Goal: Transaction & Acquisition: Register for event/course

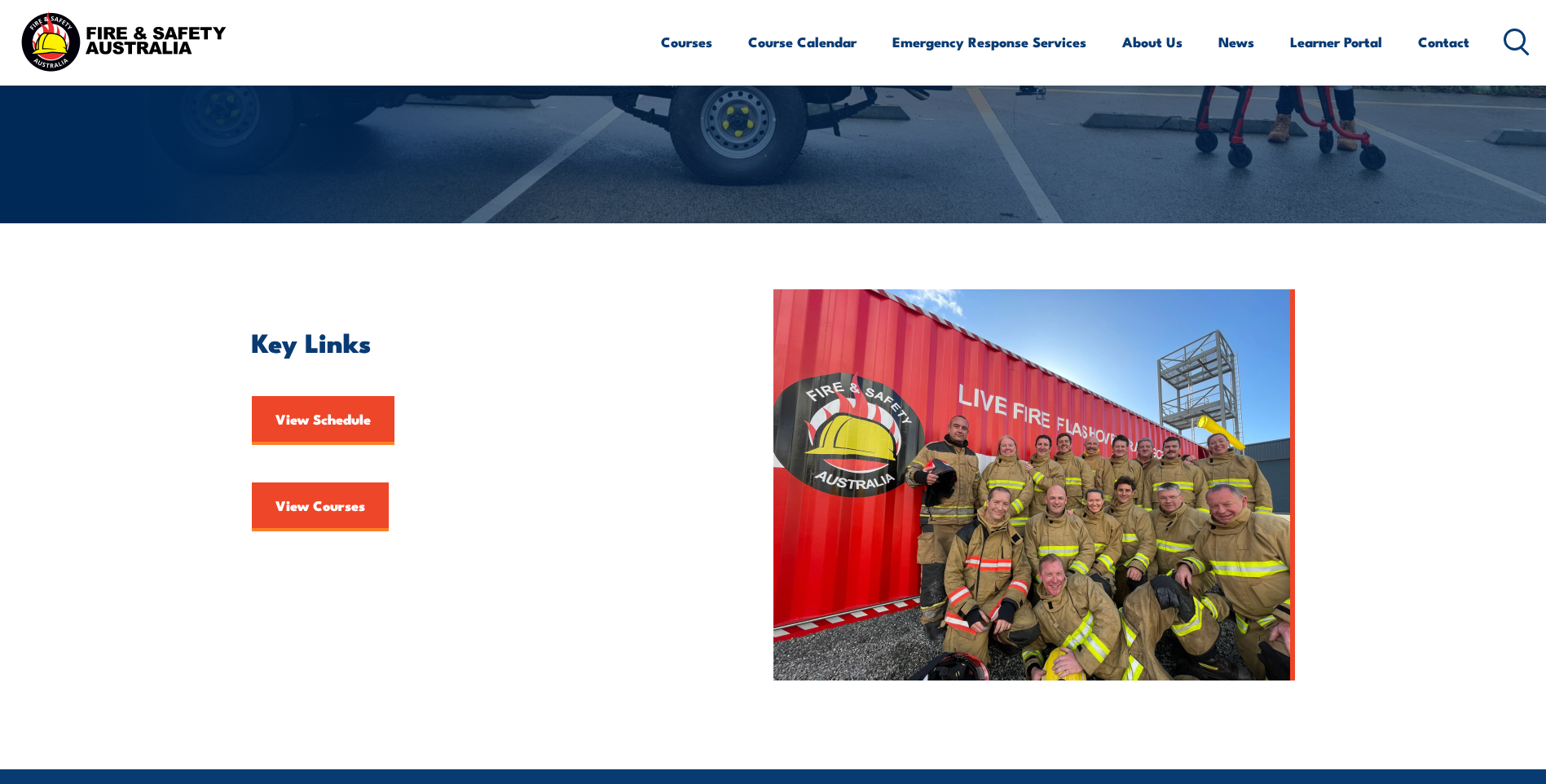
scroll to position [245, 0]
click at [309, 502] on link "View Courses" at bounding box center [320, 506] width 137 height 49
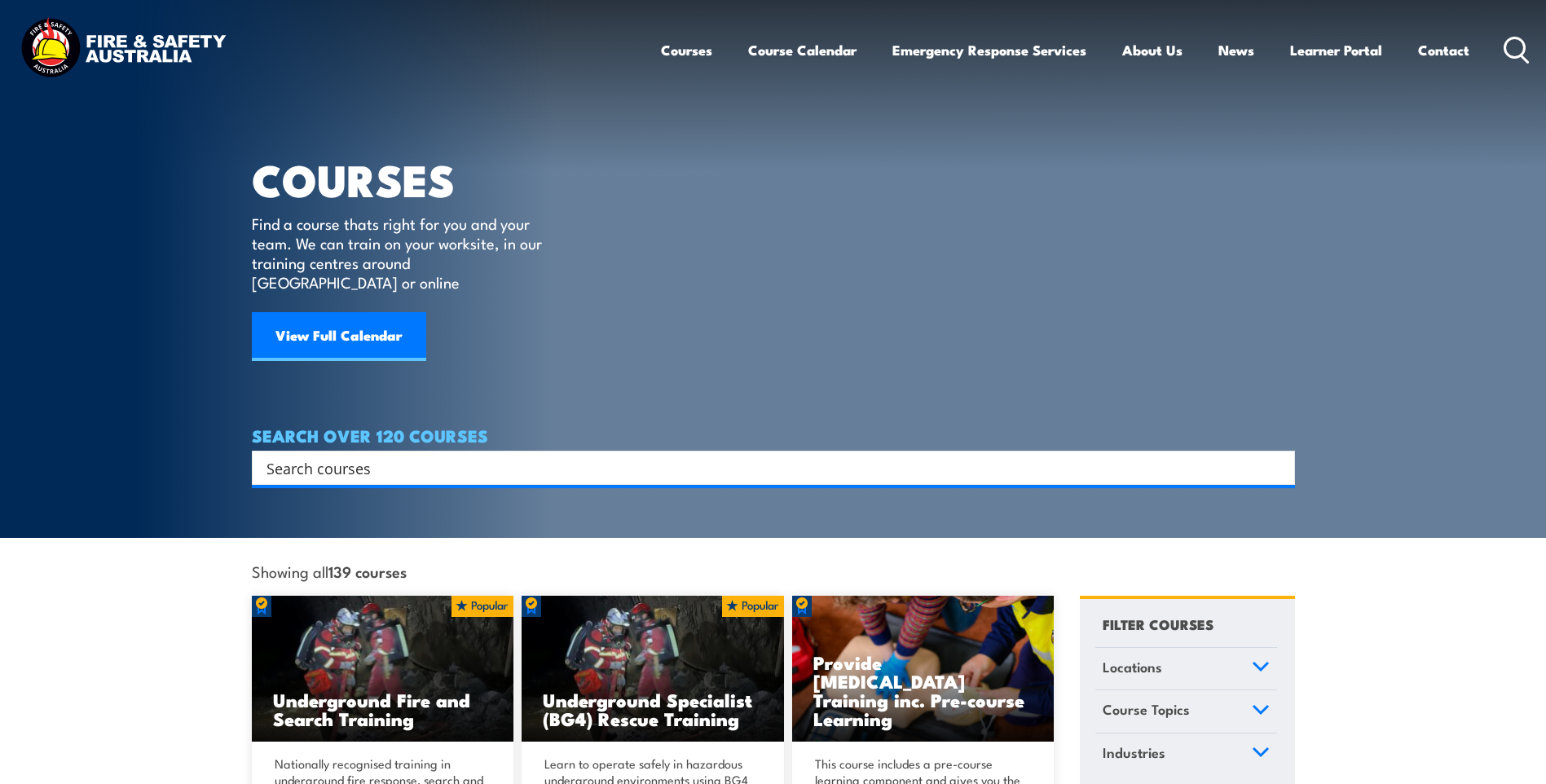
click at [372, 456] on input "Search input" at bounding box center [763, 468] width 993 height 24
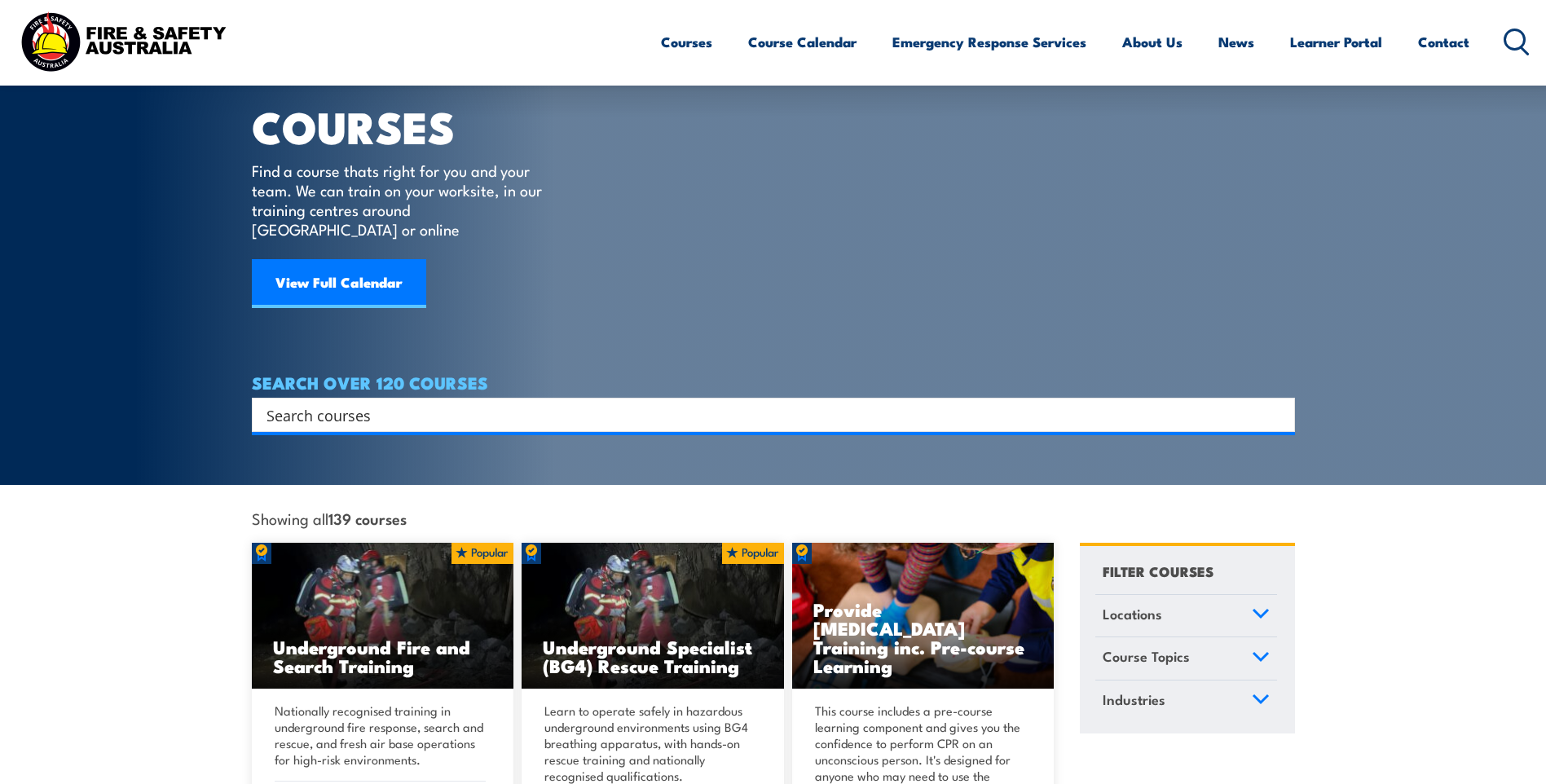
scroll to position [82, 0]
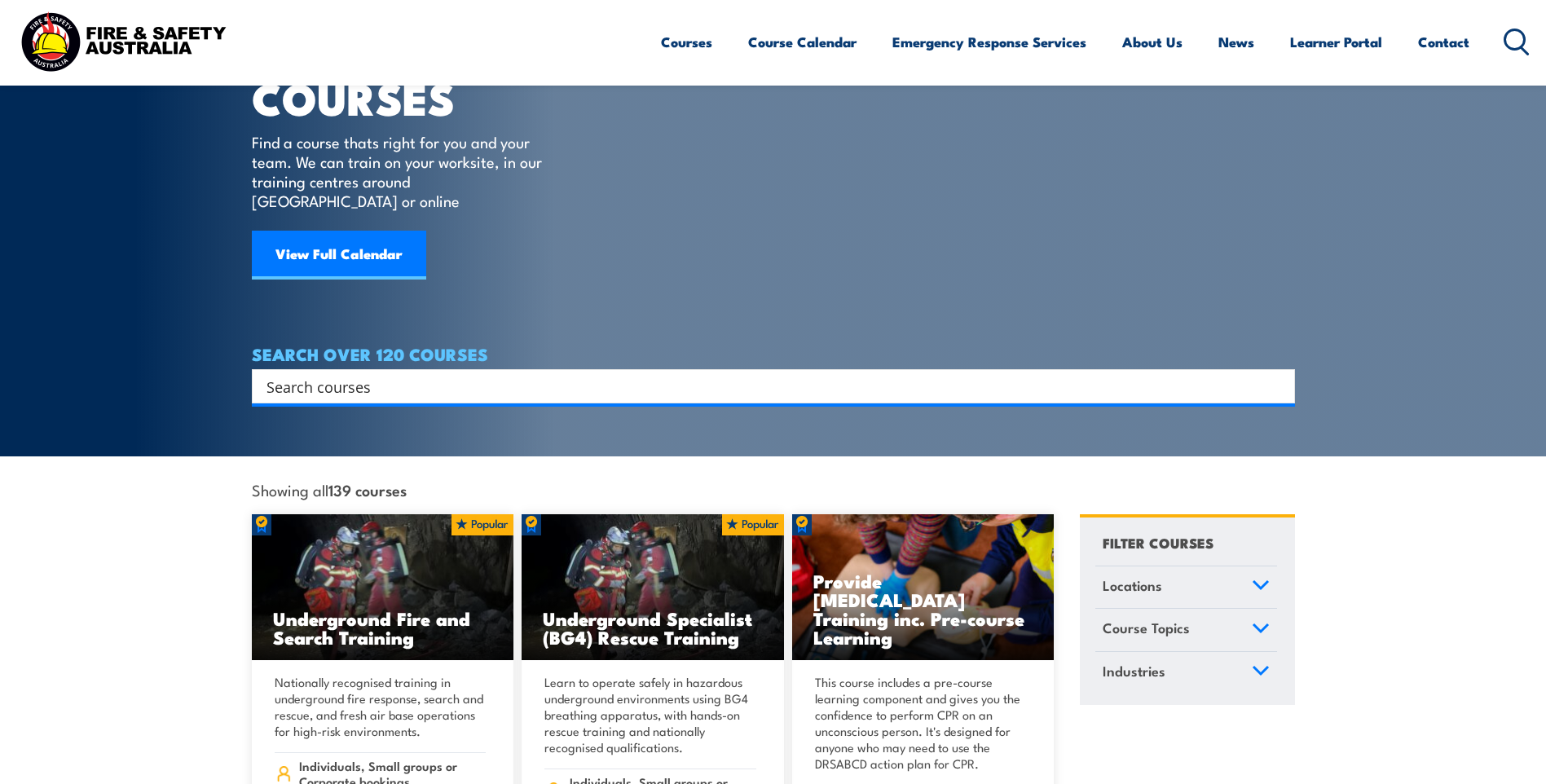
click at [344, 238] on link "View Full Calendar" at bounding box center [339, 255] width 175 height 49
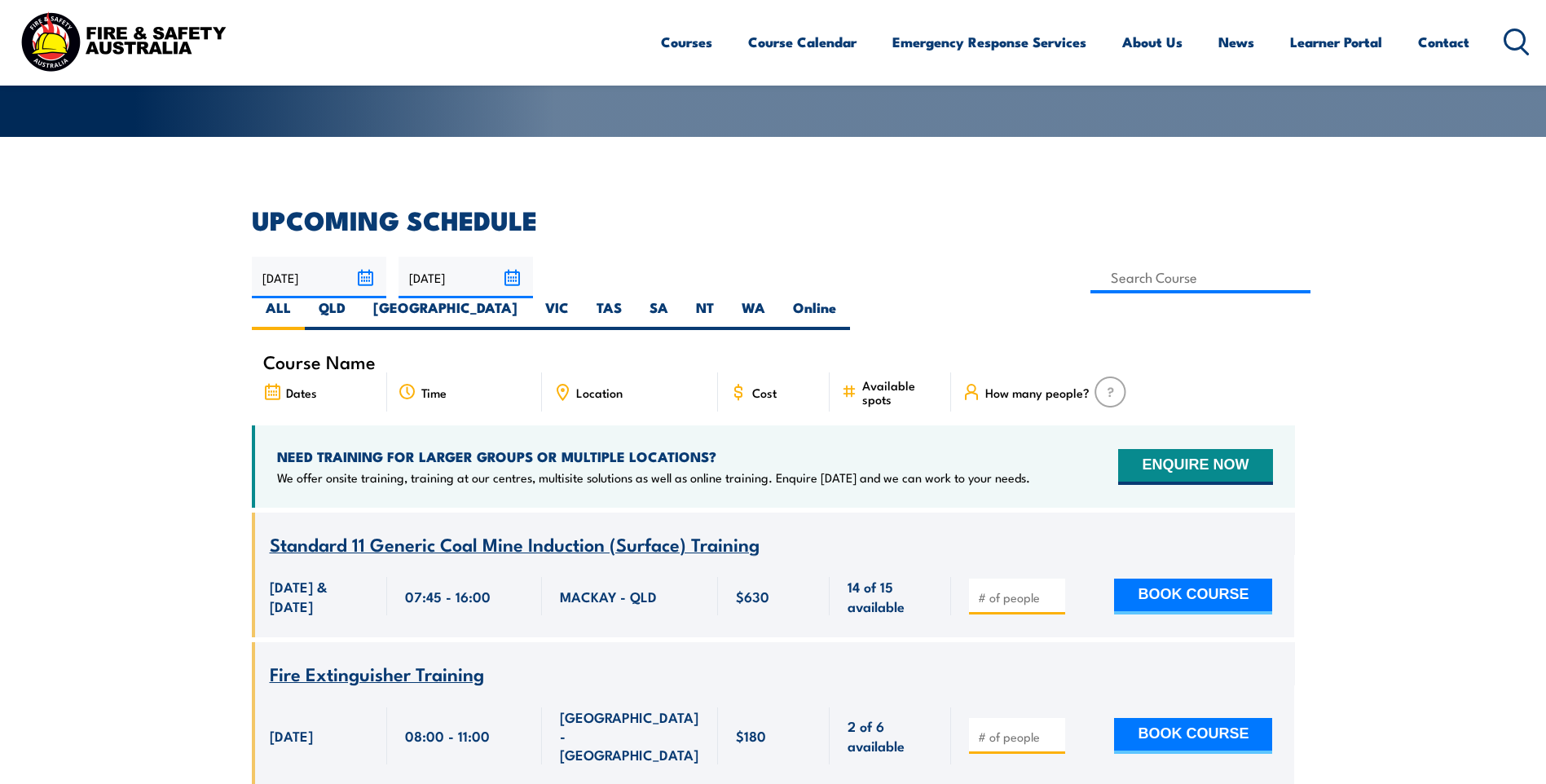
scroll to position [326, 0]
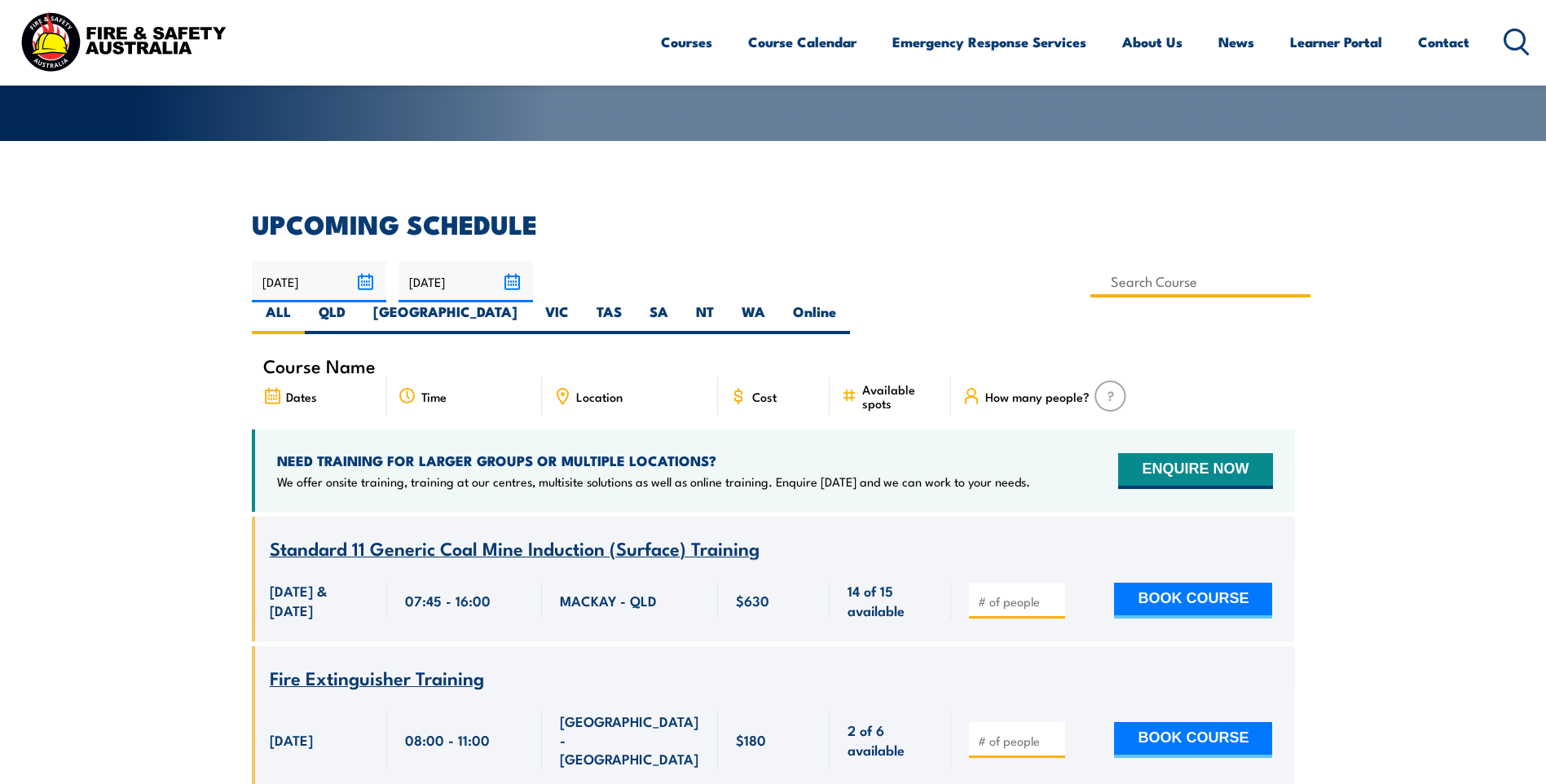
click at [1091, 285] on input at bounding box center [1201, 281] width 221 height 32
type input "Certificate III in Emergency Response and Rescue RII30719"
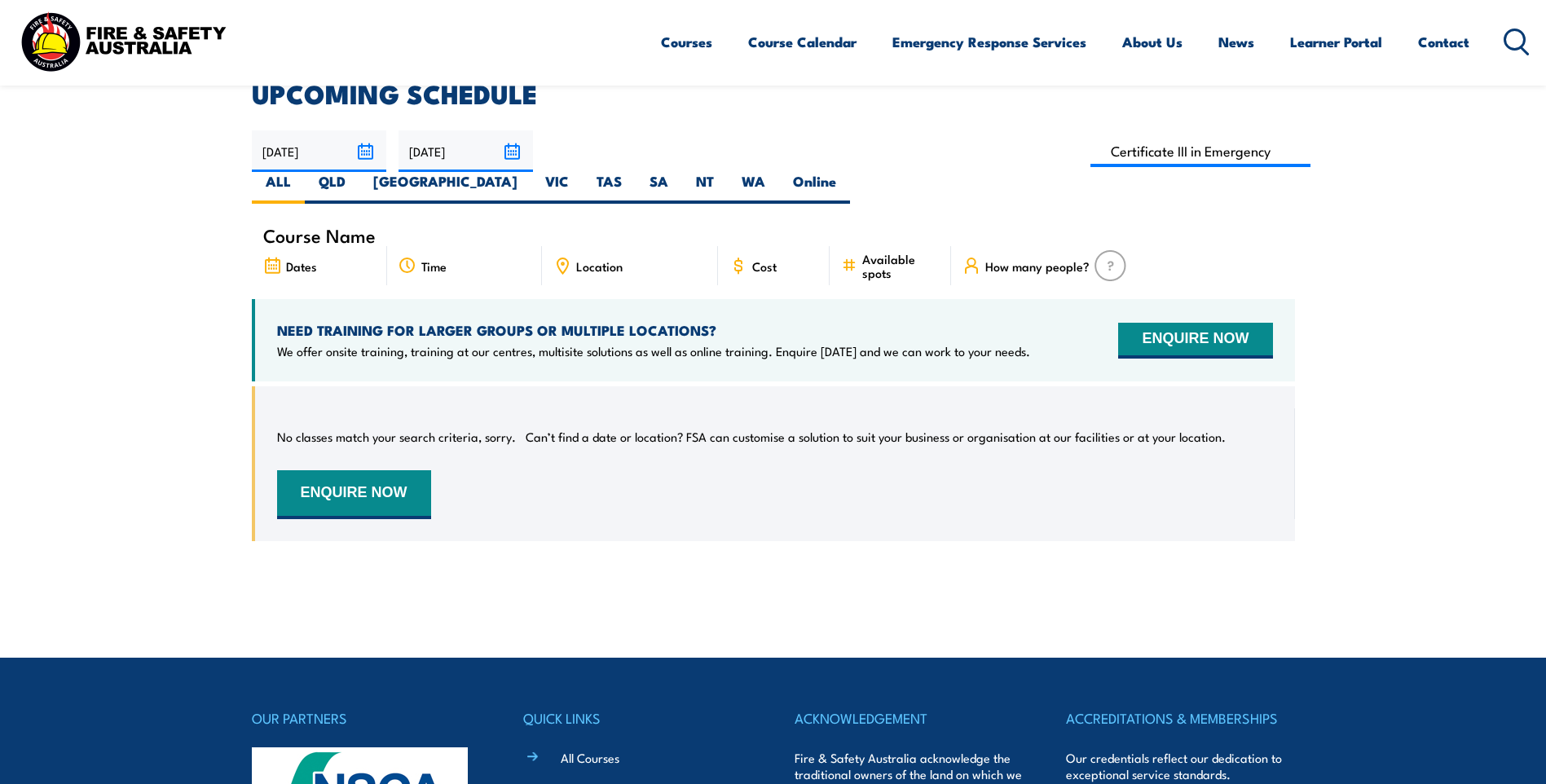
scroll to position [375, 0]
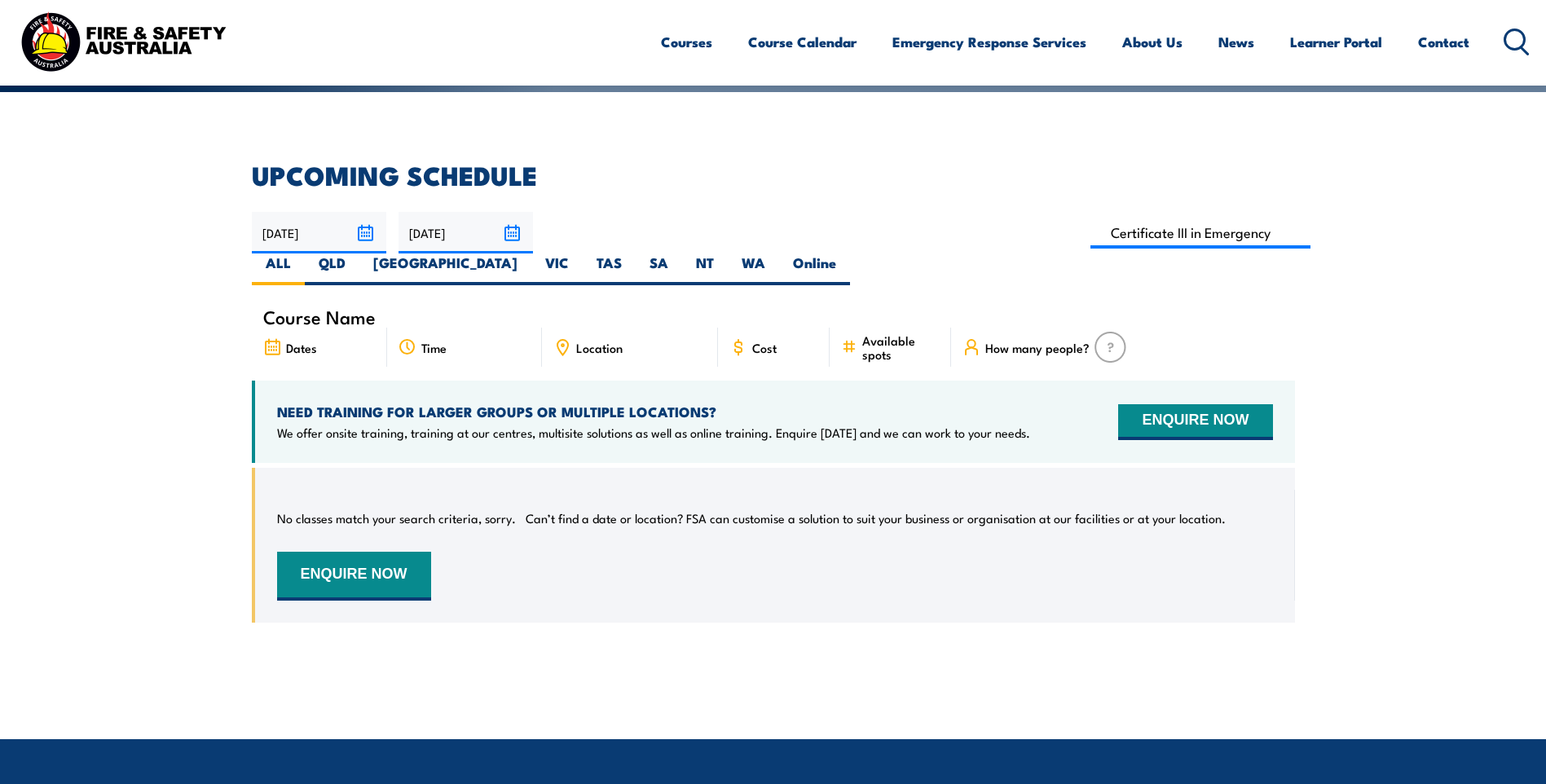
click at [518, 234] on input "28/10/2025" at bounding box center [466, 233] width 135 height 42
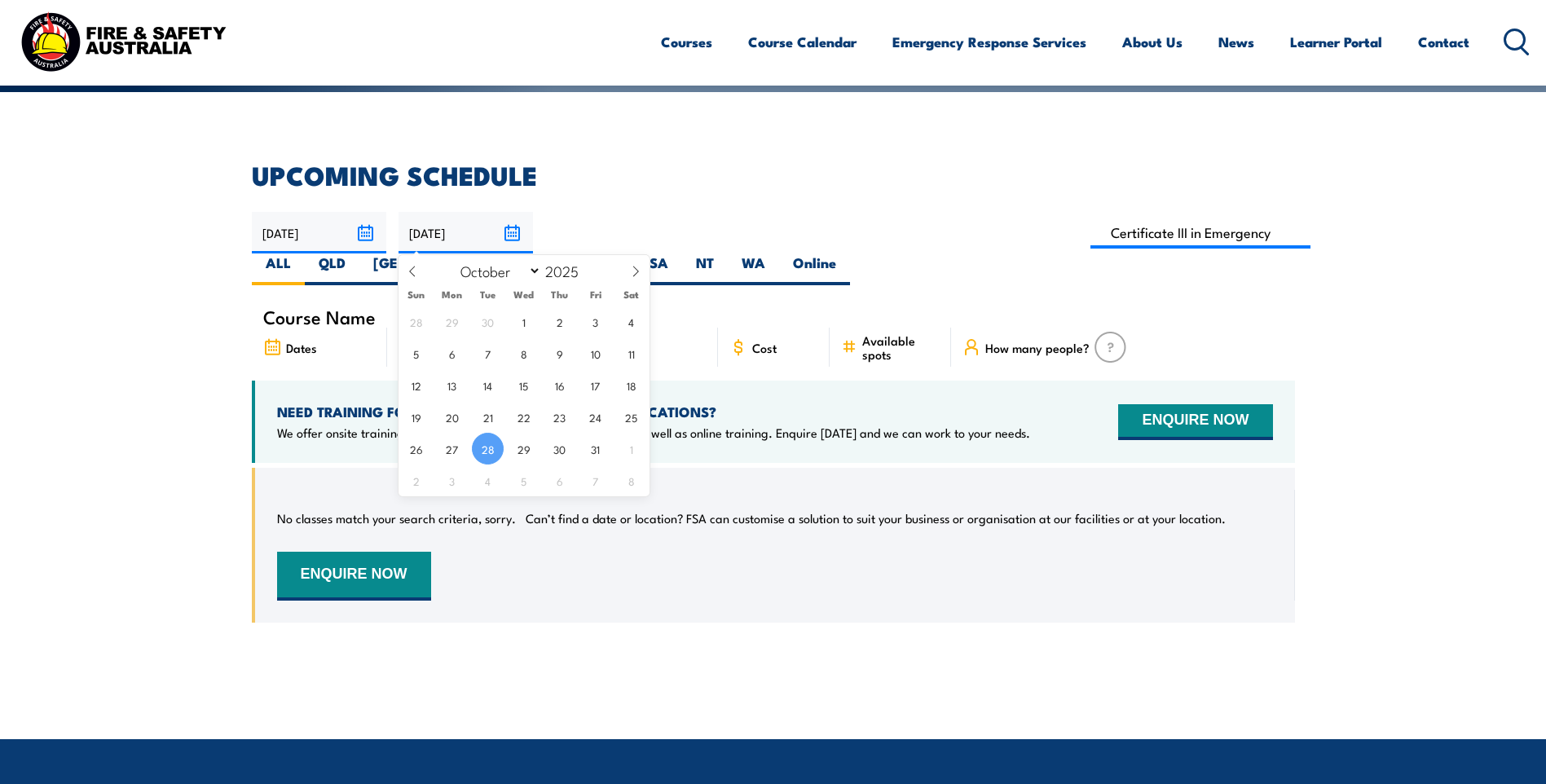
click at [532, 268] on select "January February March April May June July August September October November De…" at bounding box center [497, 270] width 89 height 21
select select "11"
click at [453, 260] on select "January February March April May June July August September October November De…" at bounding box center [497, 270] width 89 height 21
click at [522, 449] on span "31" at bounding box center [524, 448] width 32 height 32
type input "31/12/2025"
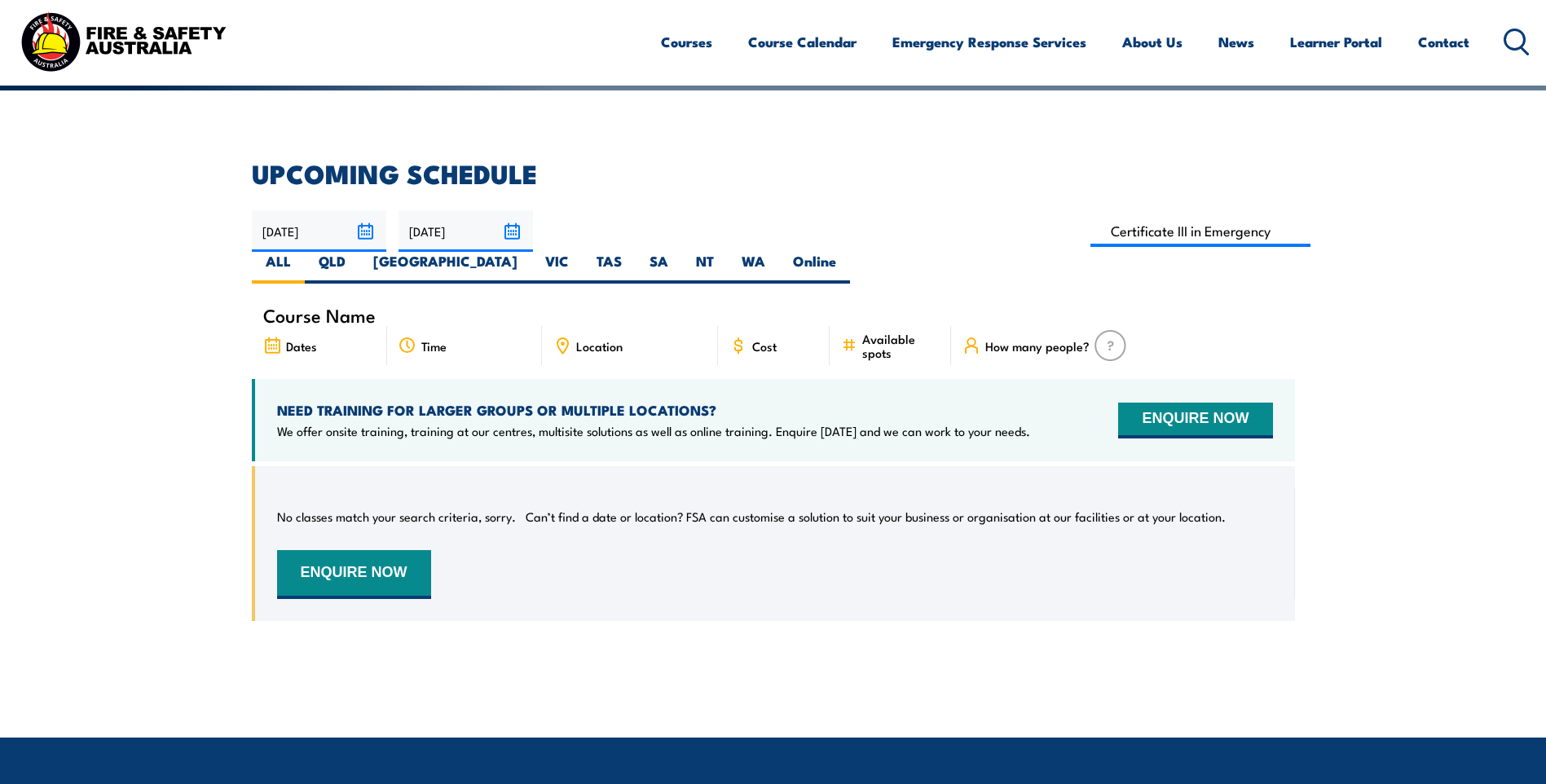
scroll to position [375, 0]
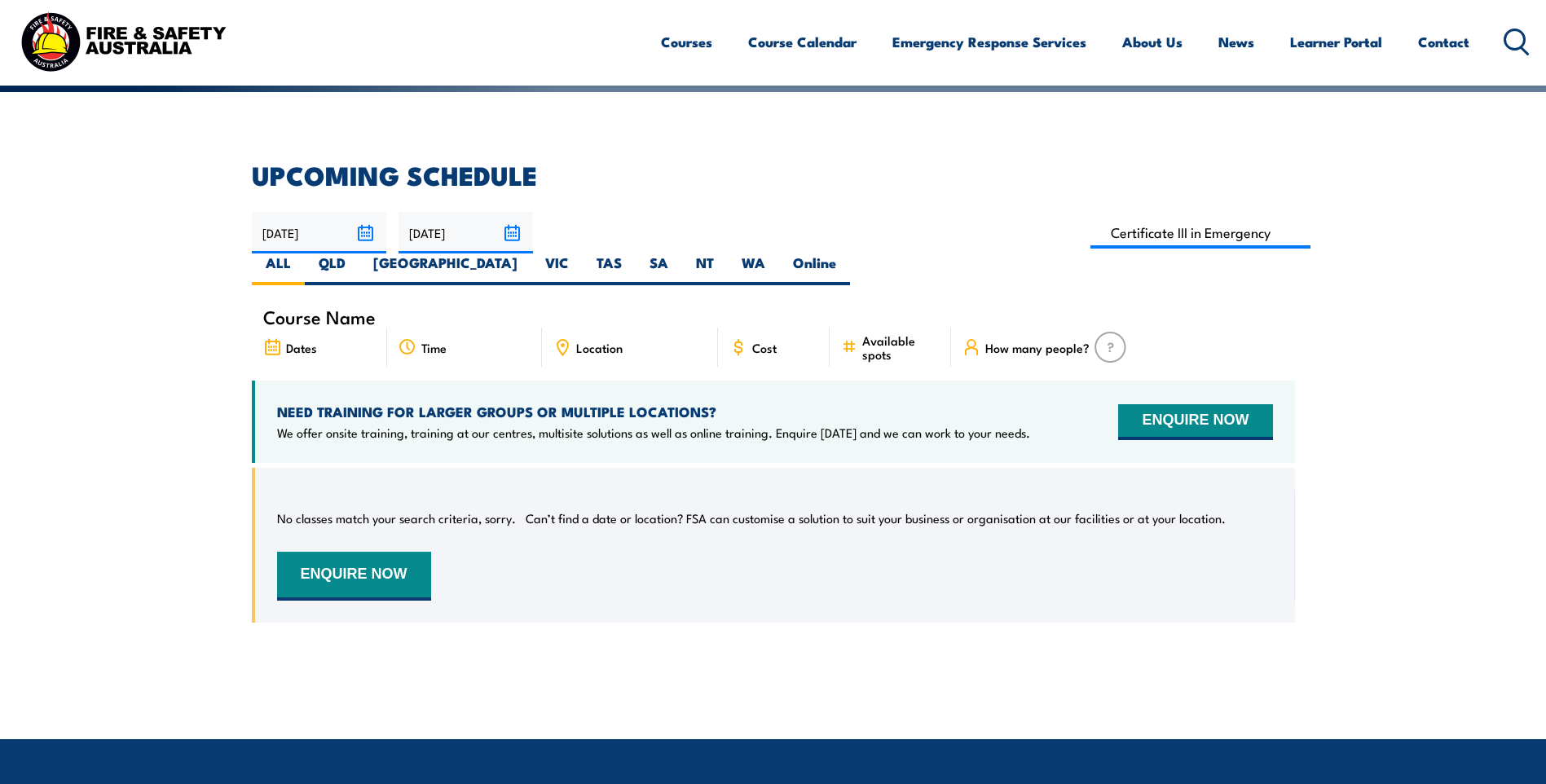
drag, startPoint x: 1194, startPoint y: 228, endPoint x: 1196, endPoint y: 236, distance: 8.2
click at [779, 254] on label "WA" at bounding box center [753, 269] width 51 height 32
click at [776, 254] on input "WA" at bounding box center [770, 259] width 10 height 10
radio input "true"
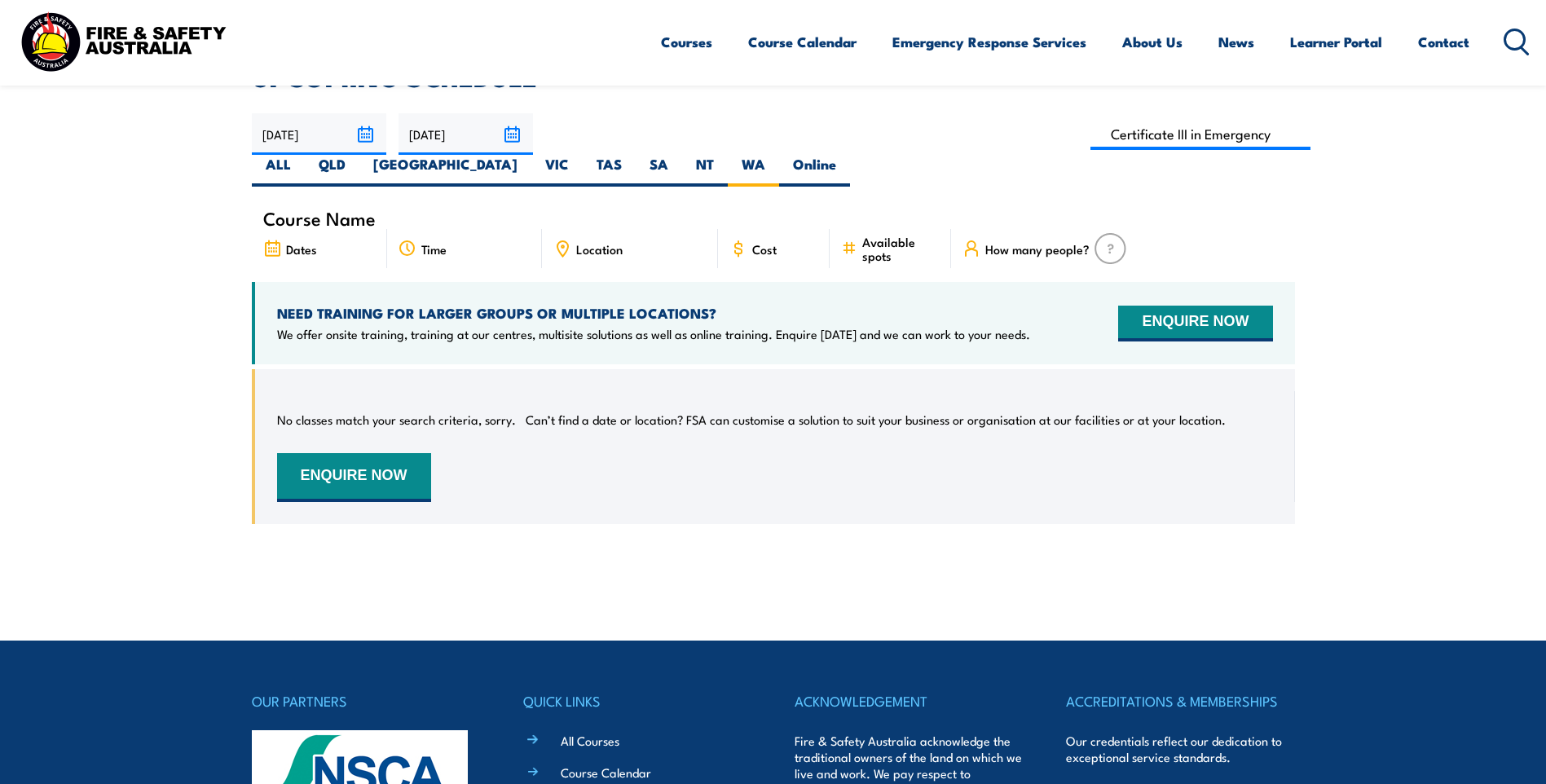
scroll to position [375, 0]
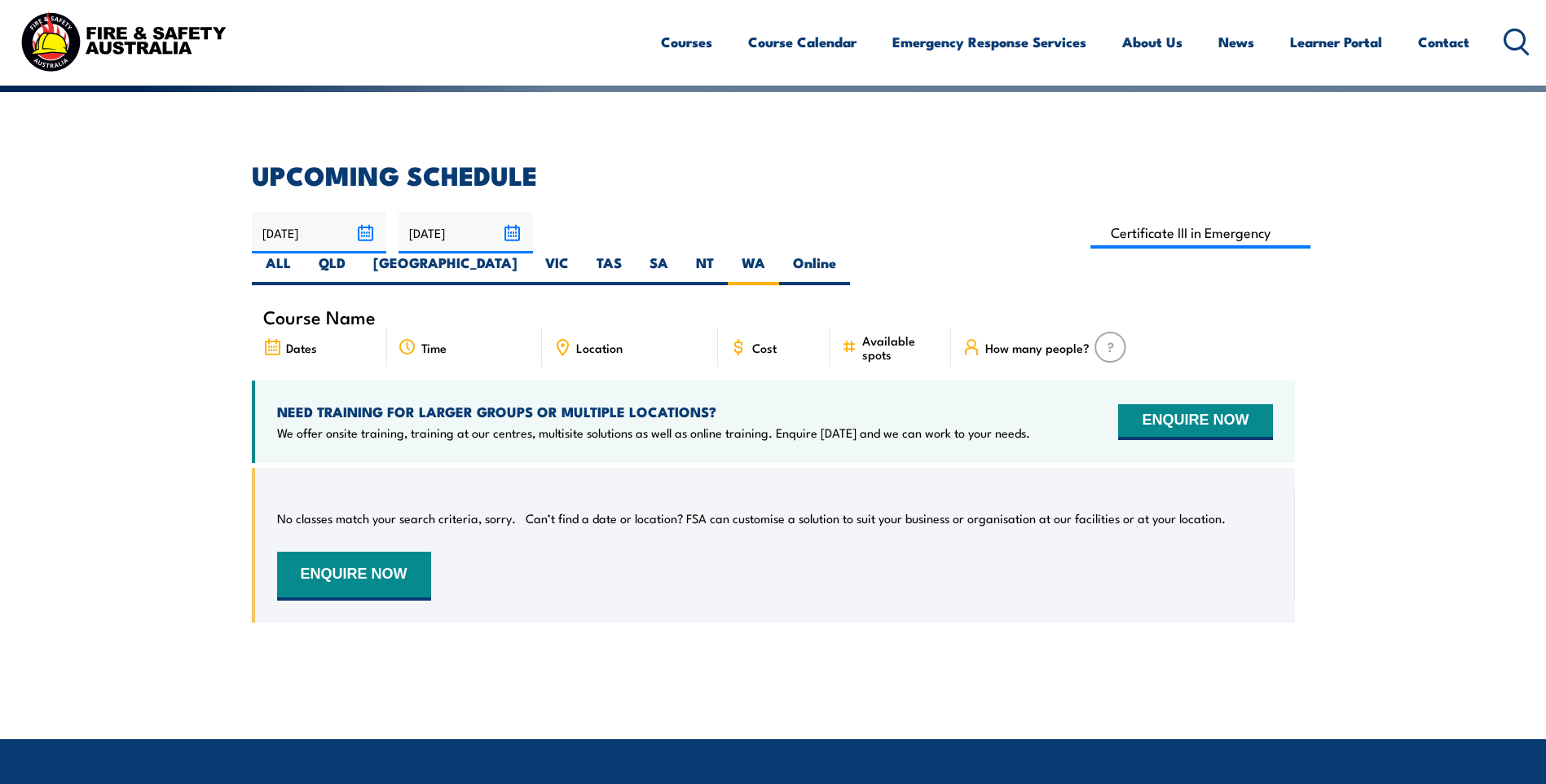
click at [479, 230] on input "[DATE]" at bounding box center [466, 233] width 135 height 42
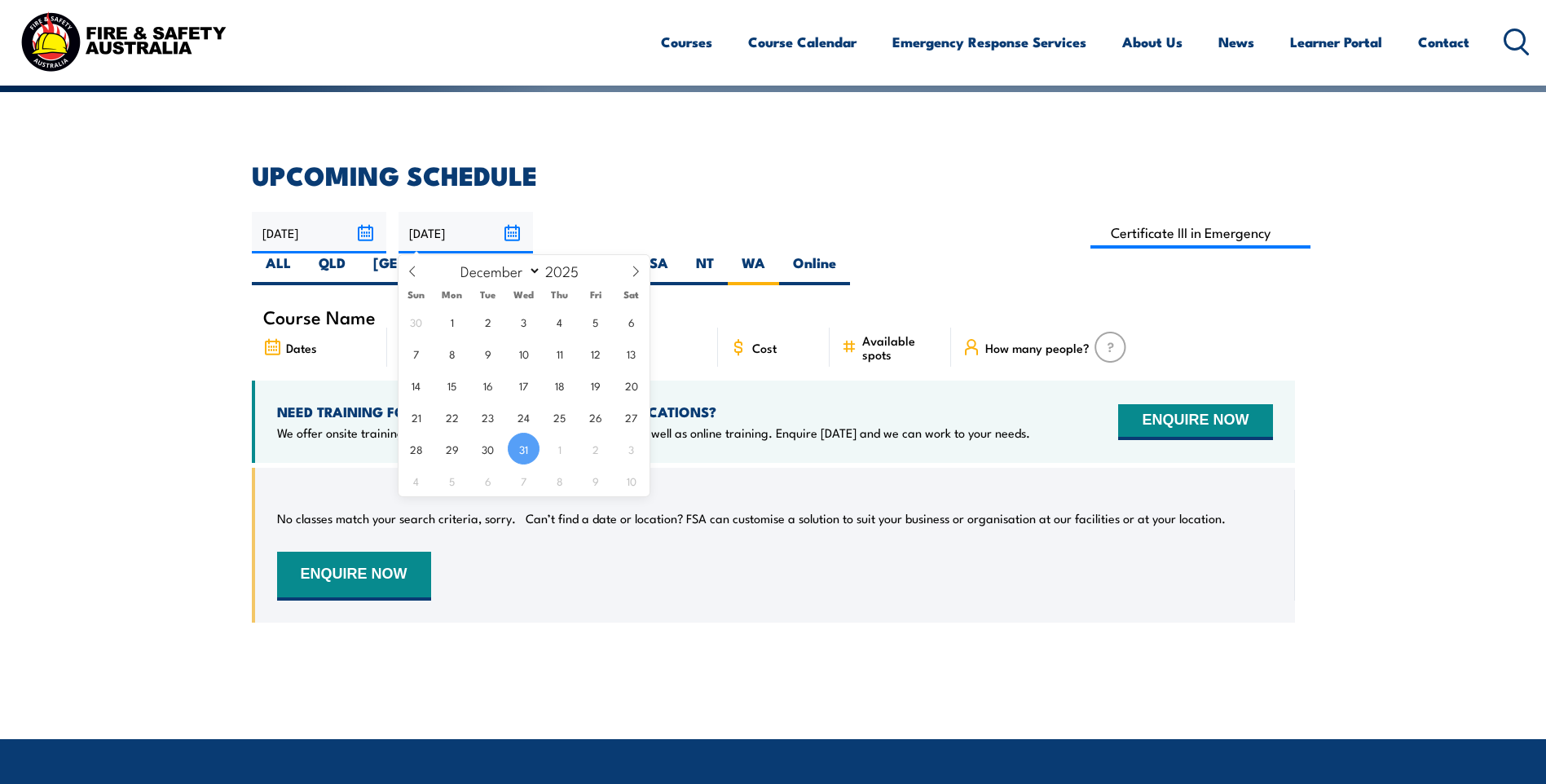
click at [320, 234] on input "[DATE]" at bounding box center [319, 233] width 135 height 42
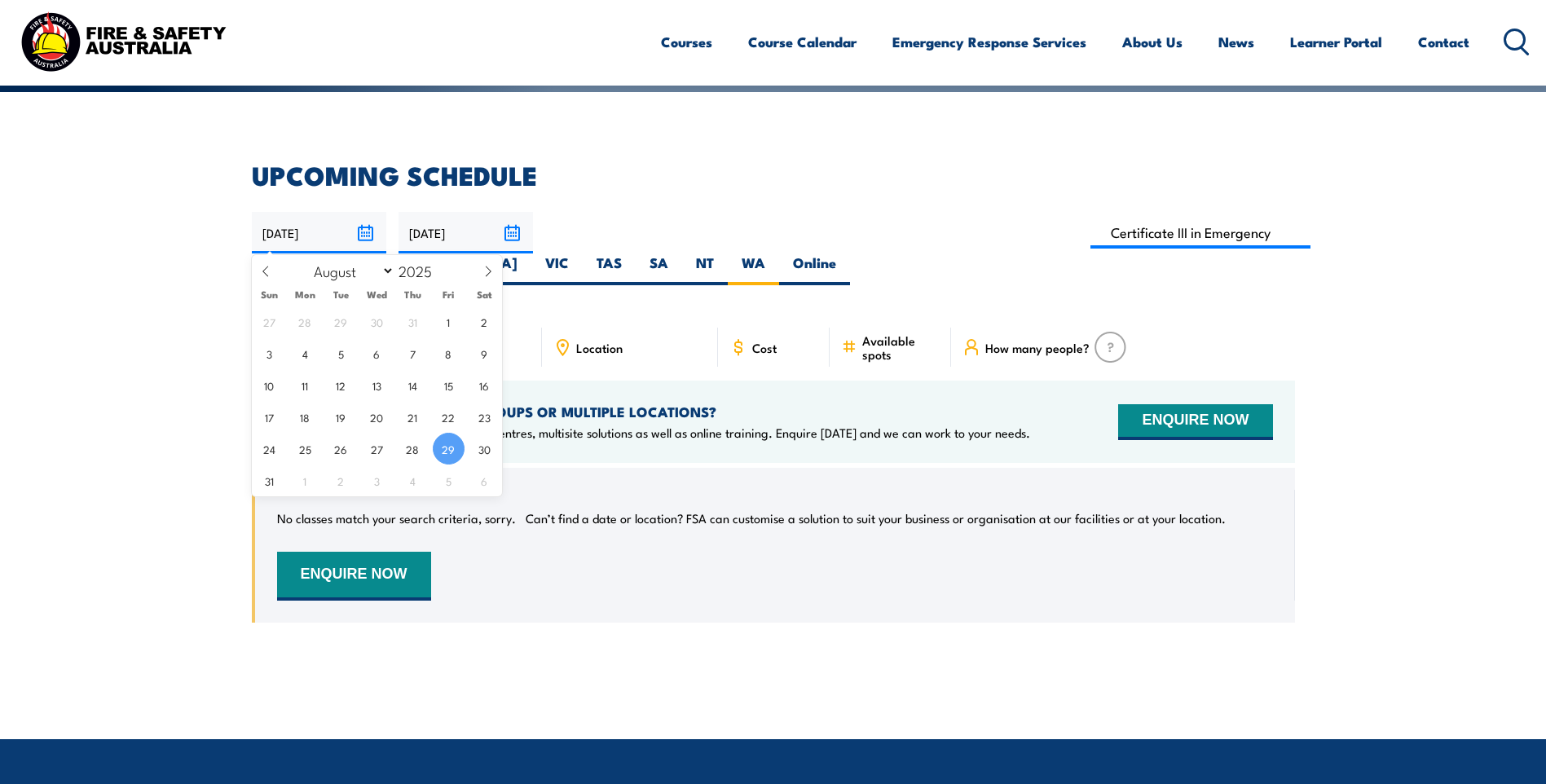
click at [320, 234] on input "[DATE]" at bounding box center [319, 233] width 135 height 42
click at [459, 234] on input "[DATE]" at bounding box center [466, 233] width 135 height 42
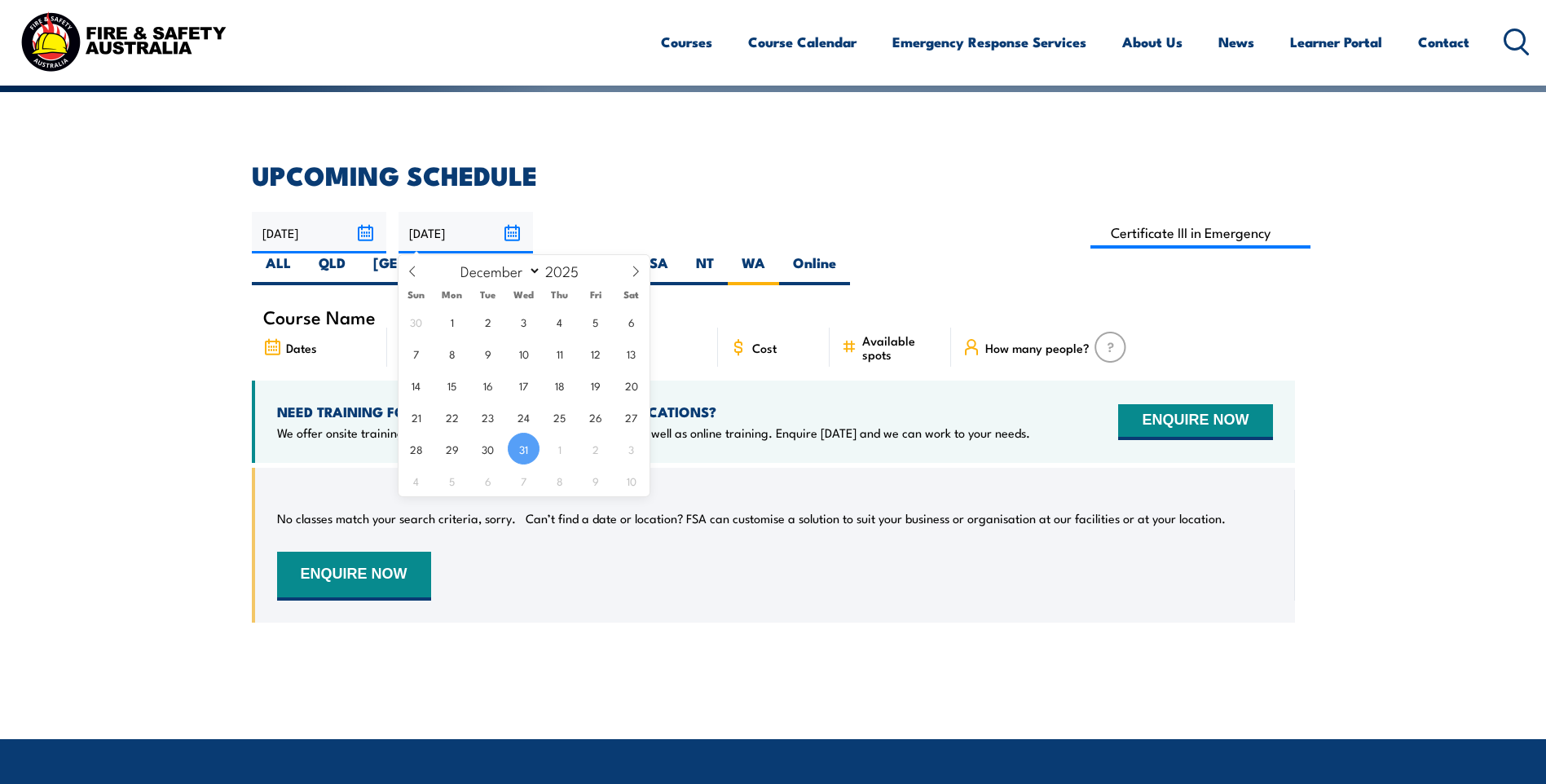
click at [671, 306] on div "Course Name" at bounding box center [773, 316] width 1043 height 22
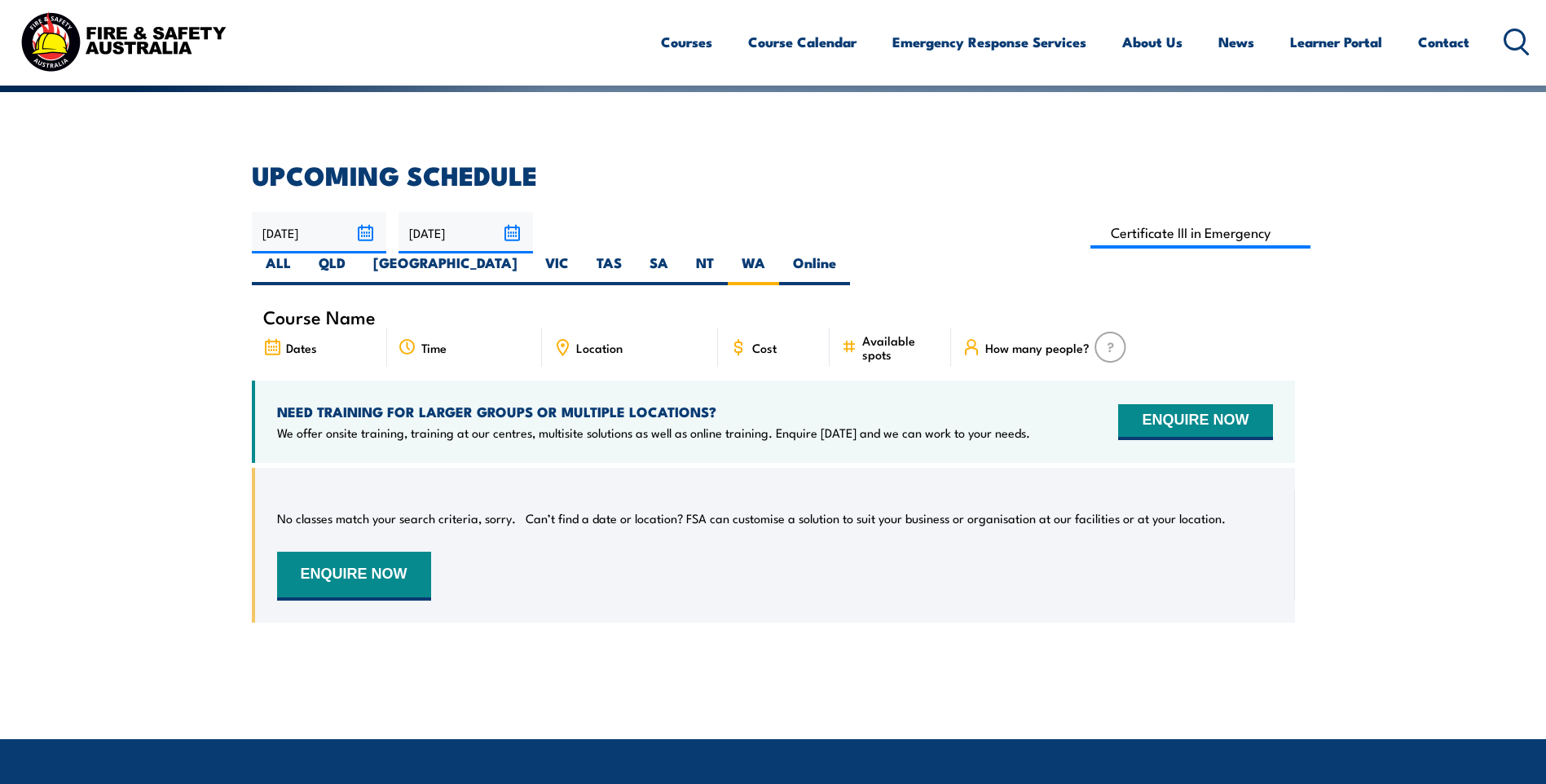
click at [305, 254] on label "ALL" at bounding box center [278, 269] width 53 height 32
click at [301, 254] on input "ALL" at bounding box center [296, 259] width 10 height 10
radio input "true"
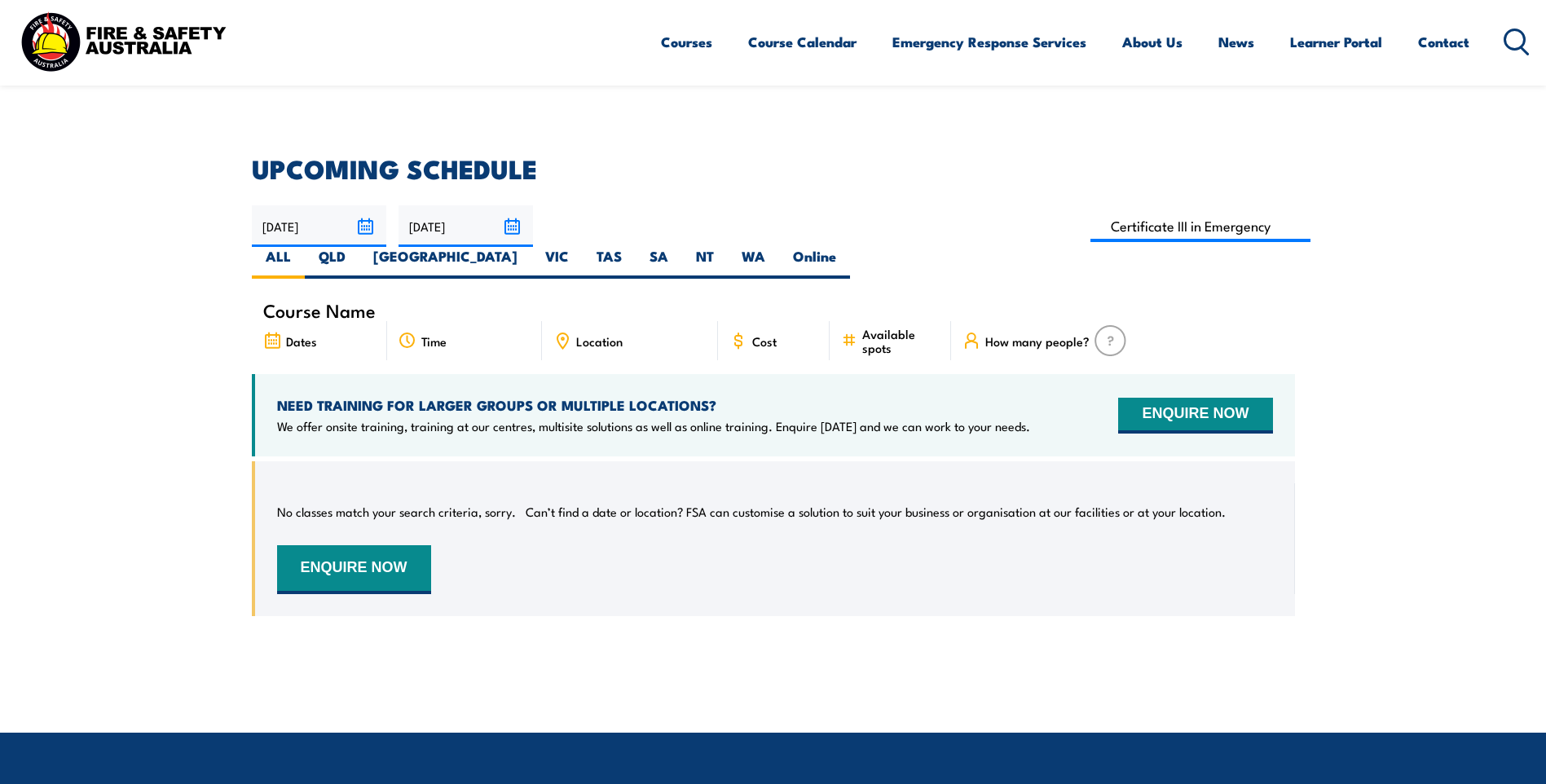
scroll to position [375, 0]
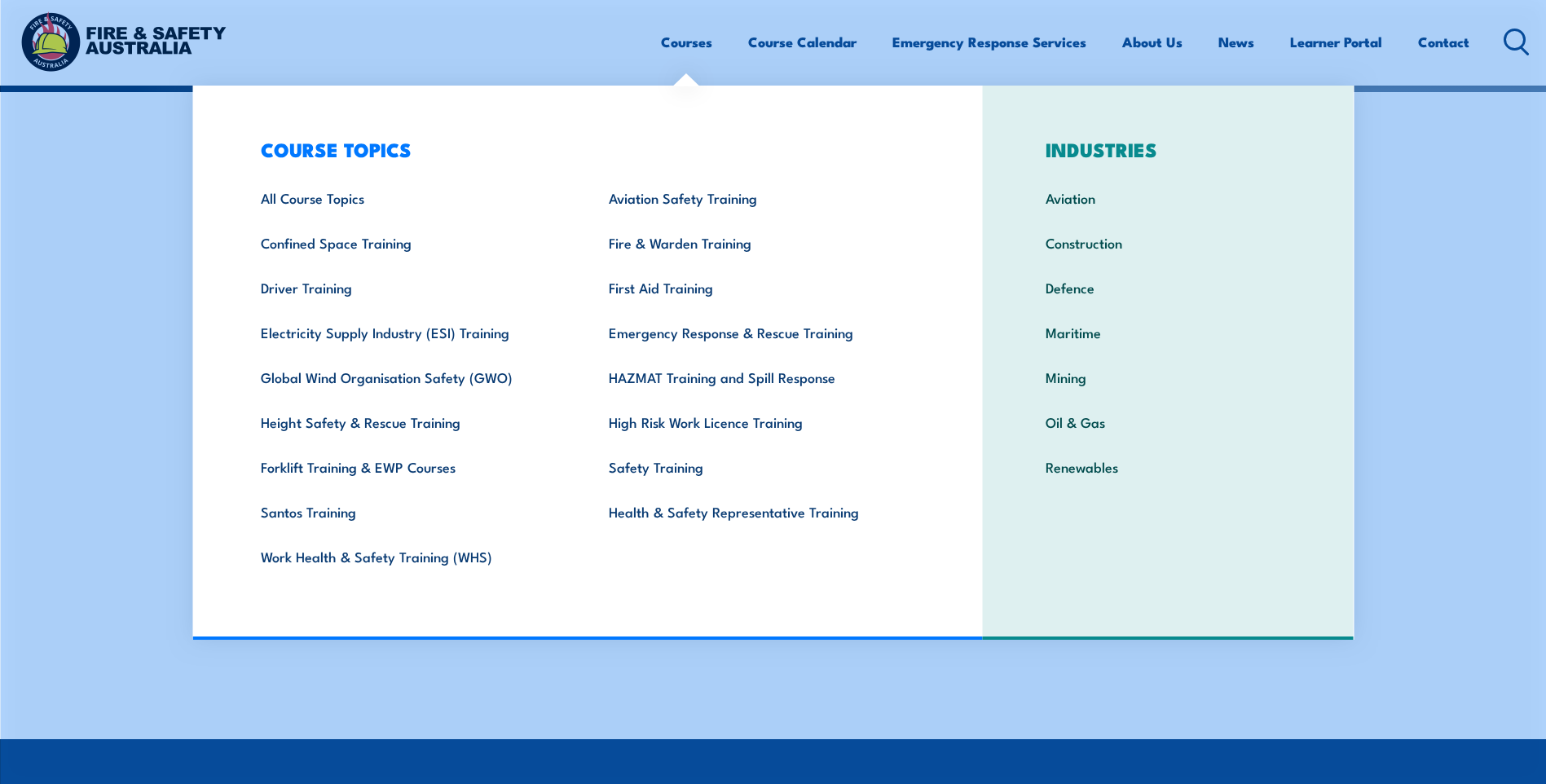
click at [1062, 383] on link "Mining" at bounding box center [1168, 377] width 296 height 45
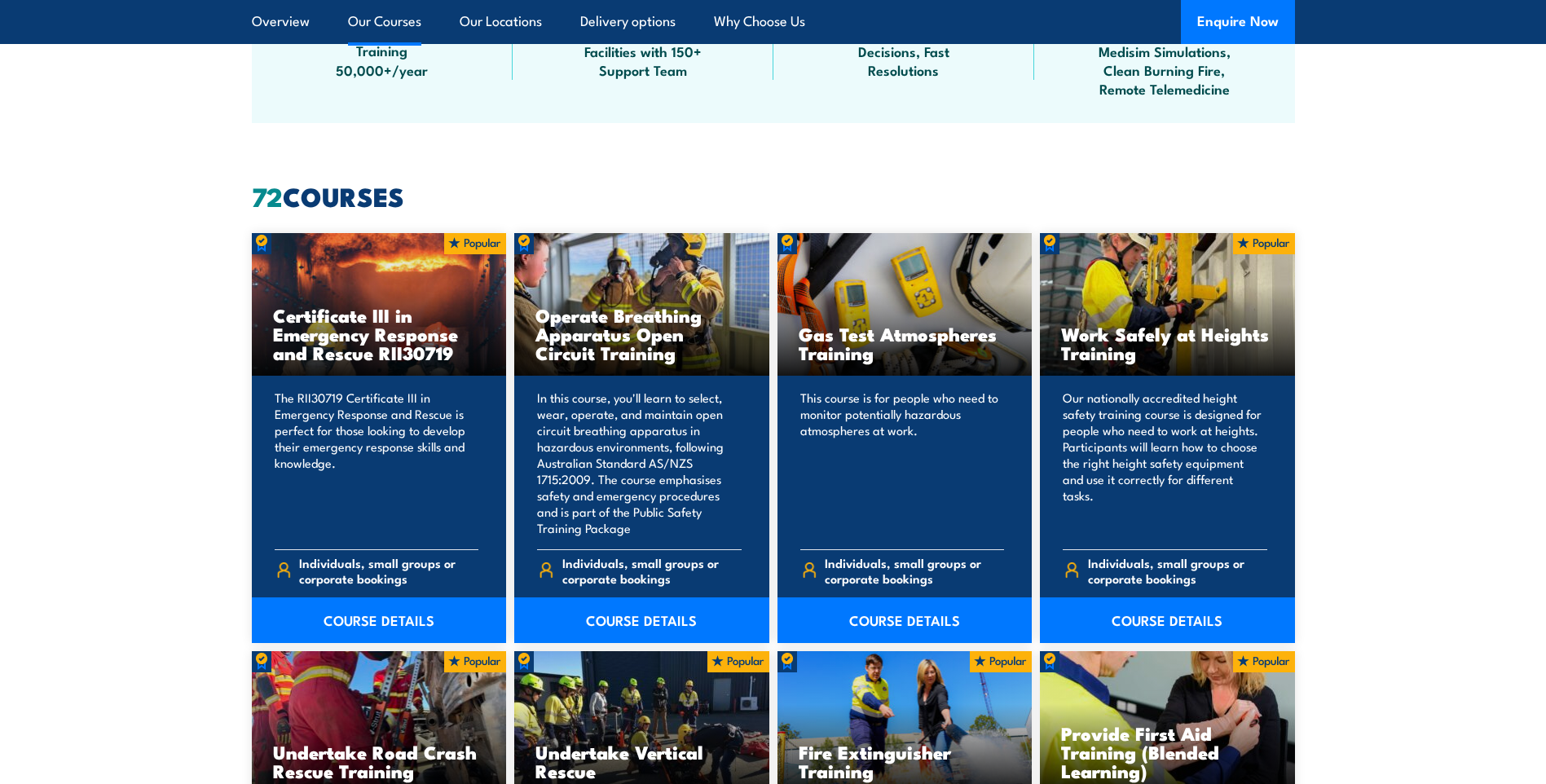
scroll to position [1059, 0]
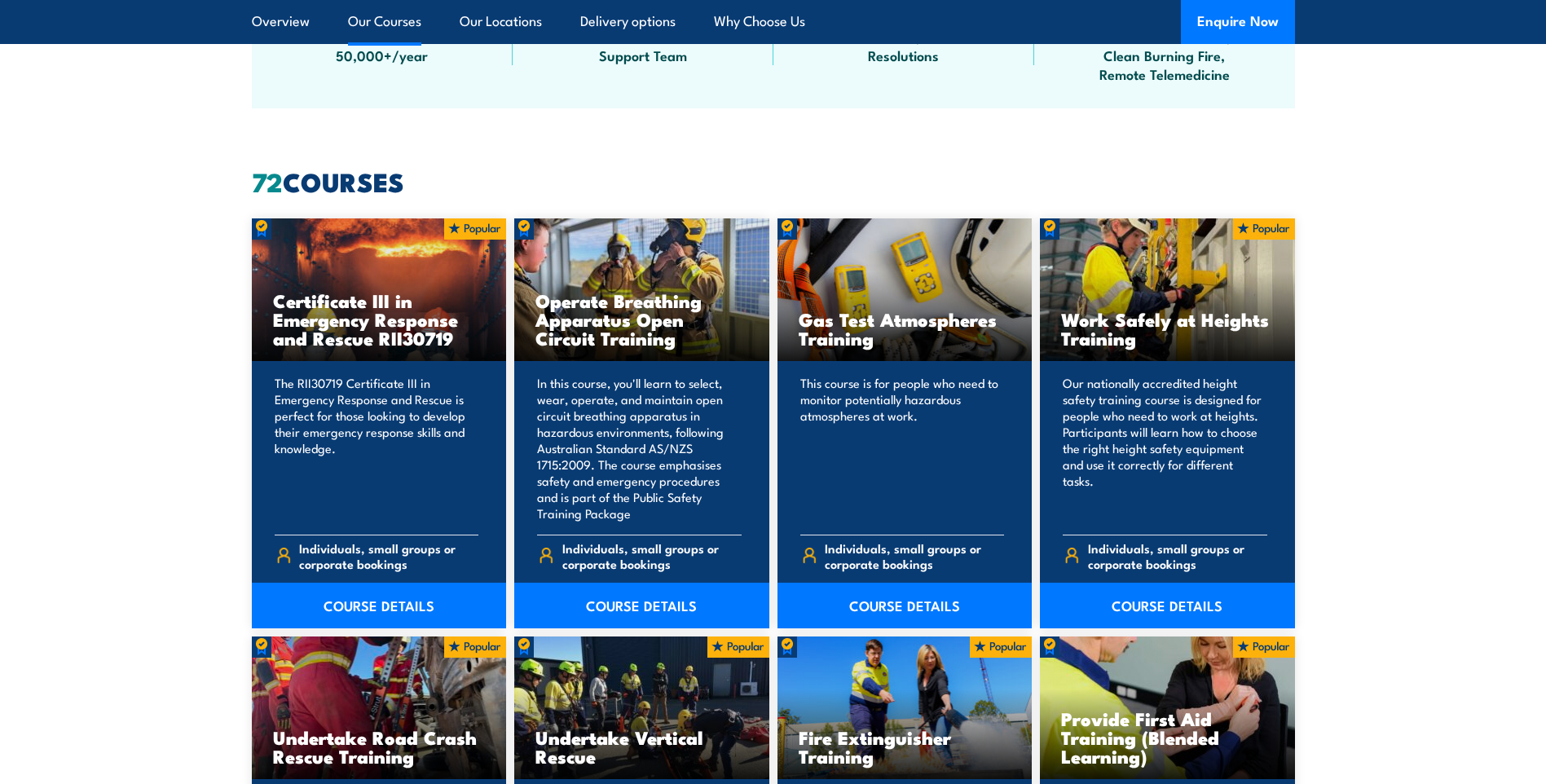
click at [351, 609] on link "COURSE DETAILS" at bounding box center [380, 605] width 255 height 46
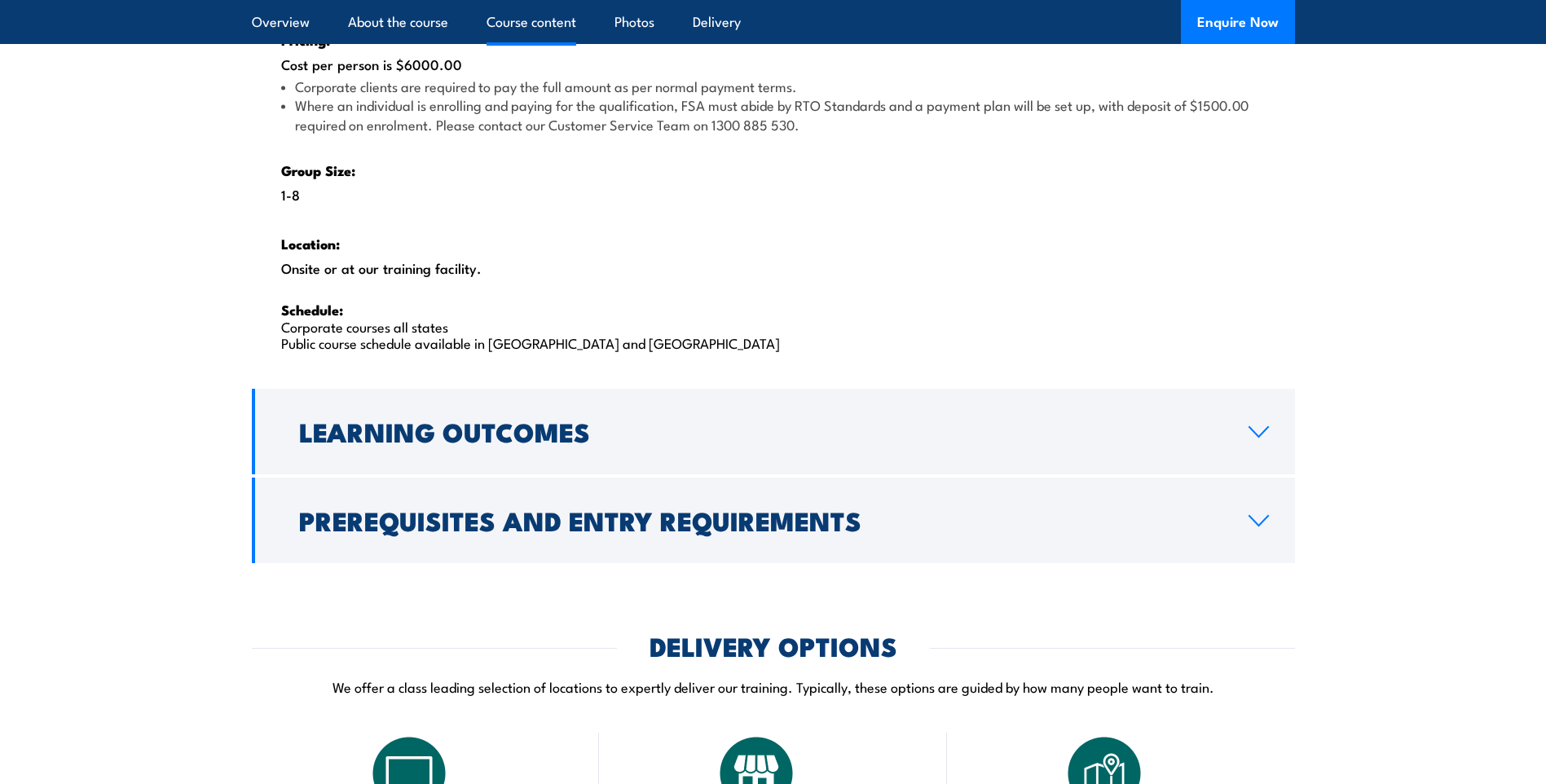
scroll to position [2607, 0]
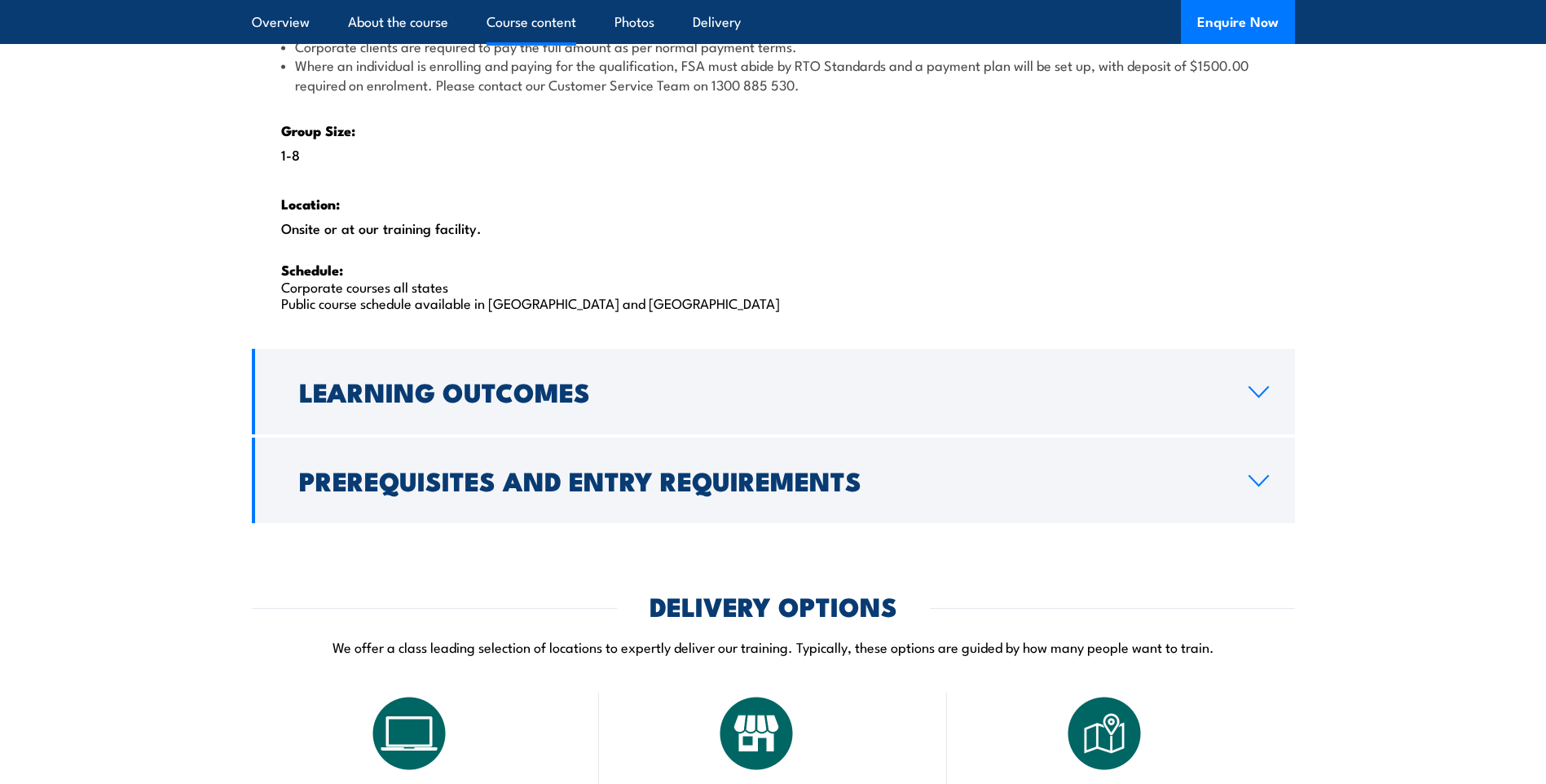
click at [1263, 479] on icon at bounding box center [1259, 480] width 22 height 13
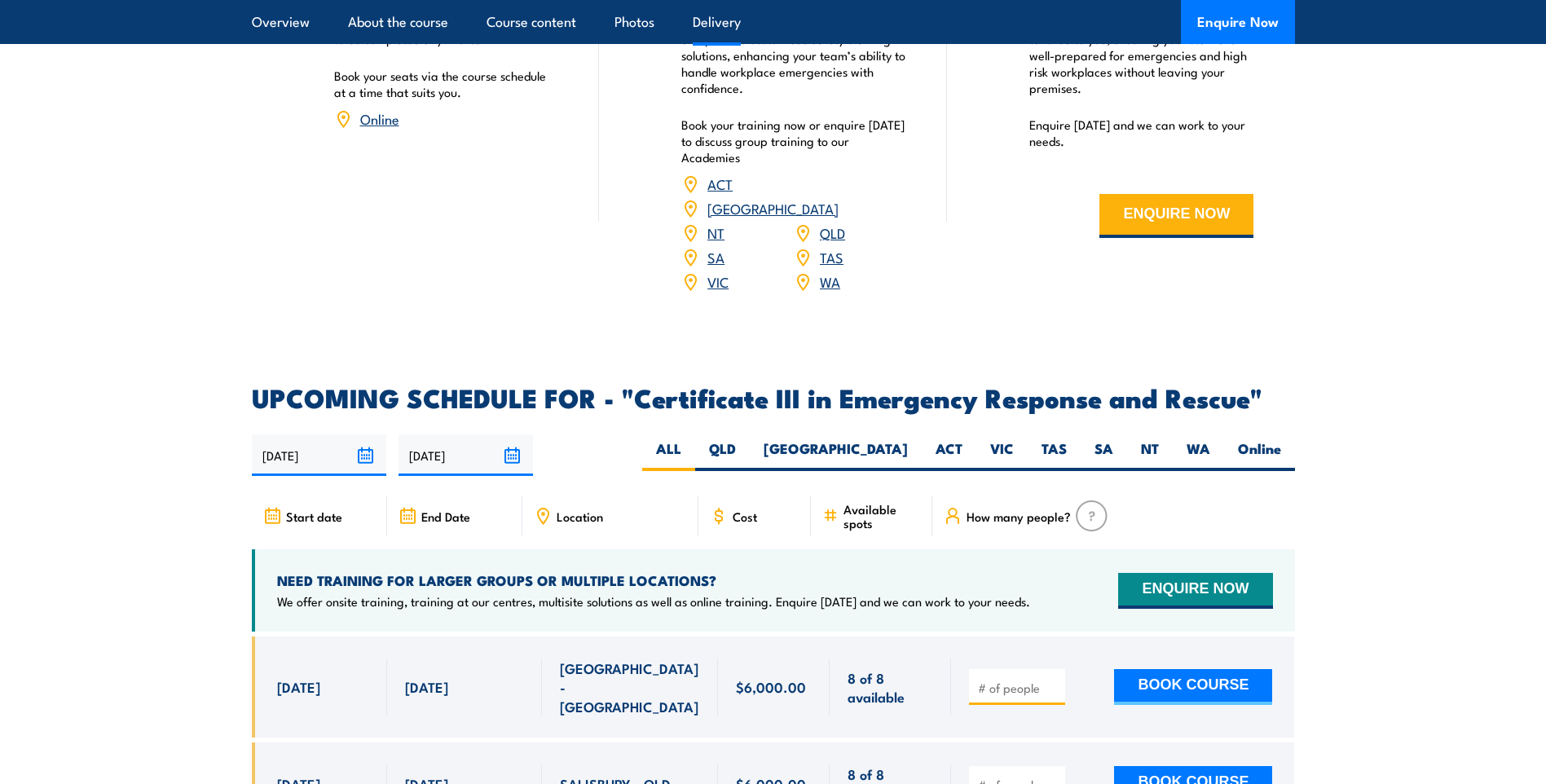
scroll to position [2853, 0]
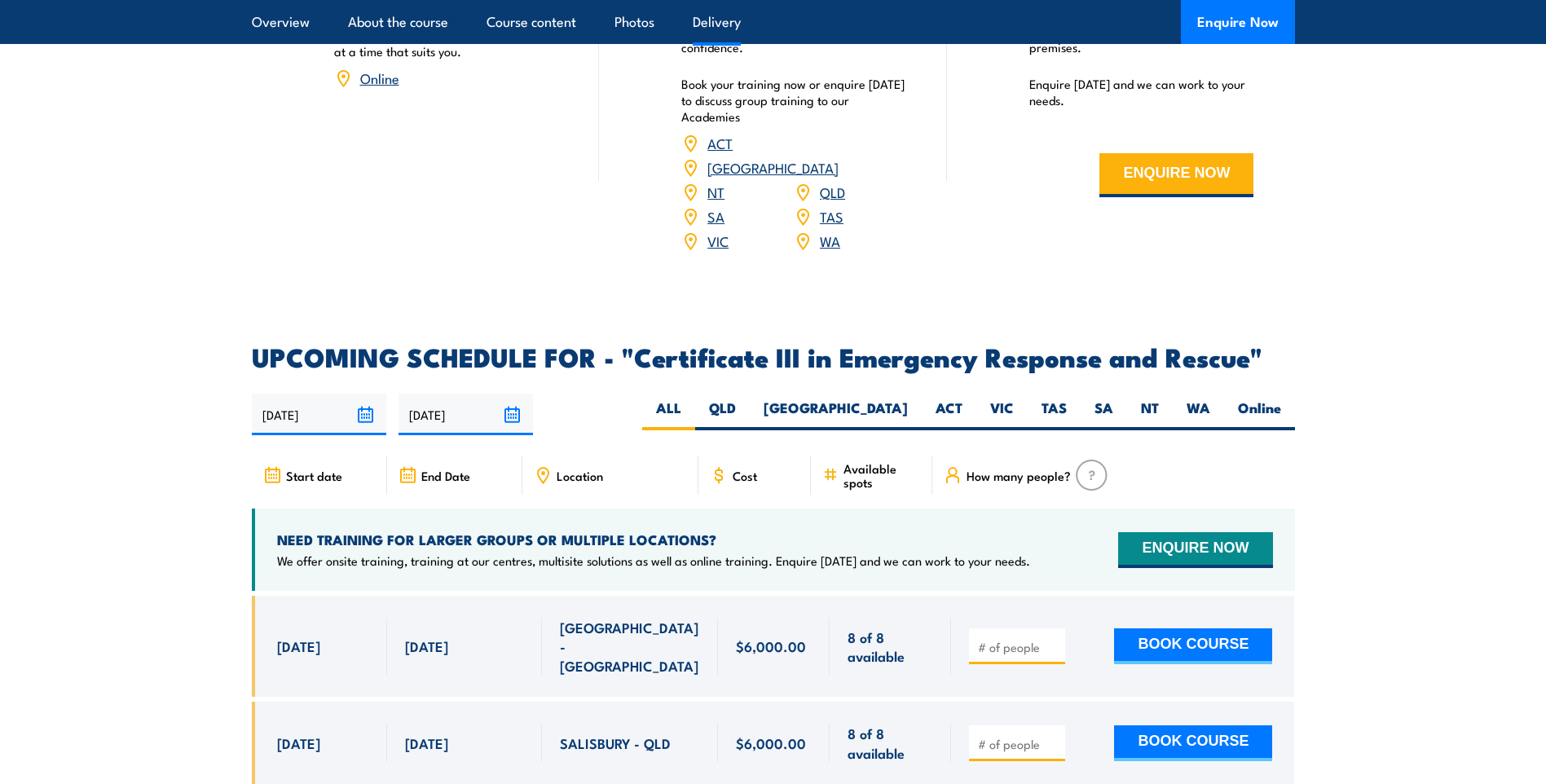
click at [1192, 399] on label "WA" at bounding box center [1198, 414] width 51 height 32
click at [1210, 399] on input "WA" at bounding box center [1215, 404] width 10 height 10
radio input "true"
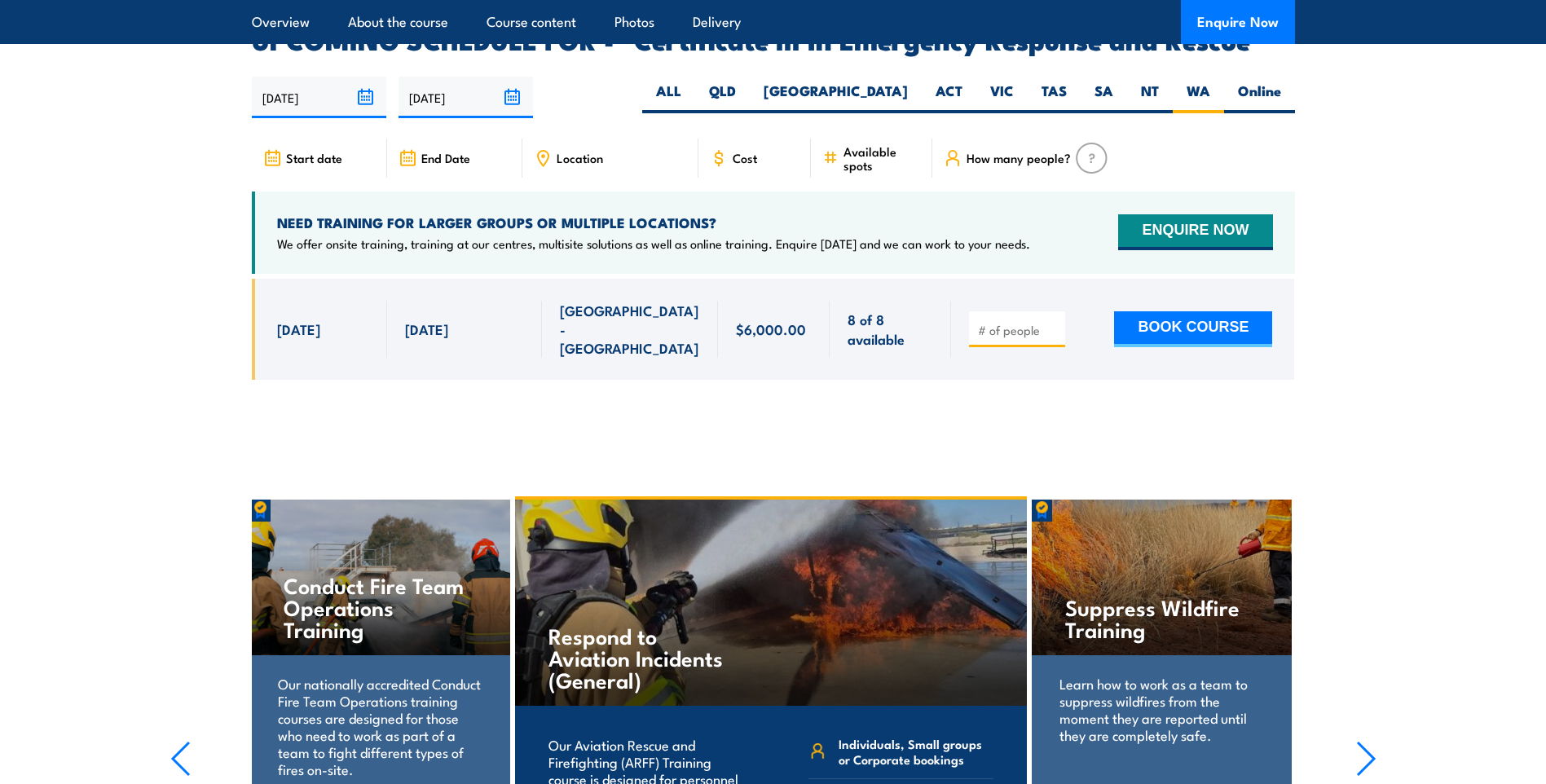
scroll to position [3829, 0]
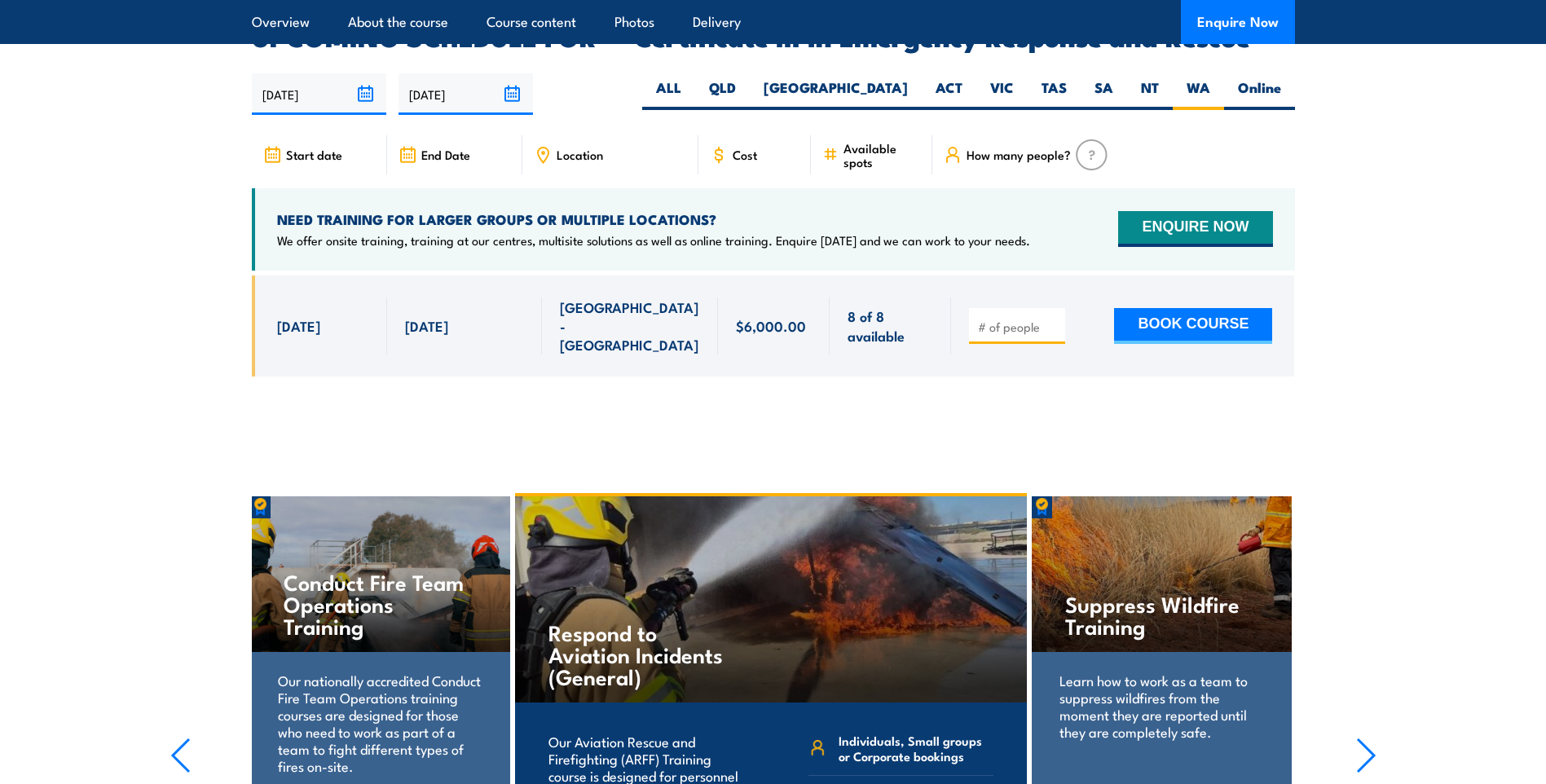
click at [1027, 319] on input "number" at bounding box center [1019, 326] width 82 height 16
type input "1"
click at [1050, 319] on input "1" at bounding box center [1019, 326] width 82 height 16
click at [1199, 308] on button "BOOK COURSE" at bounding box center [1193, 326] width 158 height 36
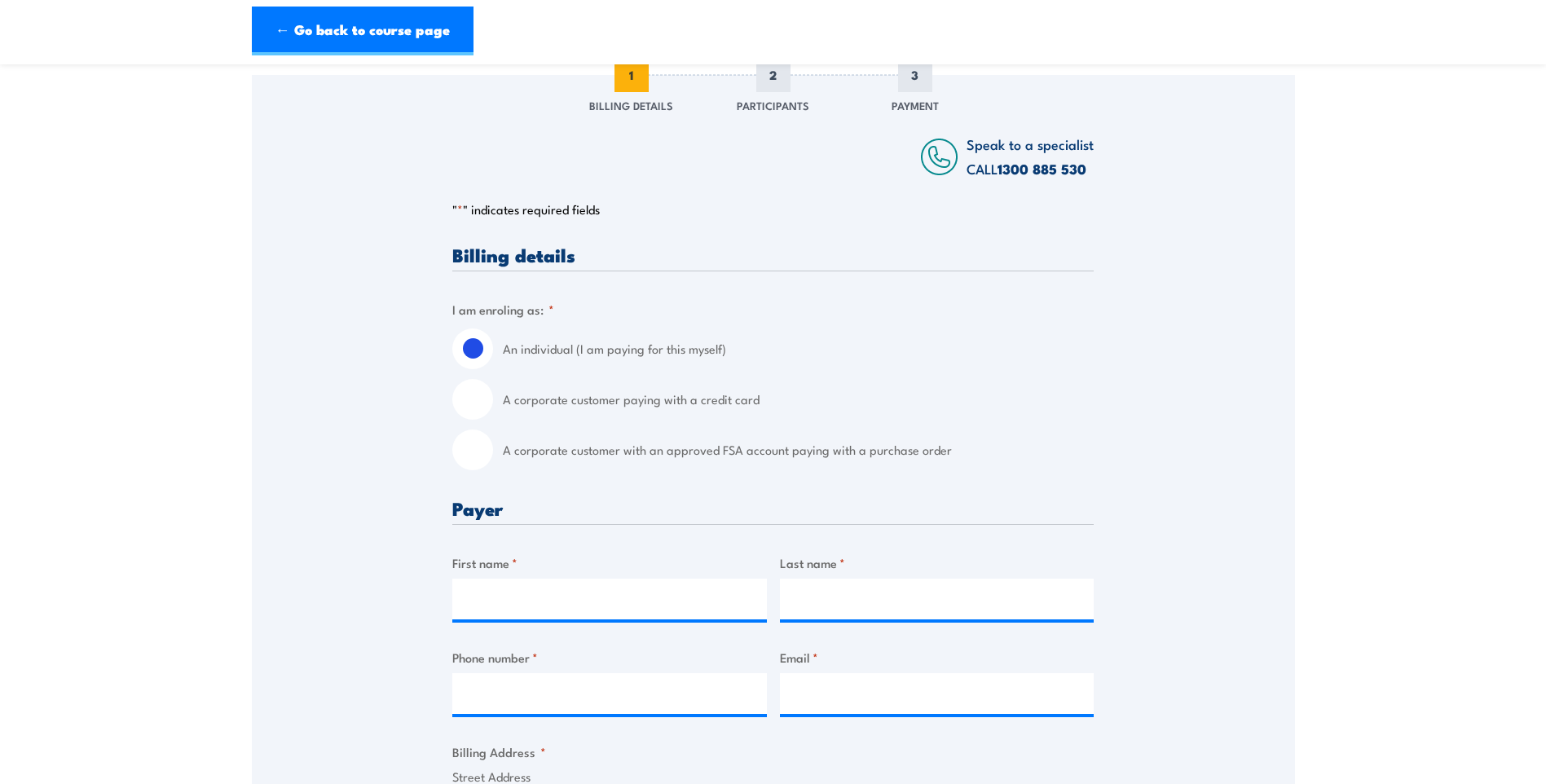
scroll to position [245, 0]
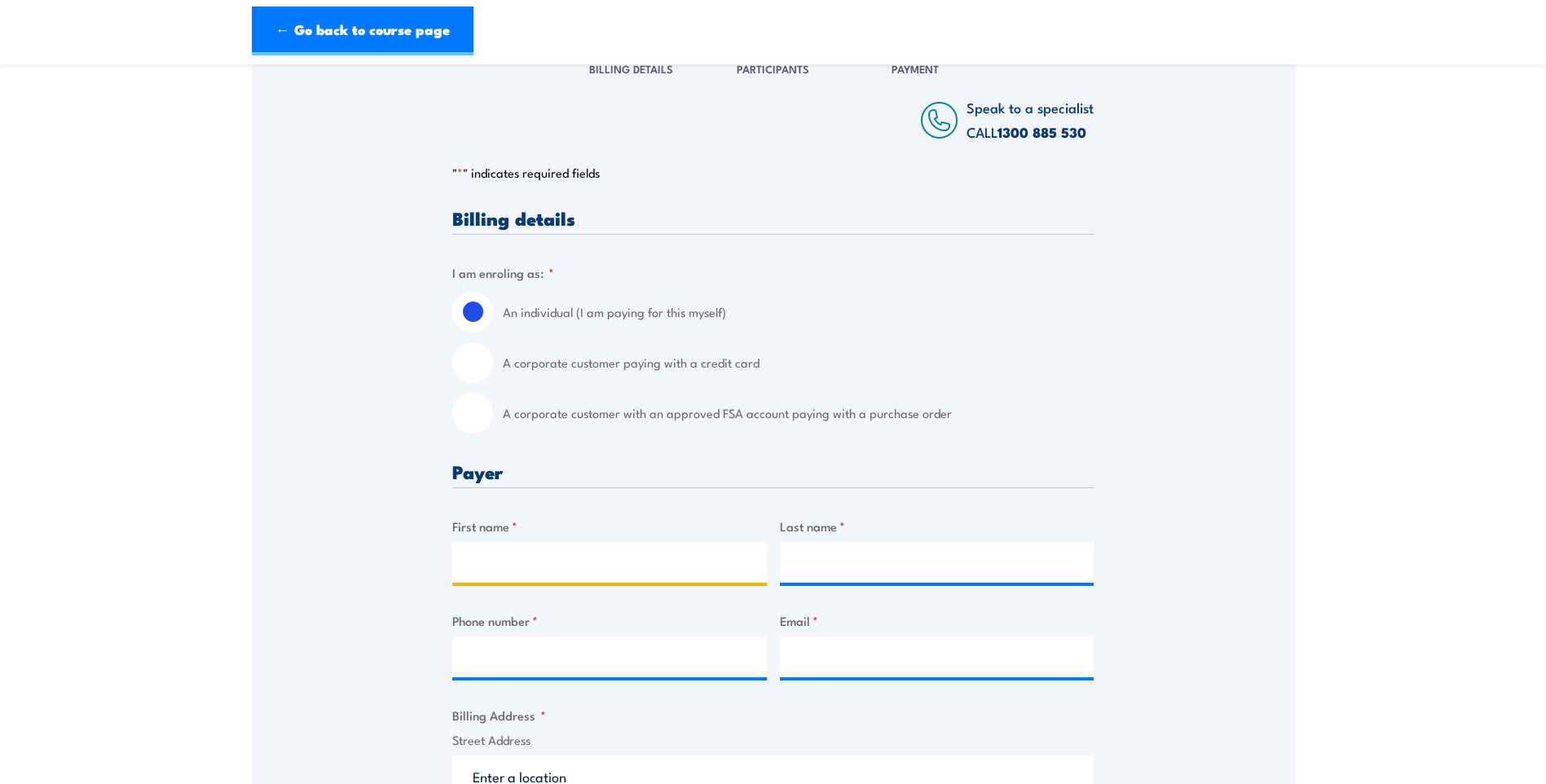
click at [517, 562] on input "First name *" at bounding box center [610, 562] width 314 height 41
type input "[PERSON_NAME]"
type input "Smithwick"
type input "0467051984"
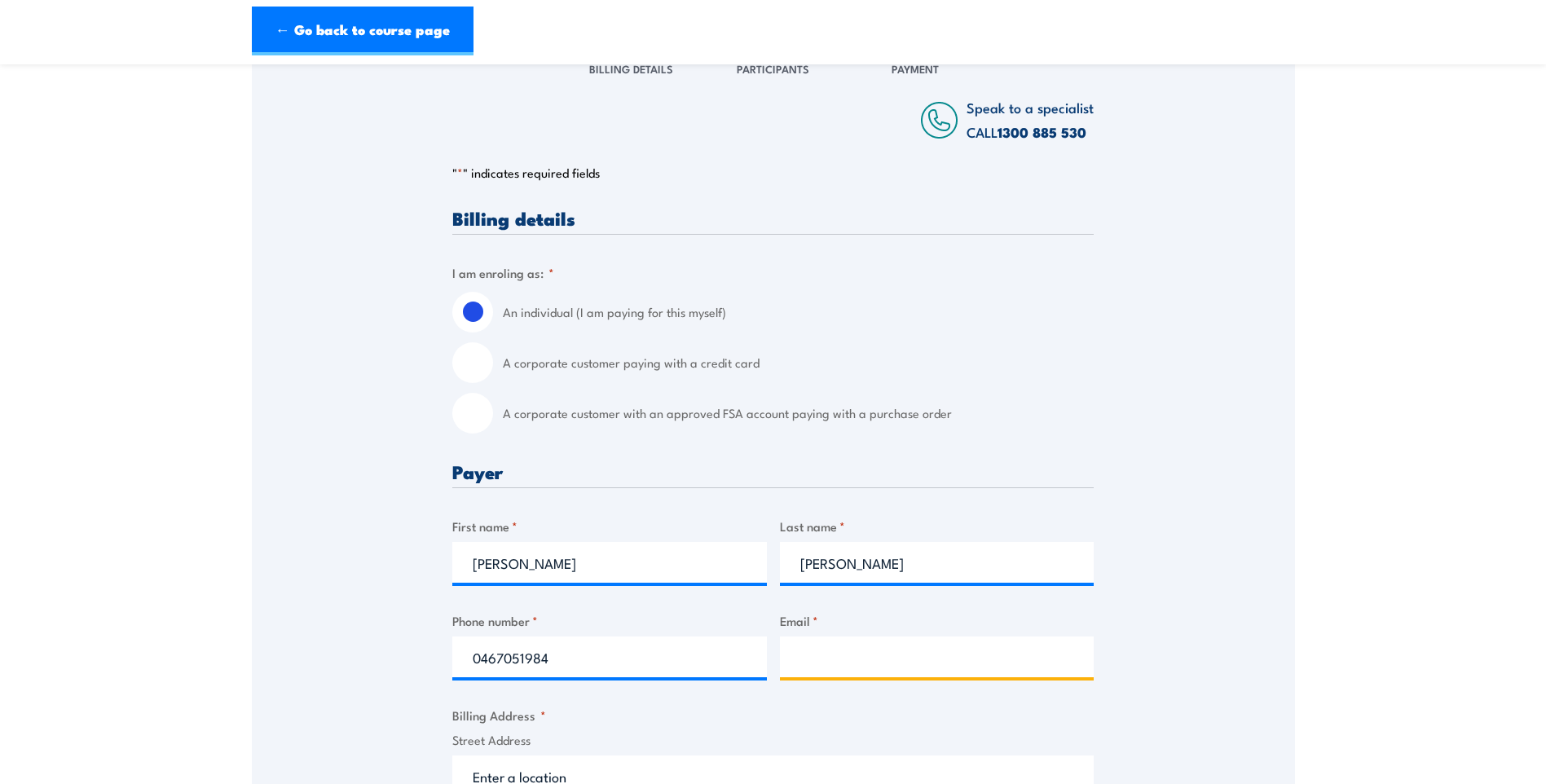
type input "csmithwick@gmail.com"
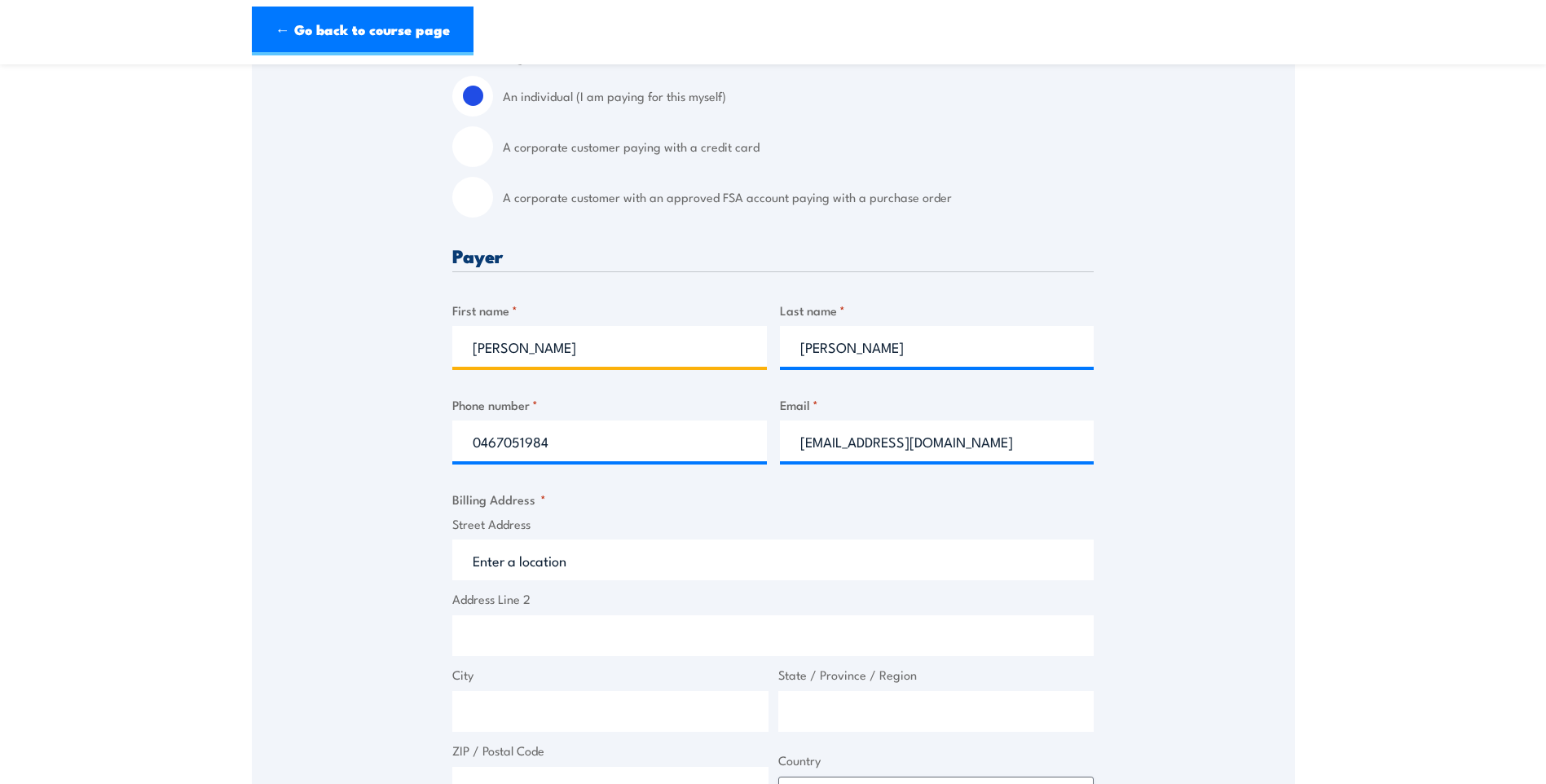
scroll to position [489, 0]
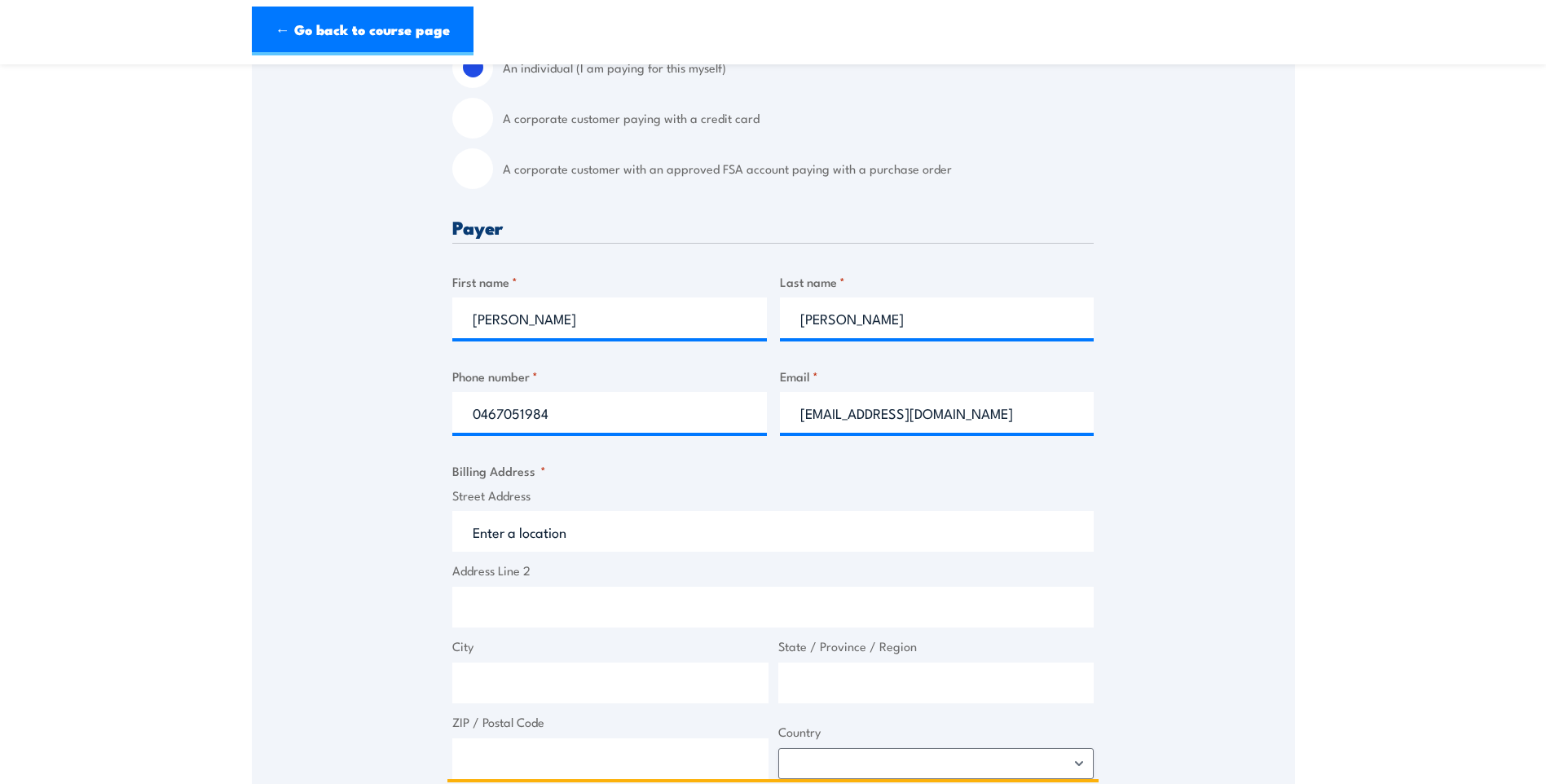
click at [506, 534] on input "Street Address" at bounding box center [773, 530] width 641 height 41
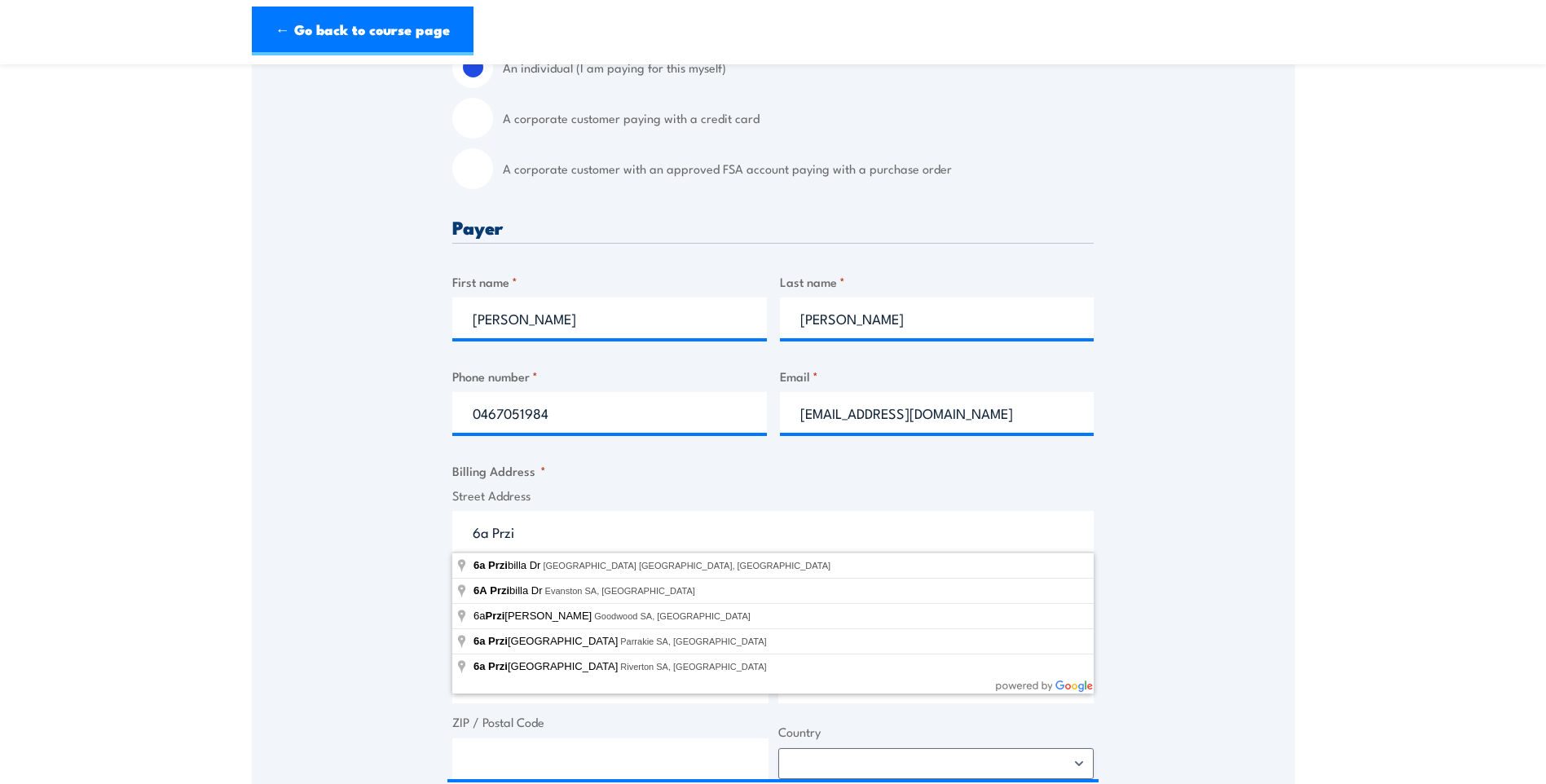
type input "6a Przibilla Dr, Evanston Gardens SA, Australia"
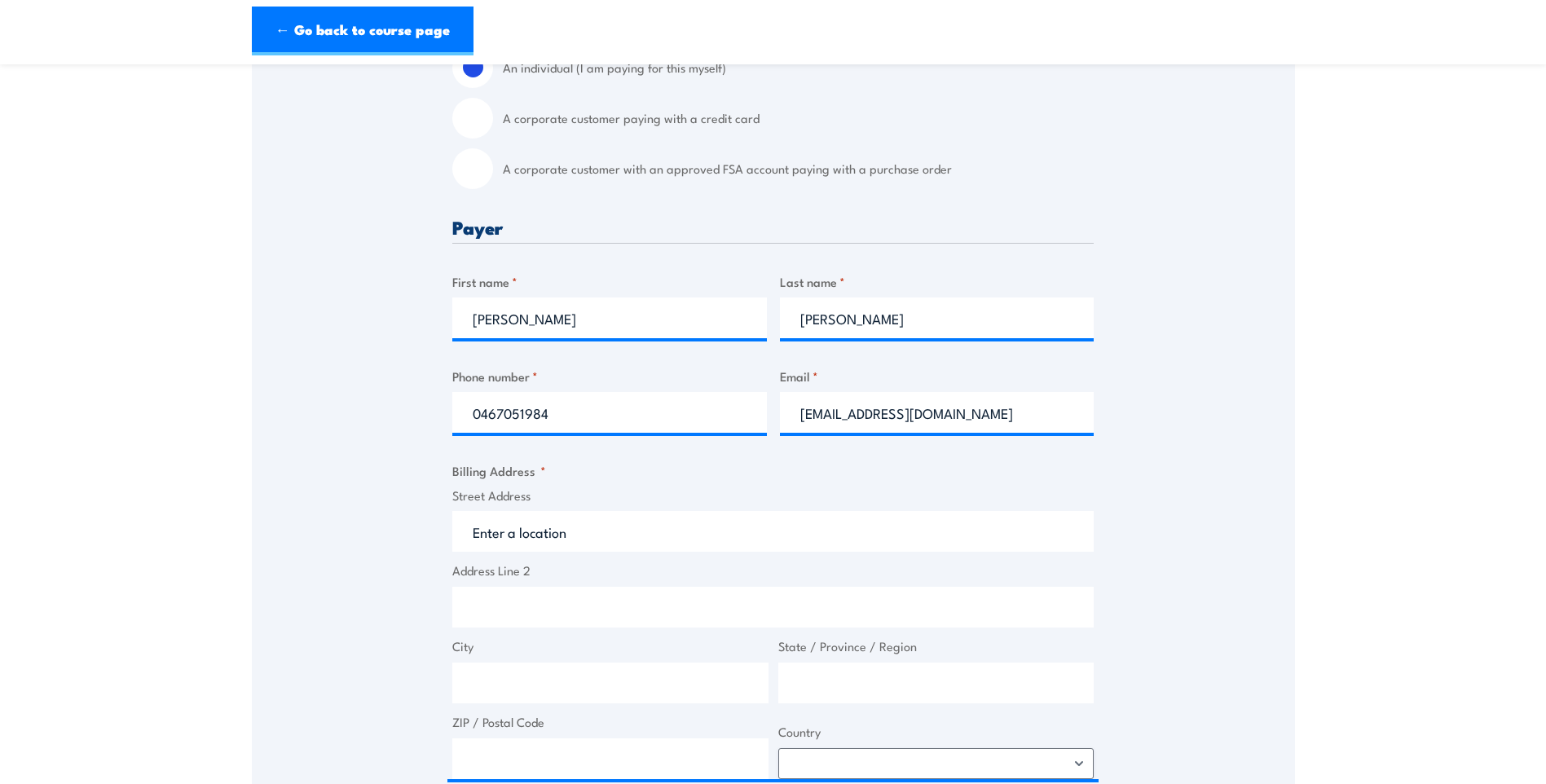
type input "6 Przibilla Dr"
type input "Evanston Gardens"
type input "South Australia"
type input "5116"
select select "Australia"
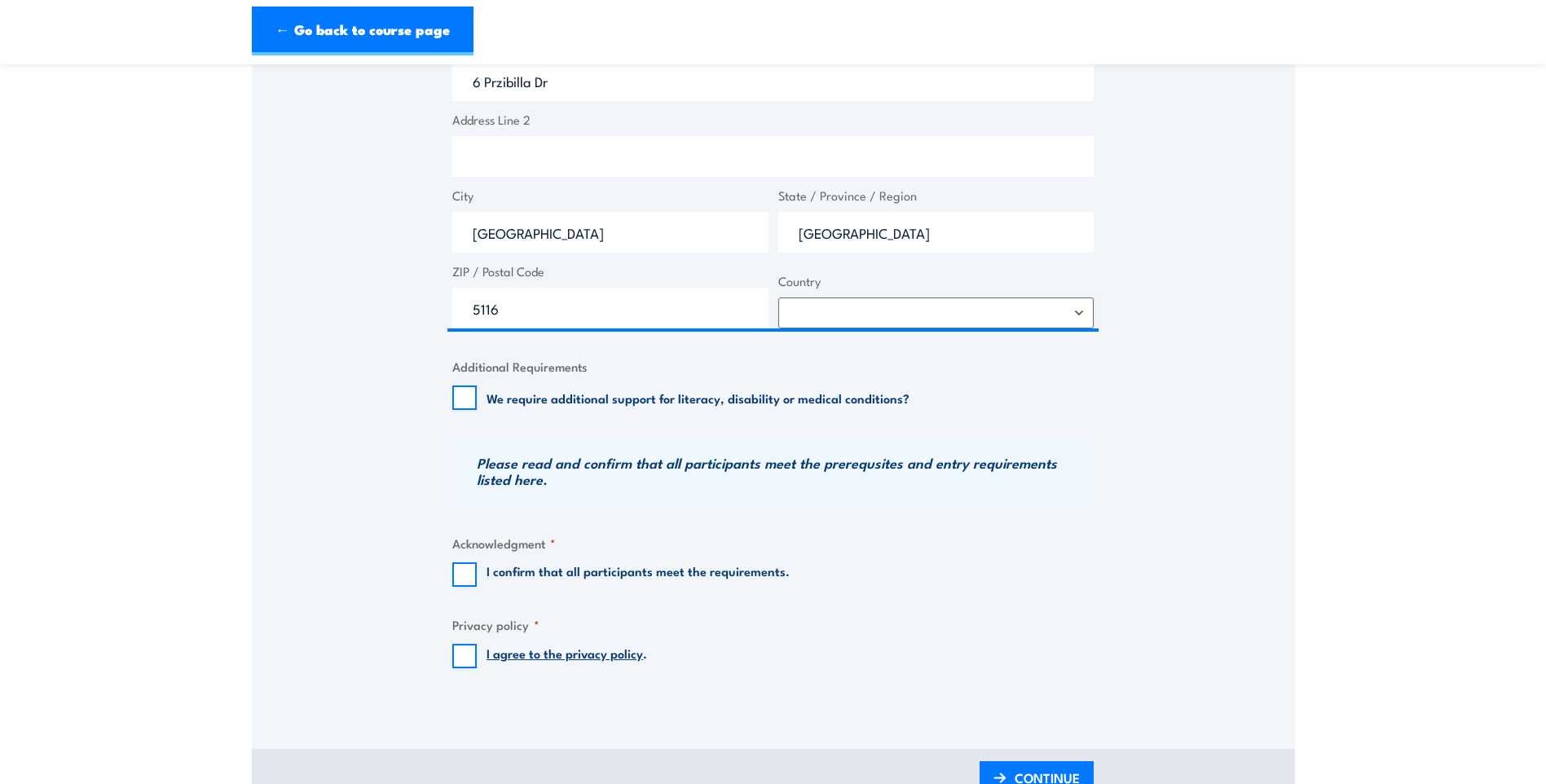
scroll to position [978, 0]
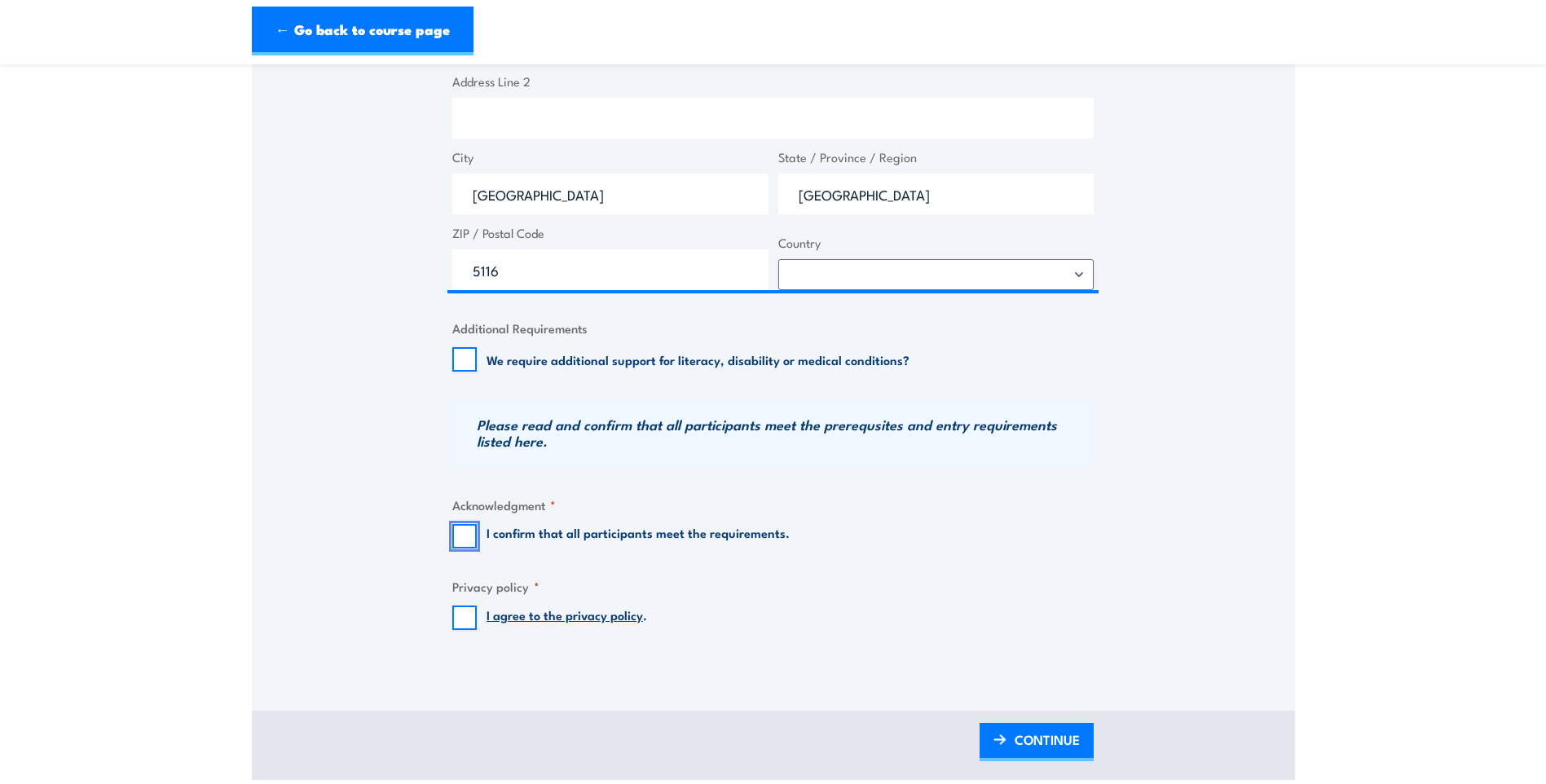
drag, startPoint x: 465, startPoint y: 538, endPoint x: 502, endPoint y: 557, distance: 41.6
click at [466, 538] on input "I confirm that all participants meet the requirements." at bounding box center [465, 536] width 24 height 24
checkbox input "true"
click at [463, 625] on input "I agree to the privacy policy ." at bounding box center [465, 617] width 24 height 24
checkbox input "true"
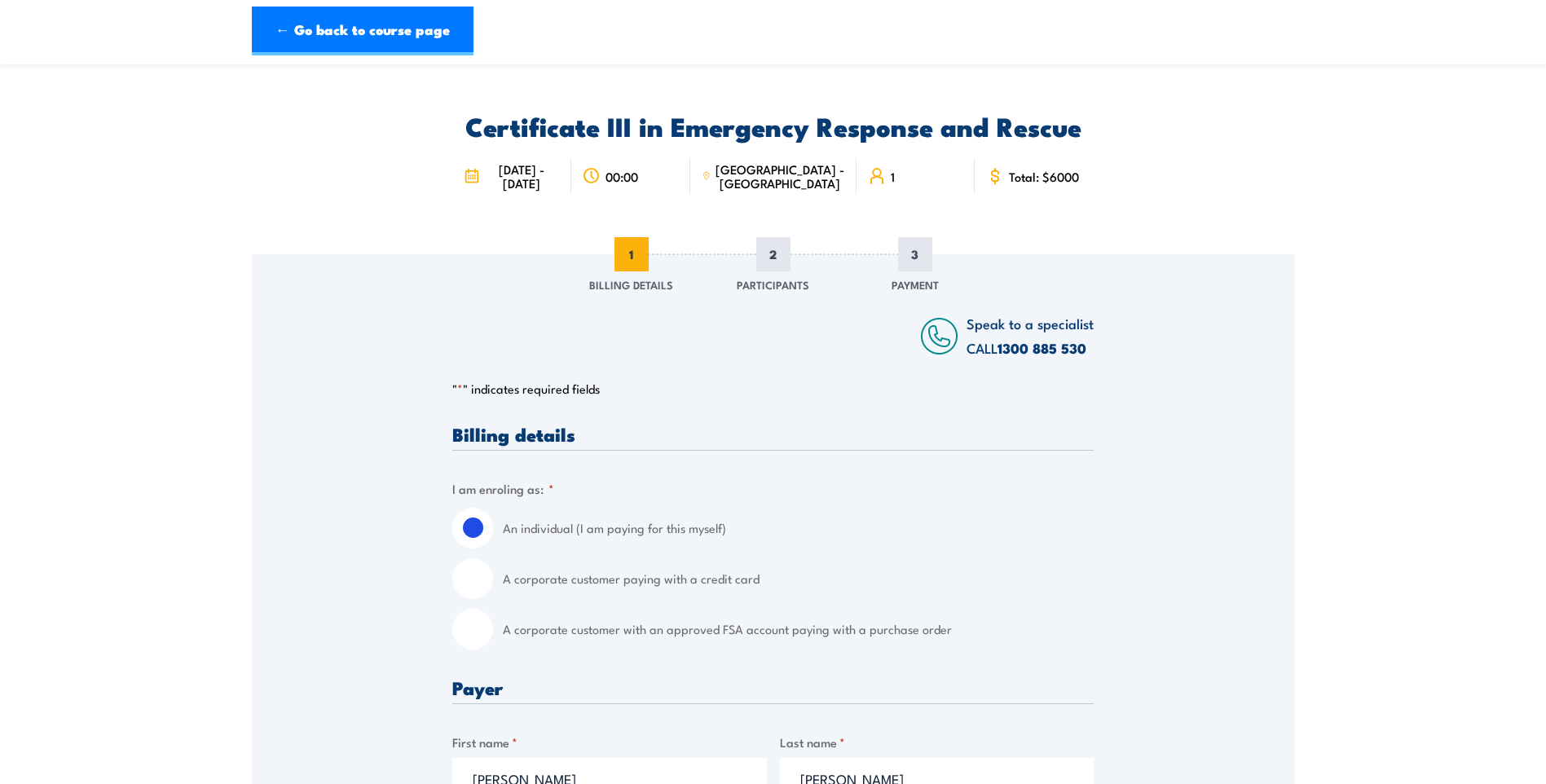
scroll to position [0, 0]
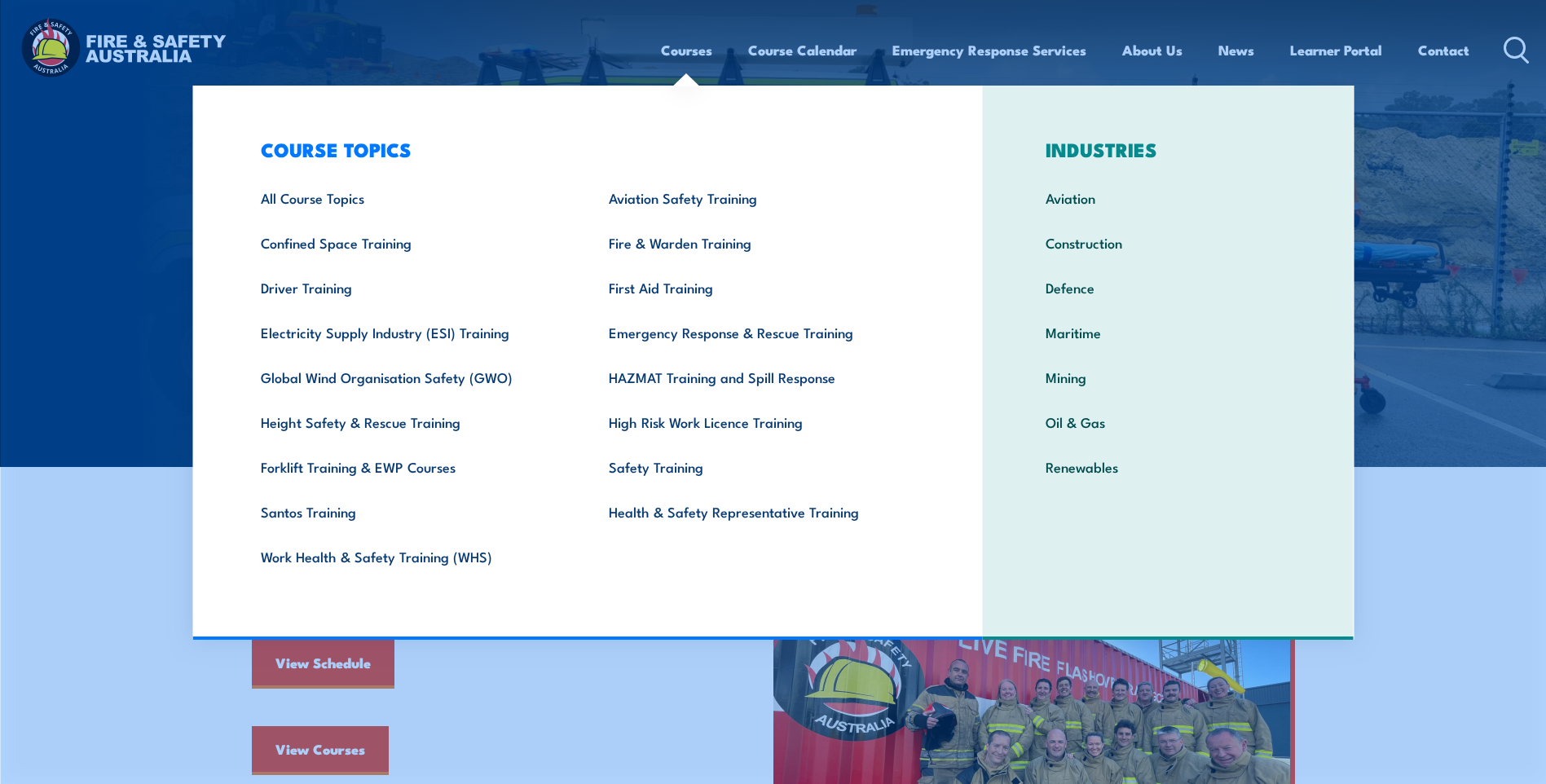
click at [679, 50] on link "Courses" at bounding box center [686, 50] width 51 height 43
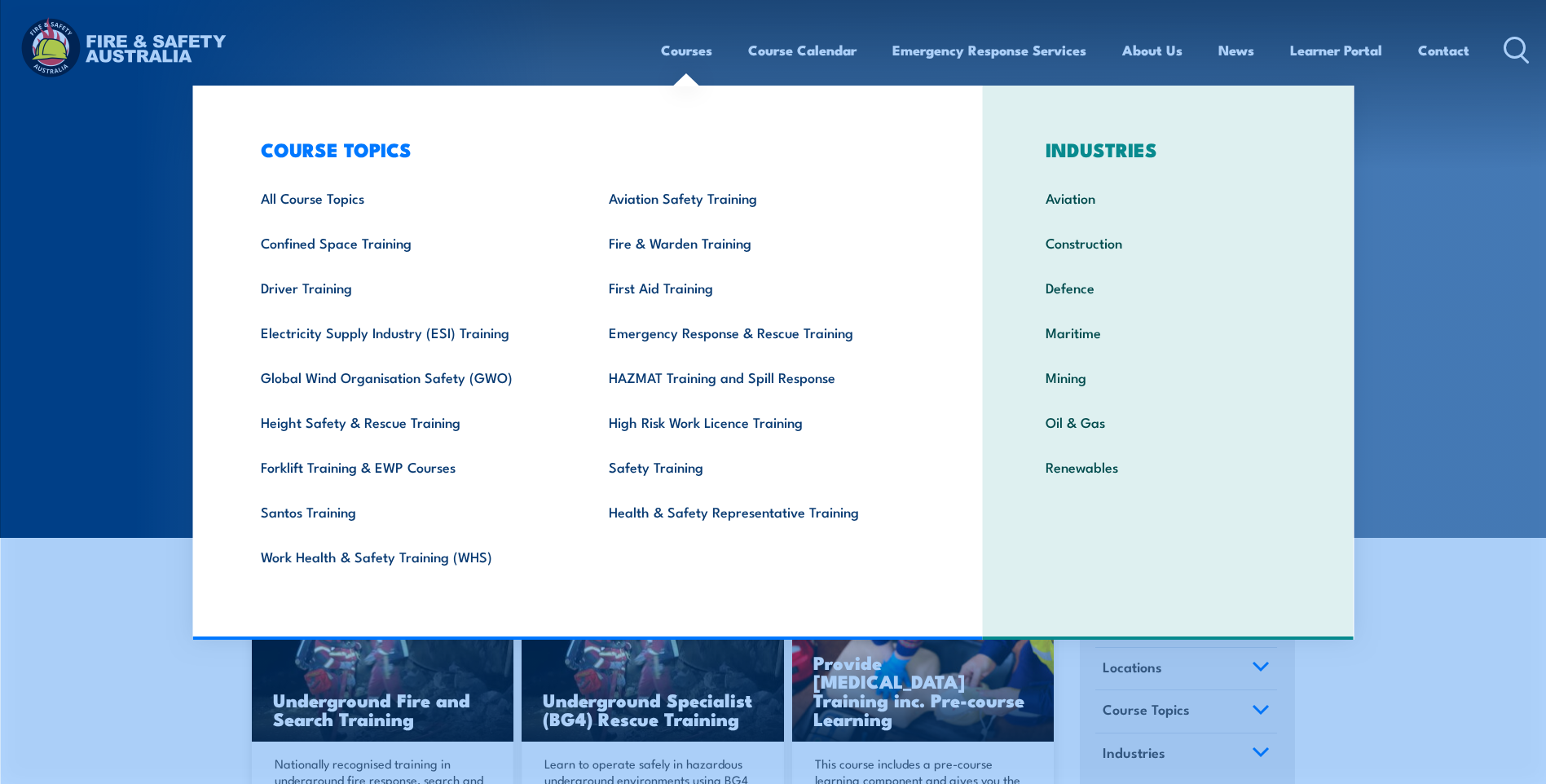
click at [1086, 381] on link "Mining" at bounding box center [1168, 377] width 296 height 45
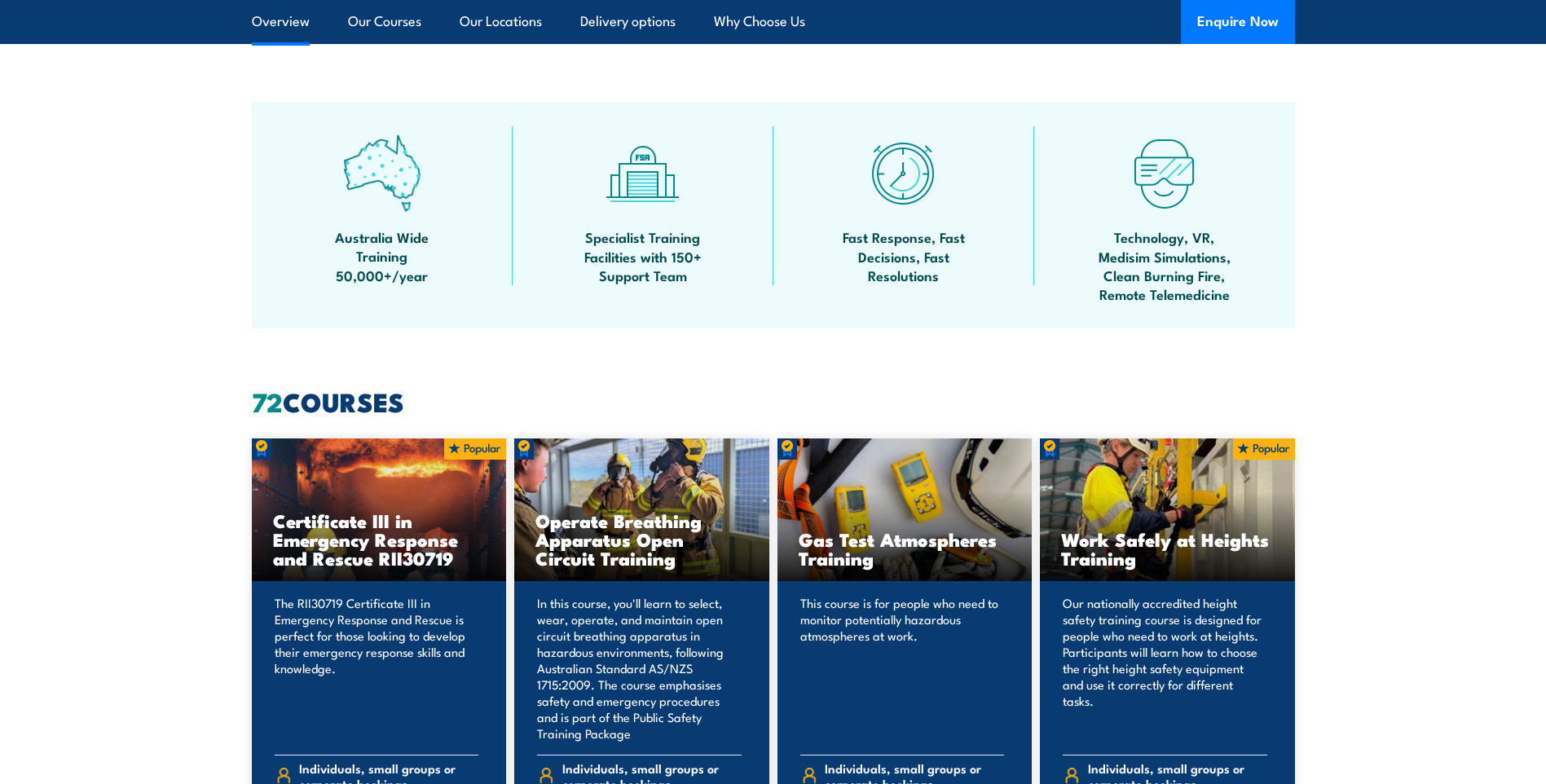
scroll to position [978, 0]
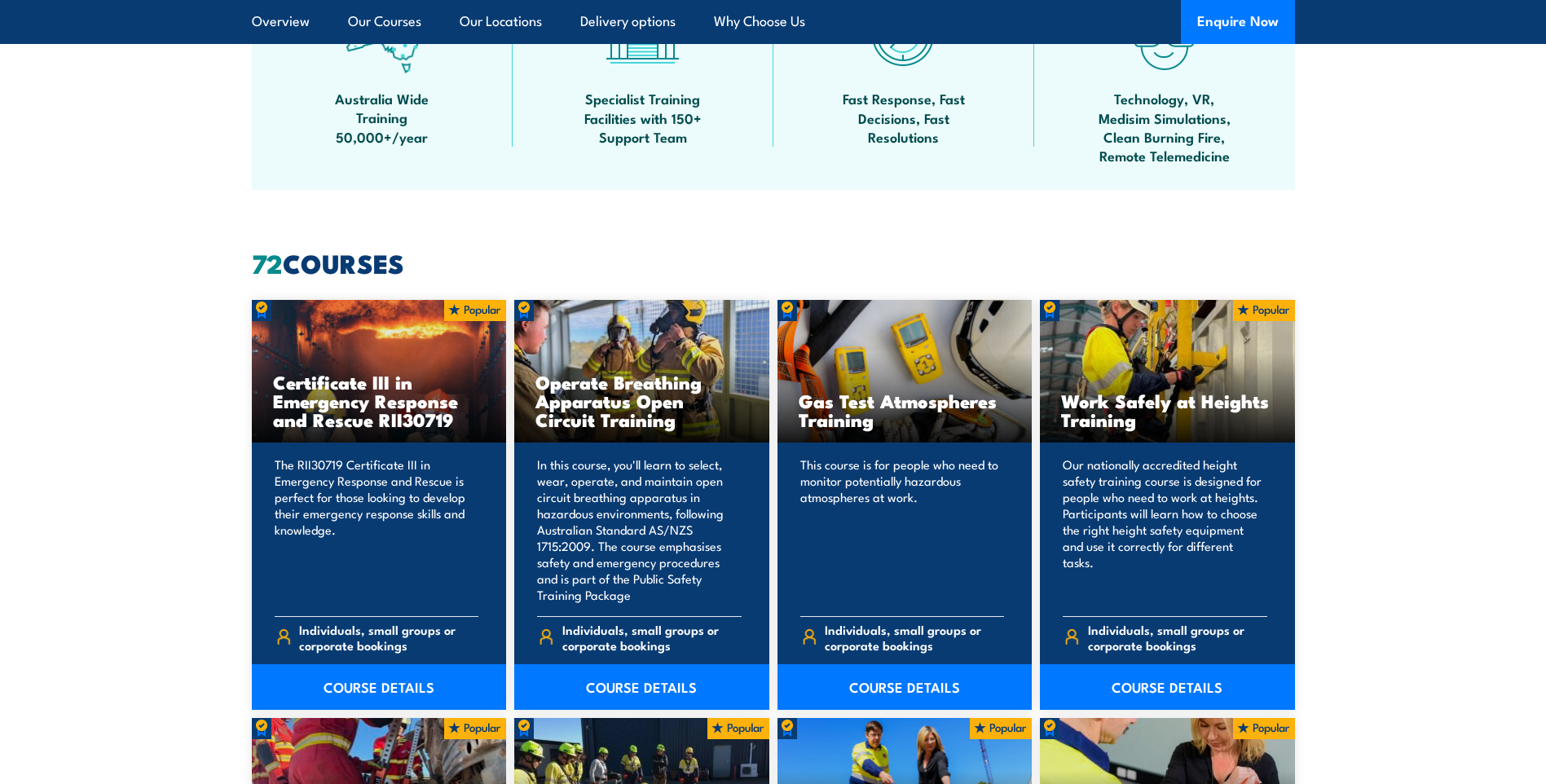
click at [369, 690] on link "COURSE DETAILS" at bounding box center [380, 687] width 255 height 46
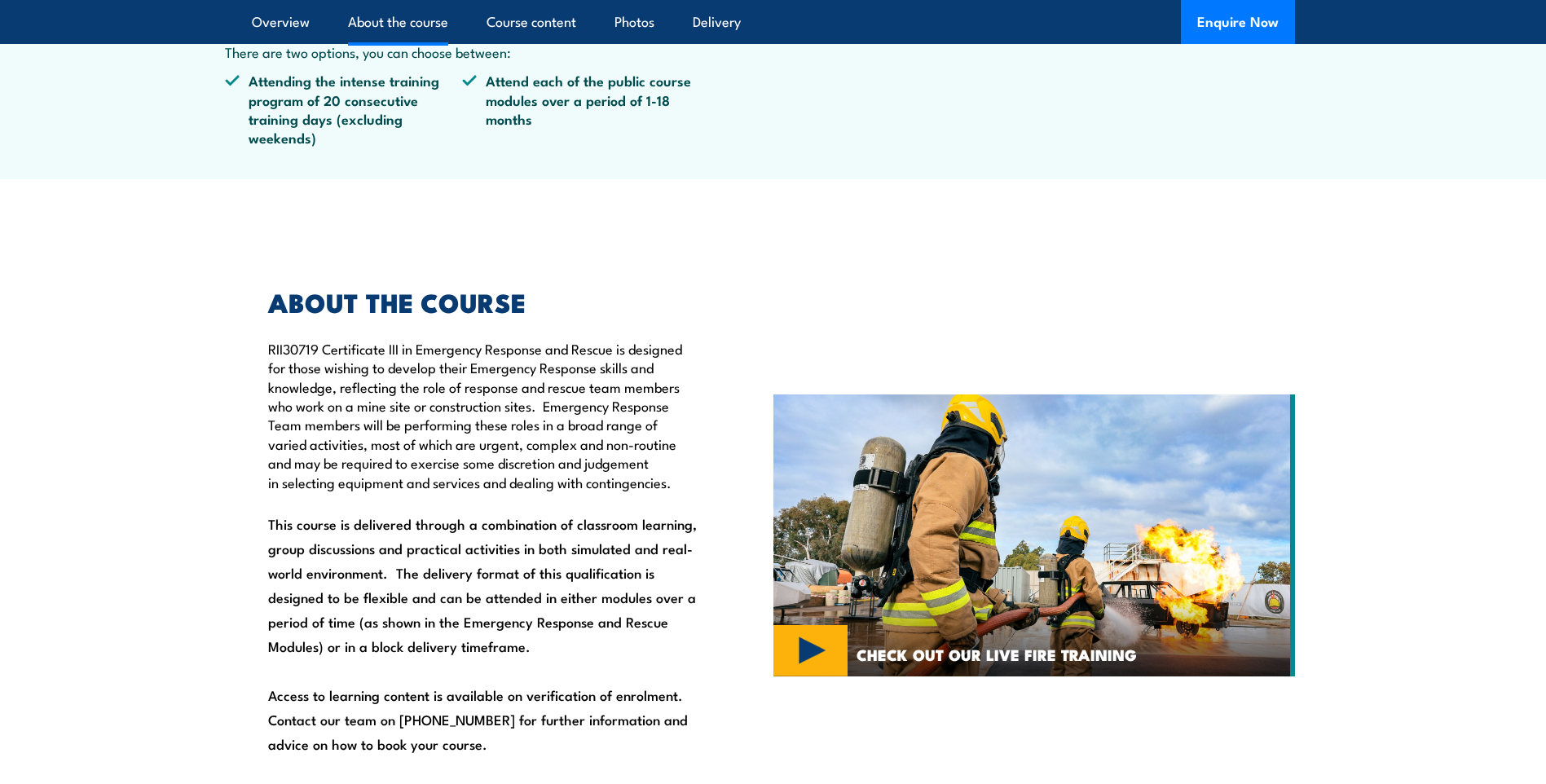
scroll to position [978, 0]
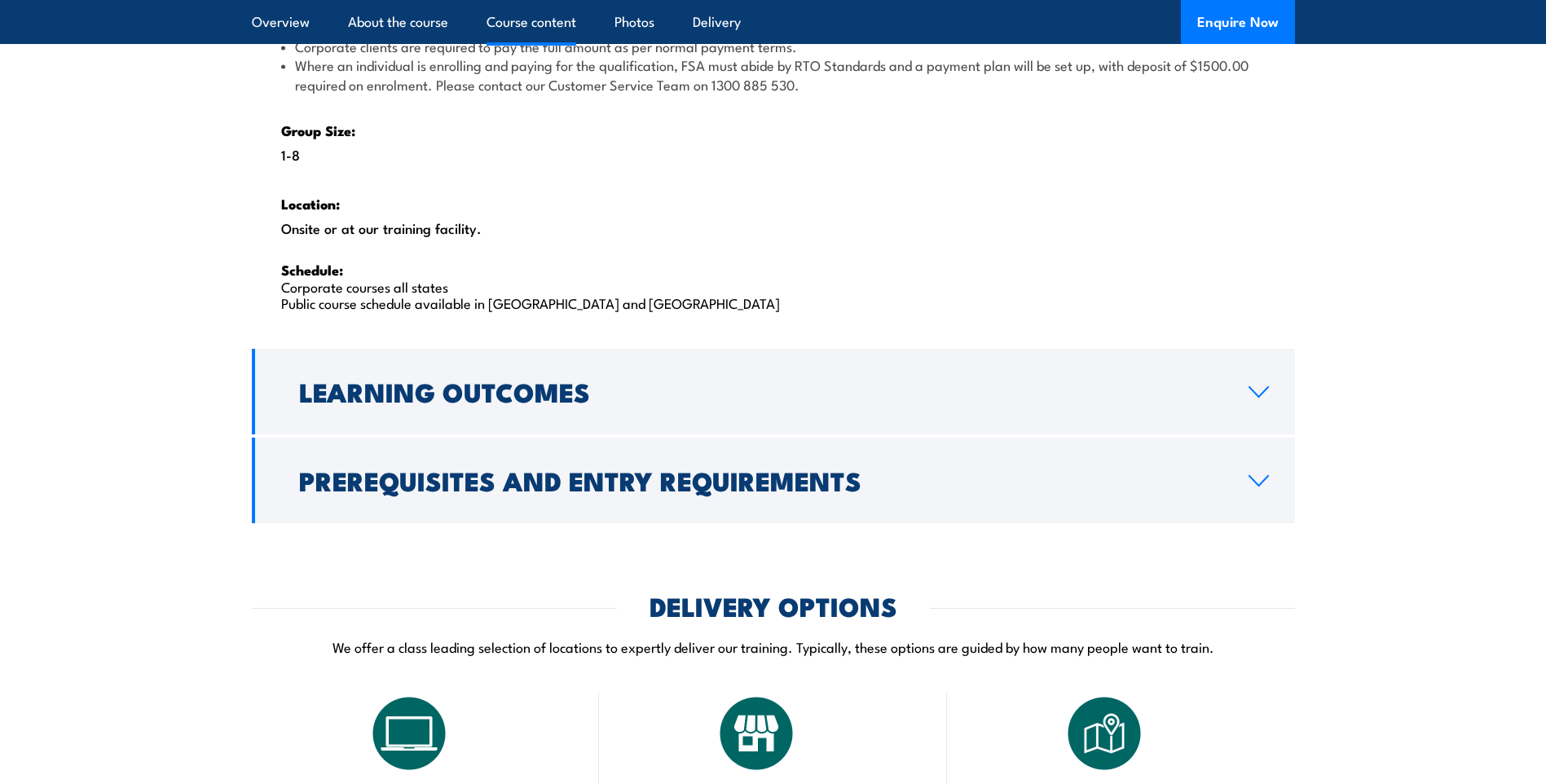
click at [515, 486] on h2 "Prerequisites and Entry Requirements" at bounding box center [760, 480] width 923 height 23
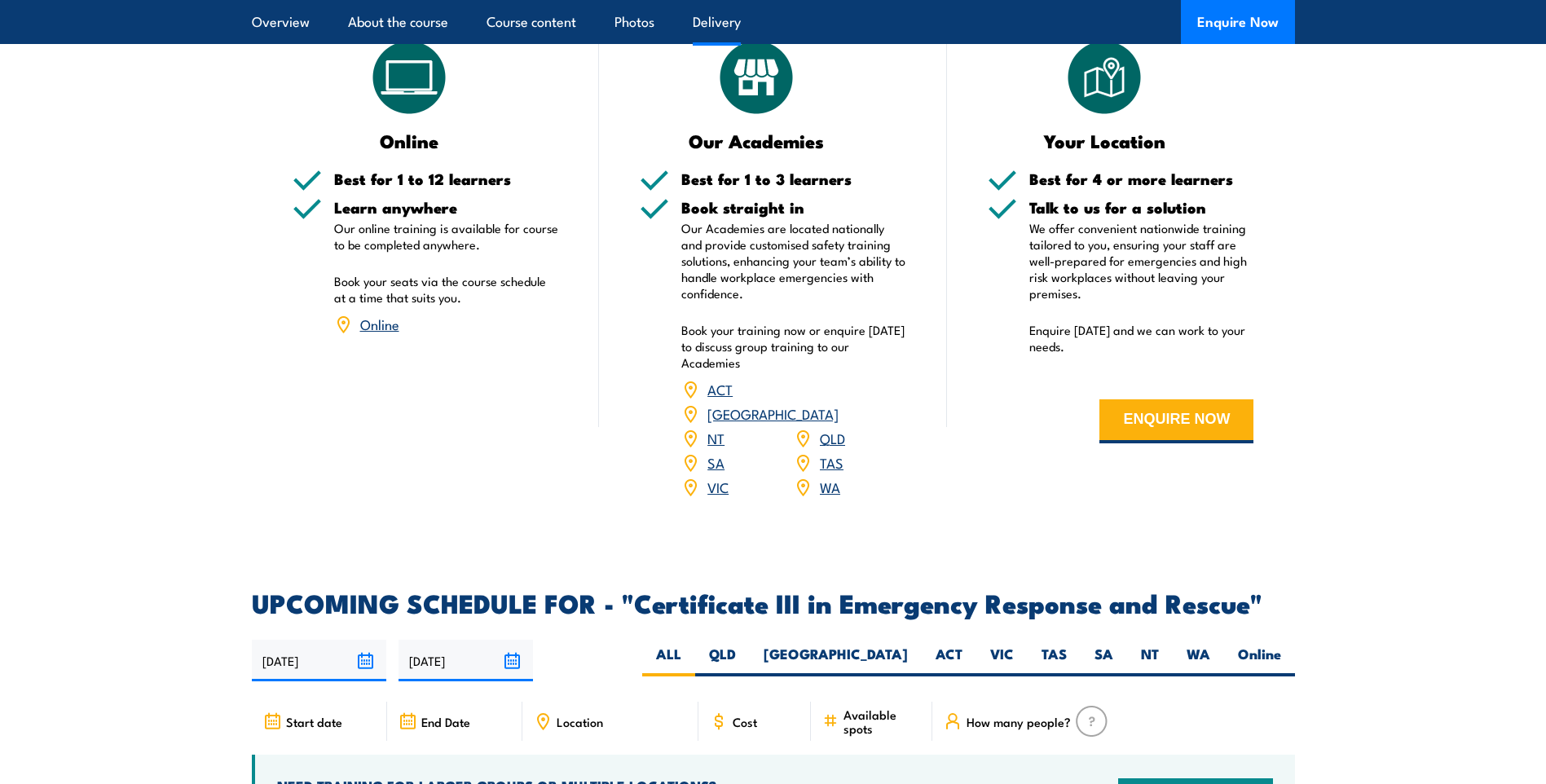
scroll to position [2478, 0]
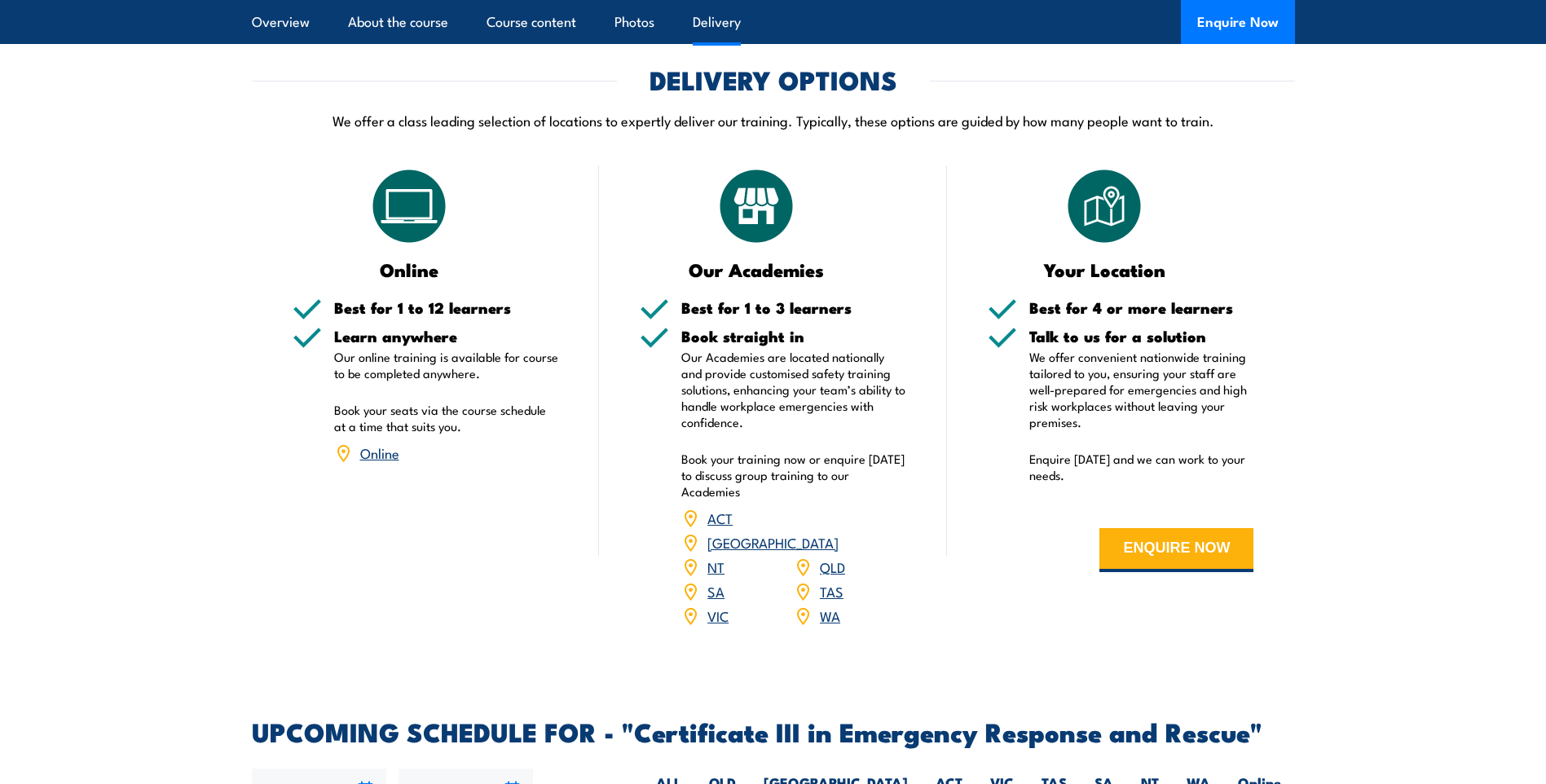
click at [828, 605] on link "WA" at bounding box center [829, 615] width 20 height 20
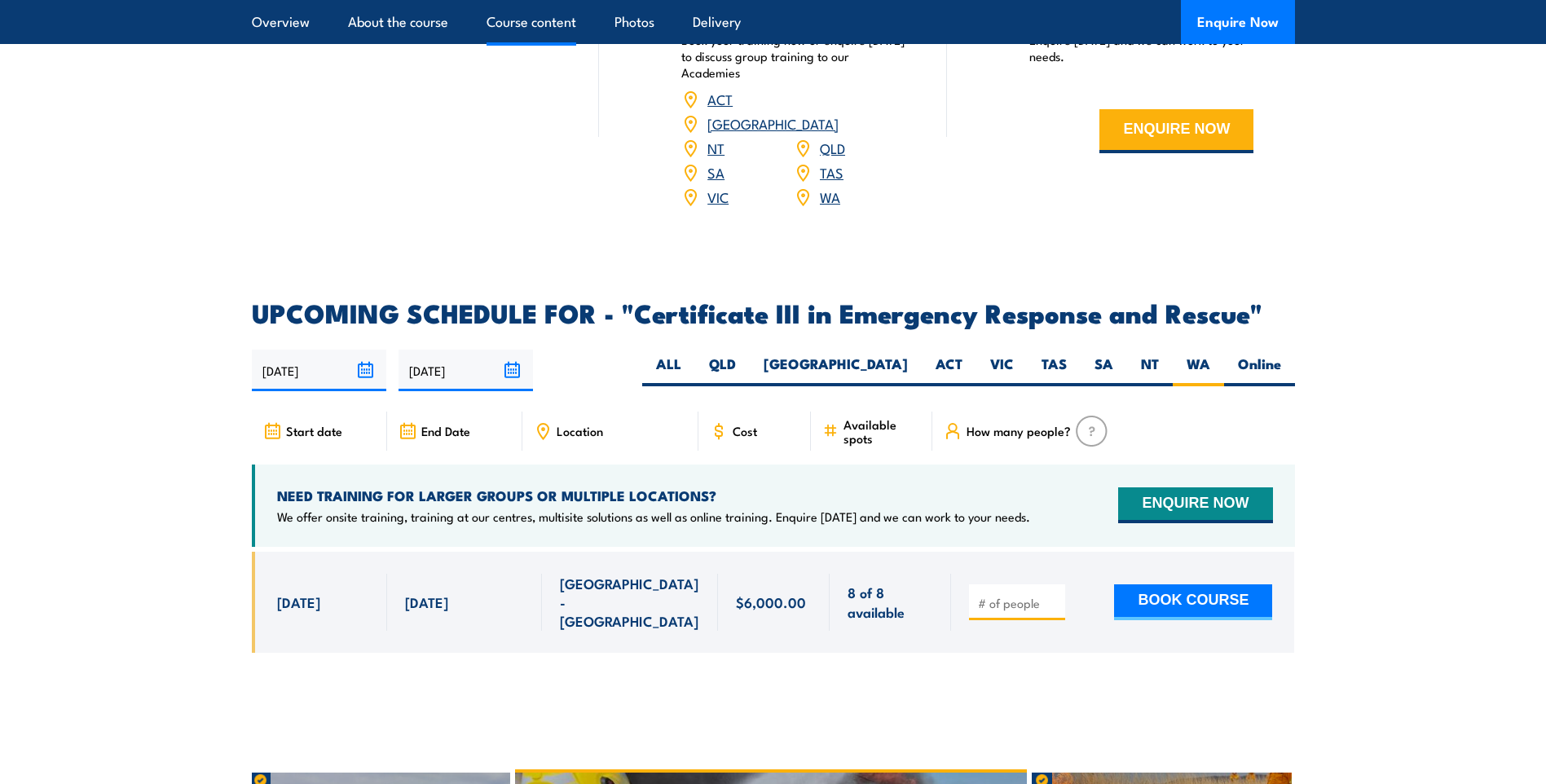
scroll to position [3829, 0]
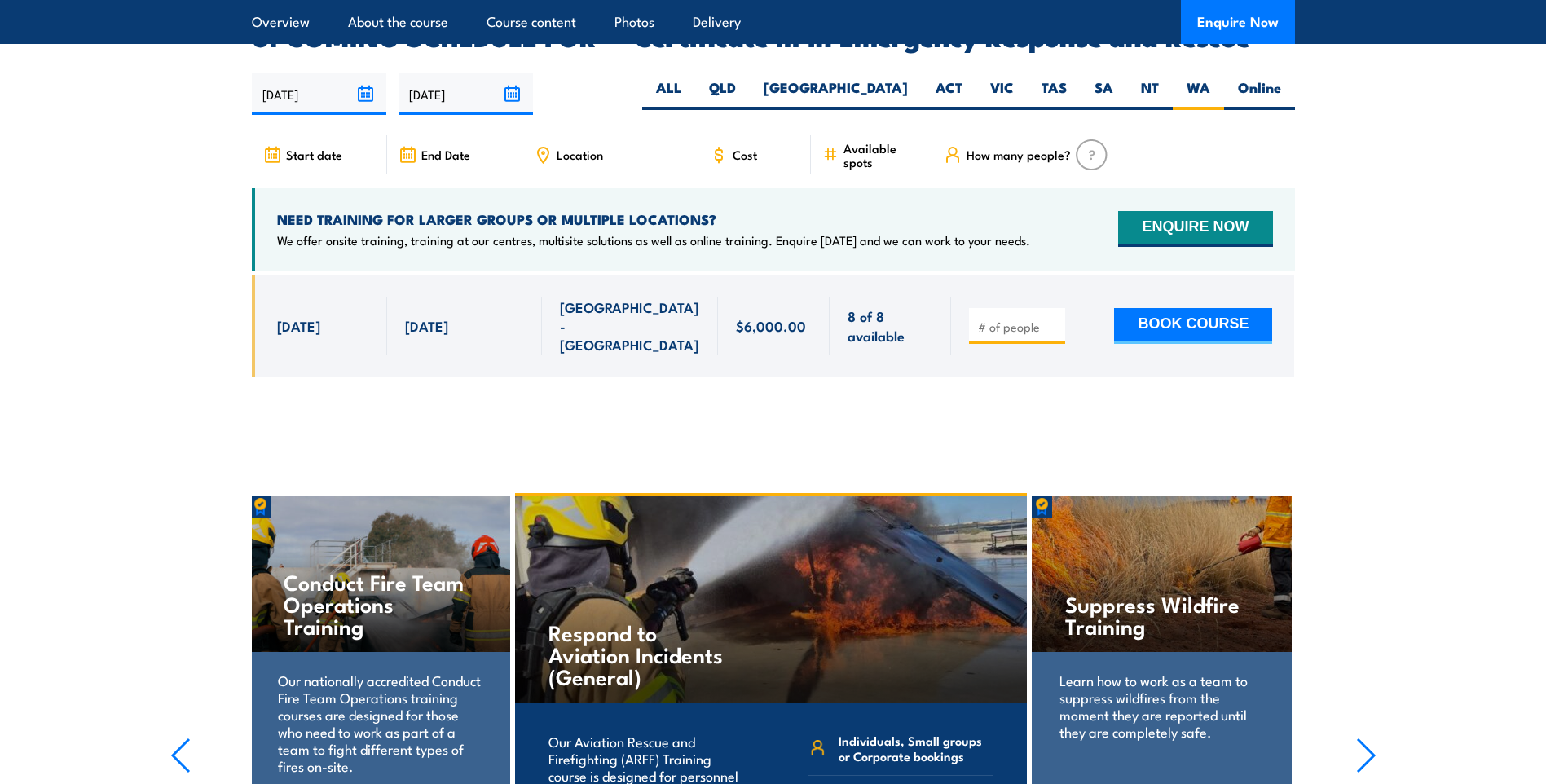
click at [1041, 319] on input "number" at bounding box center [1019, 326] width 82 height 16
type input "1"
click at [1054, 319] on input "1" at bounding box center [1019, 326] width 82 height 16
click at [1171, 308] on button "BOOK COURSE" at bounding box center [1193, 326] width 158 height 36
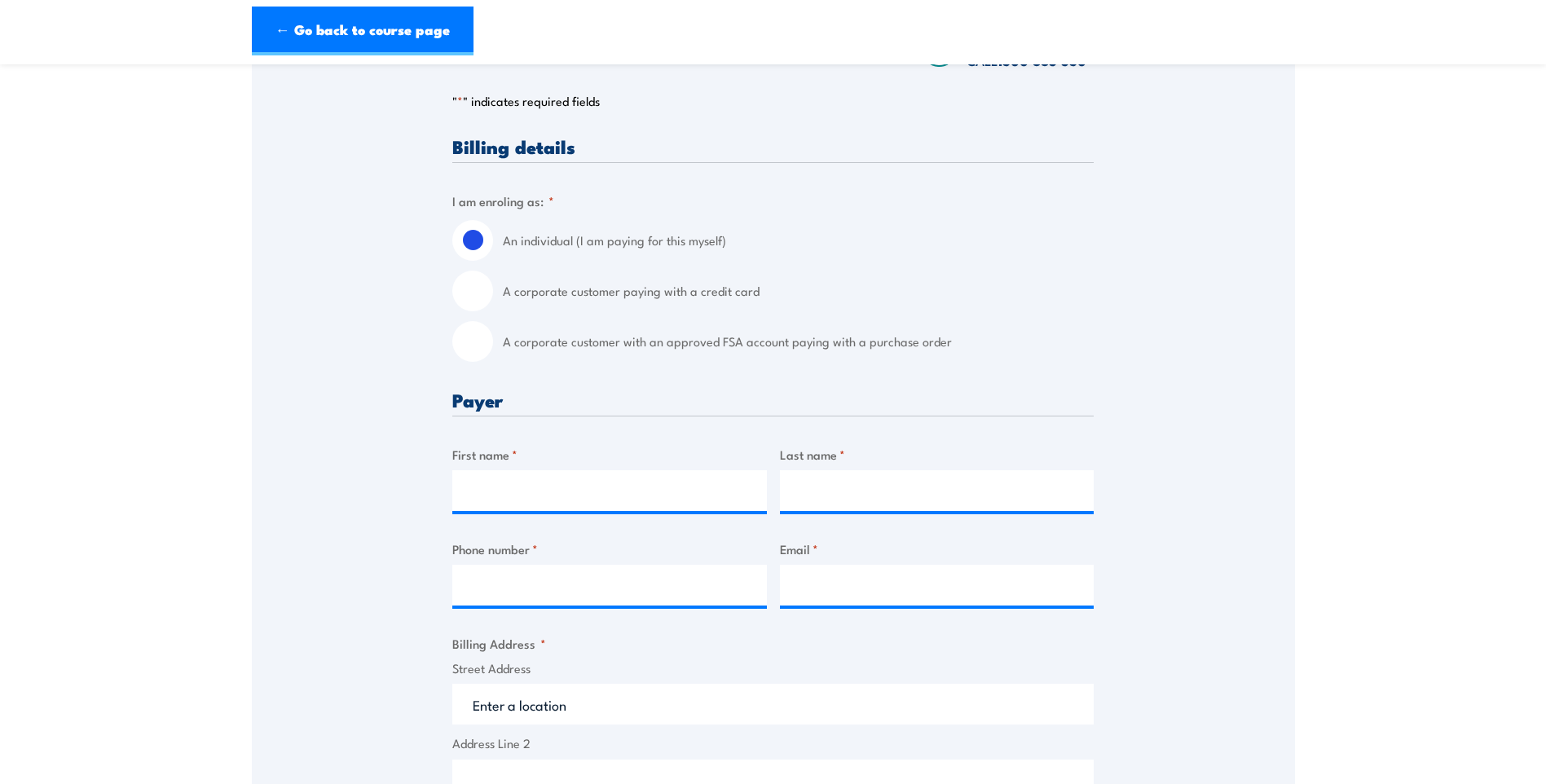
scroll to position [326, 0]
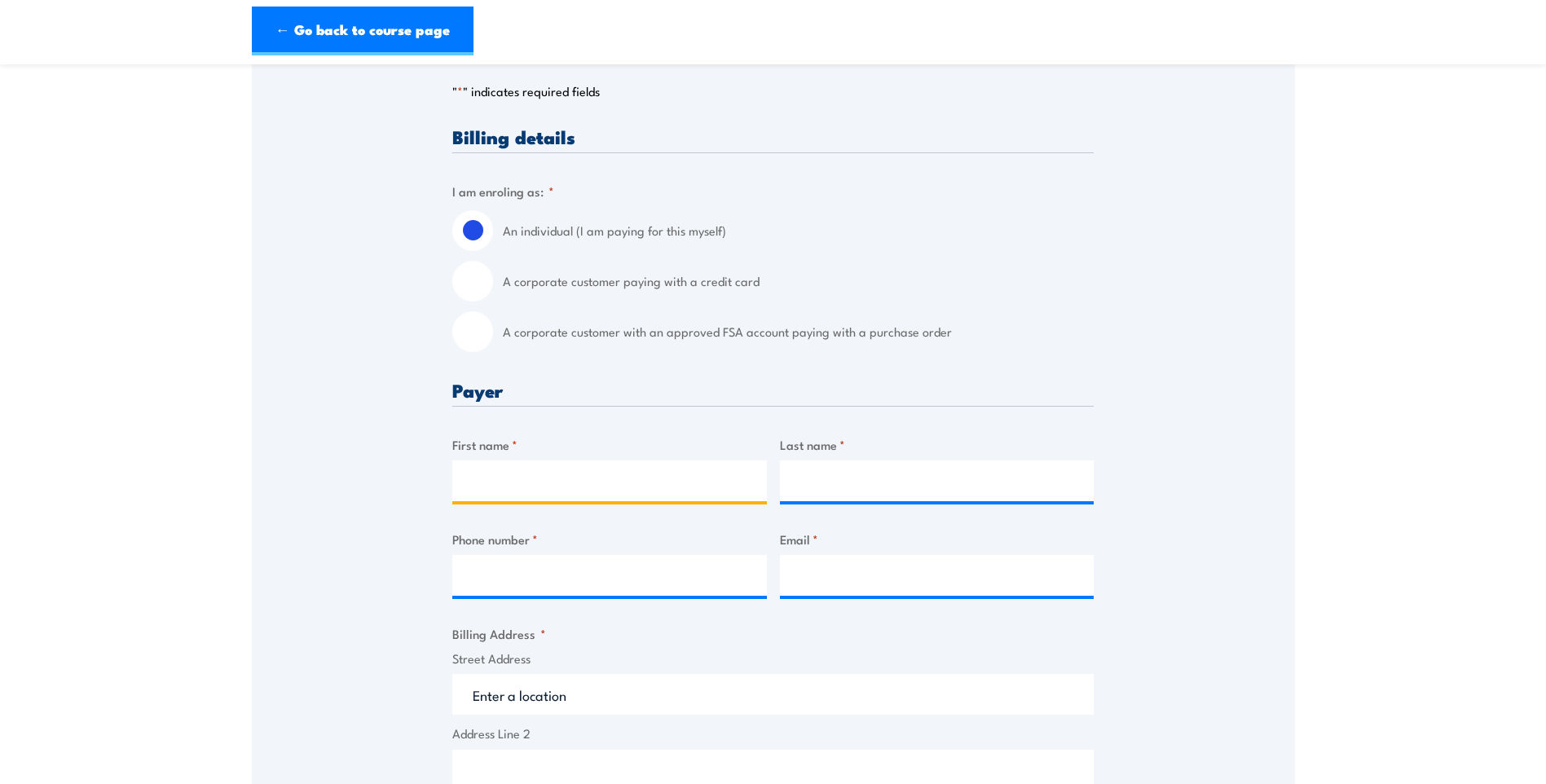
click at [630, 491] on input "First name *" at bounding box center [610, 480] width 314 height 41
type input "[PERSON_NAME]"
type input "Smithwick"
type input "0467051984"
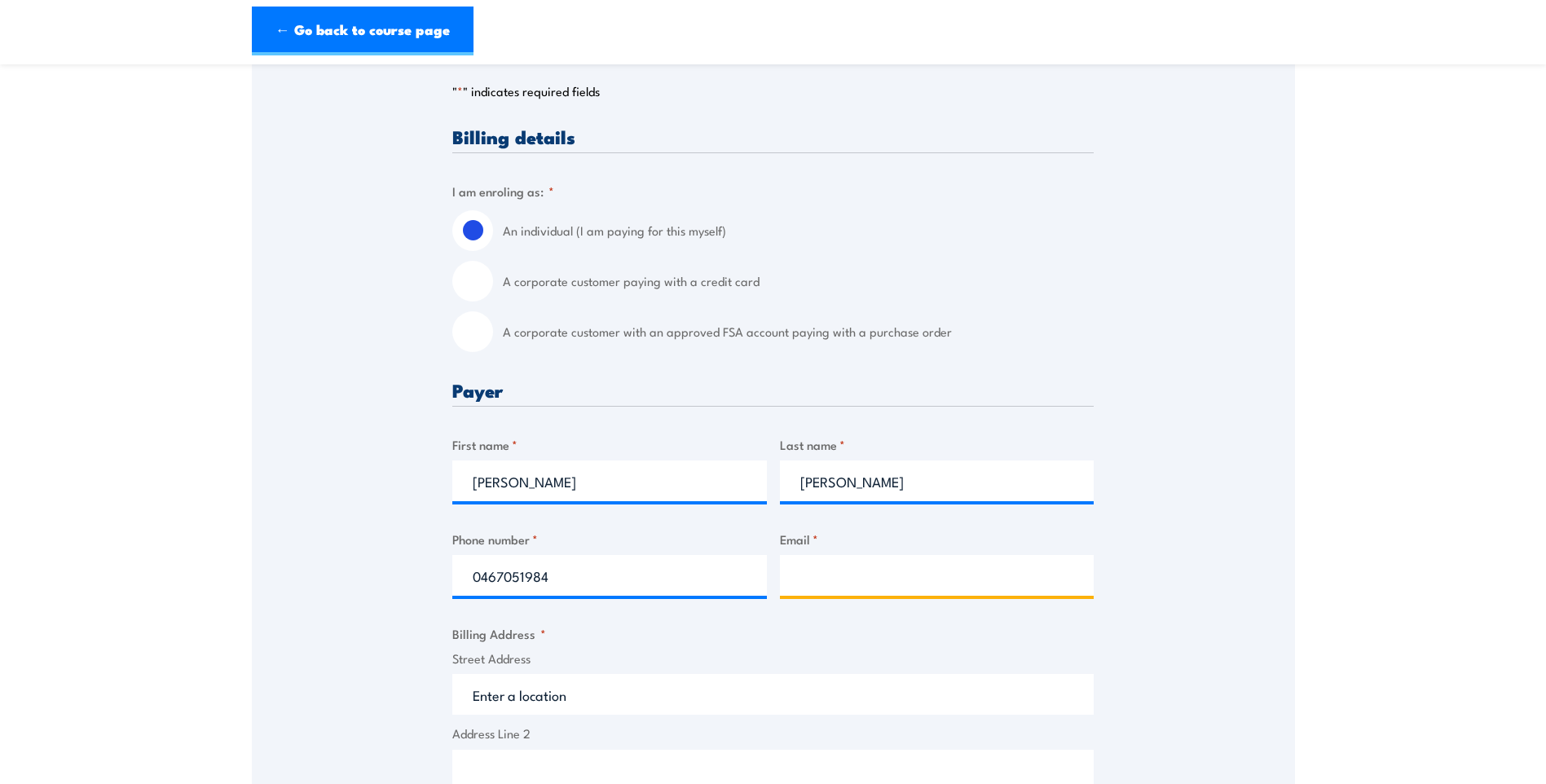
type input "csmithwick@gmail.com"
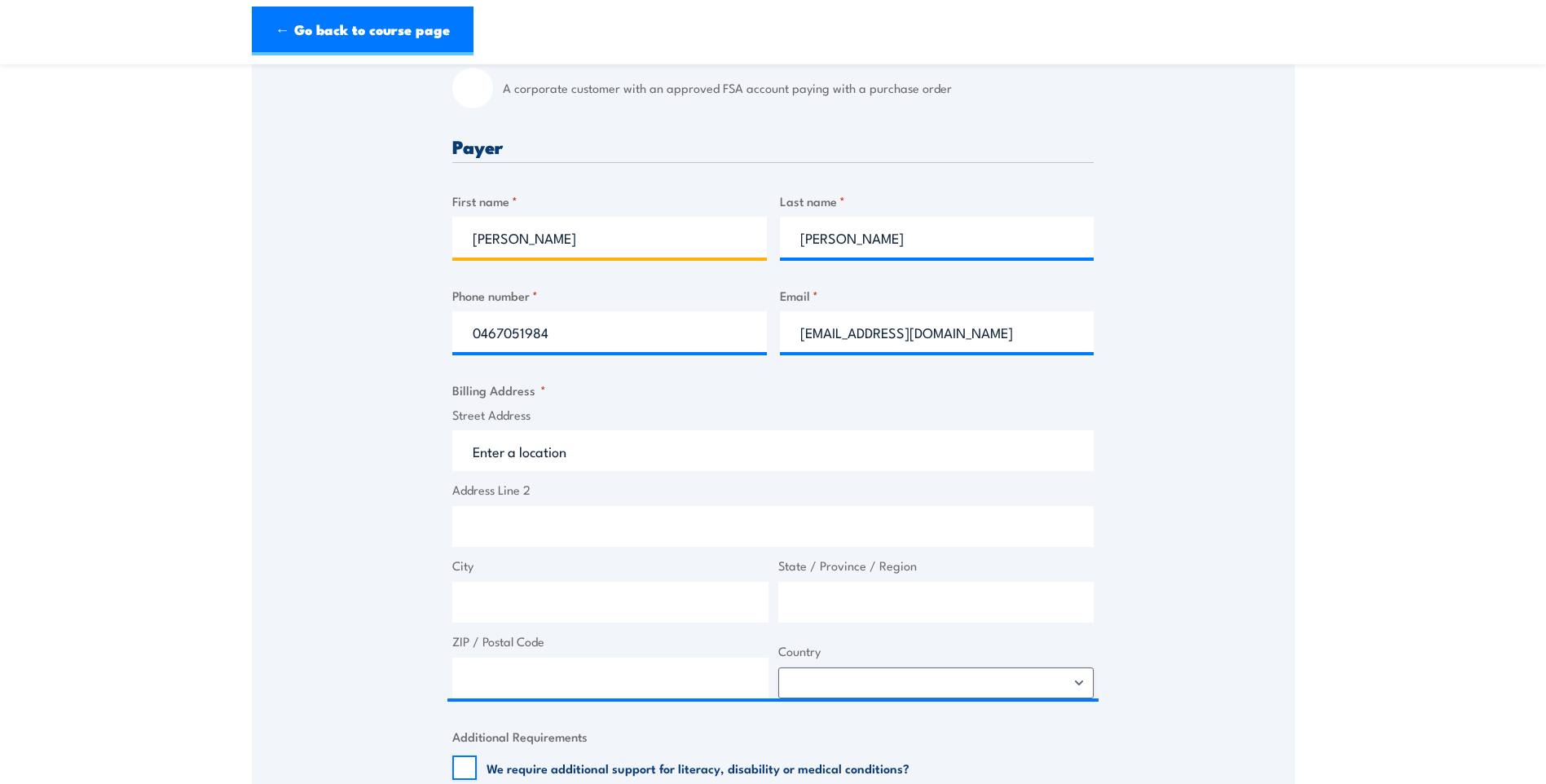
scroll to position [570, 0]
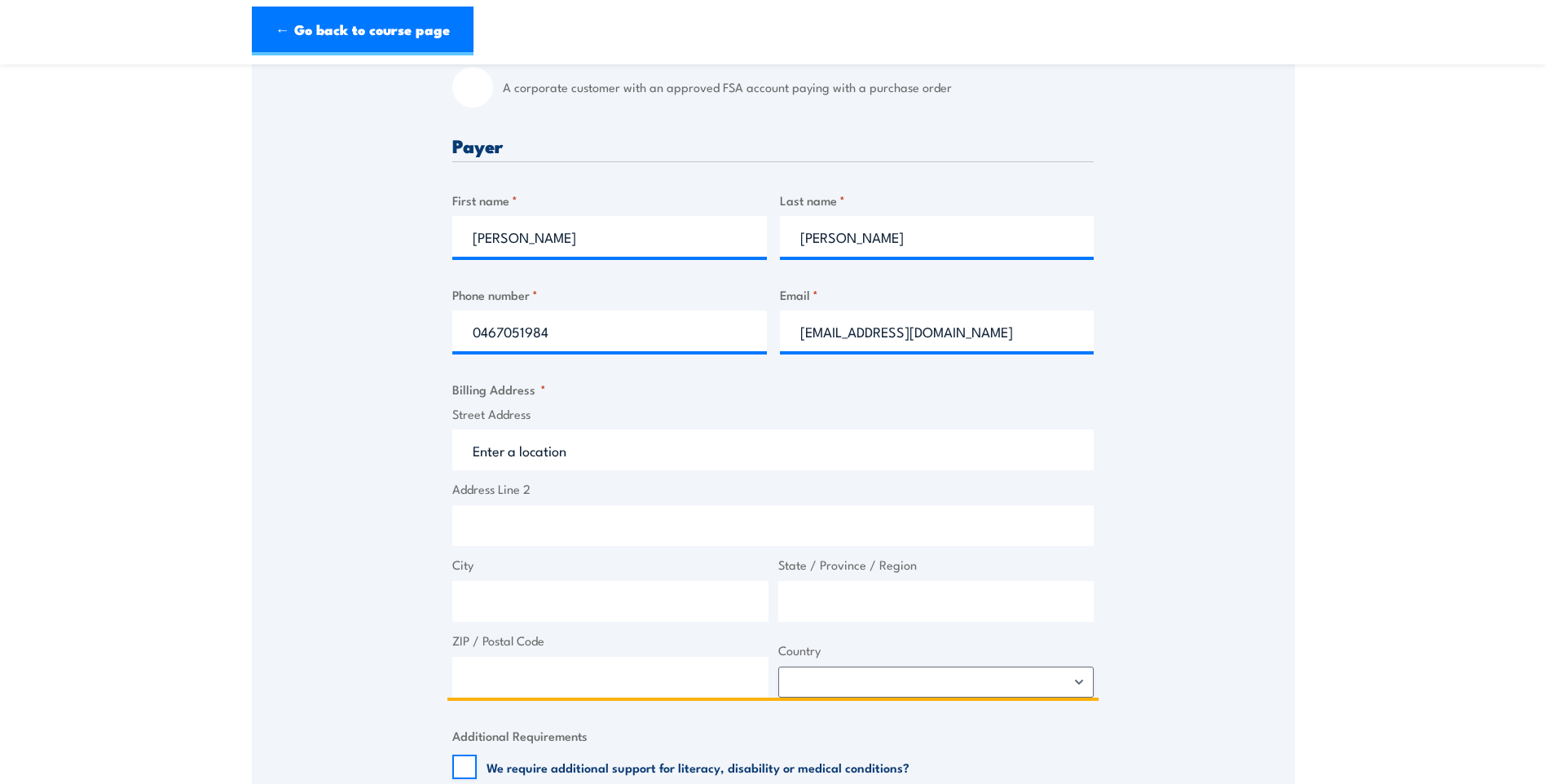
click at [522, 456] on input "Street Address" at bounding box center [773, 450] width 641 height 41
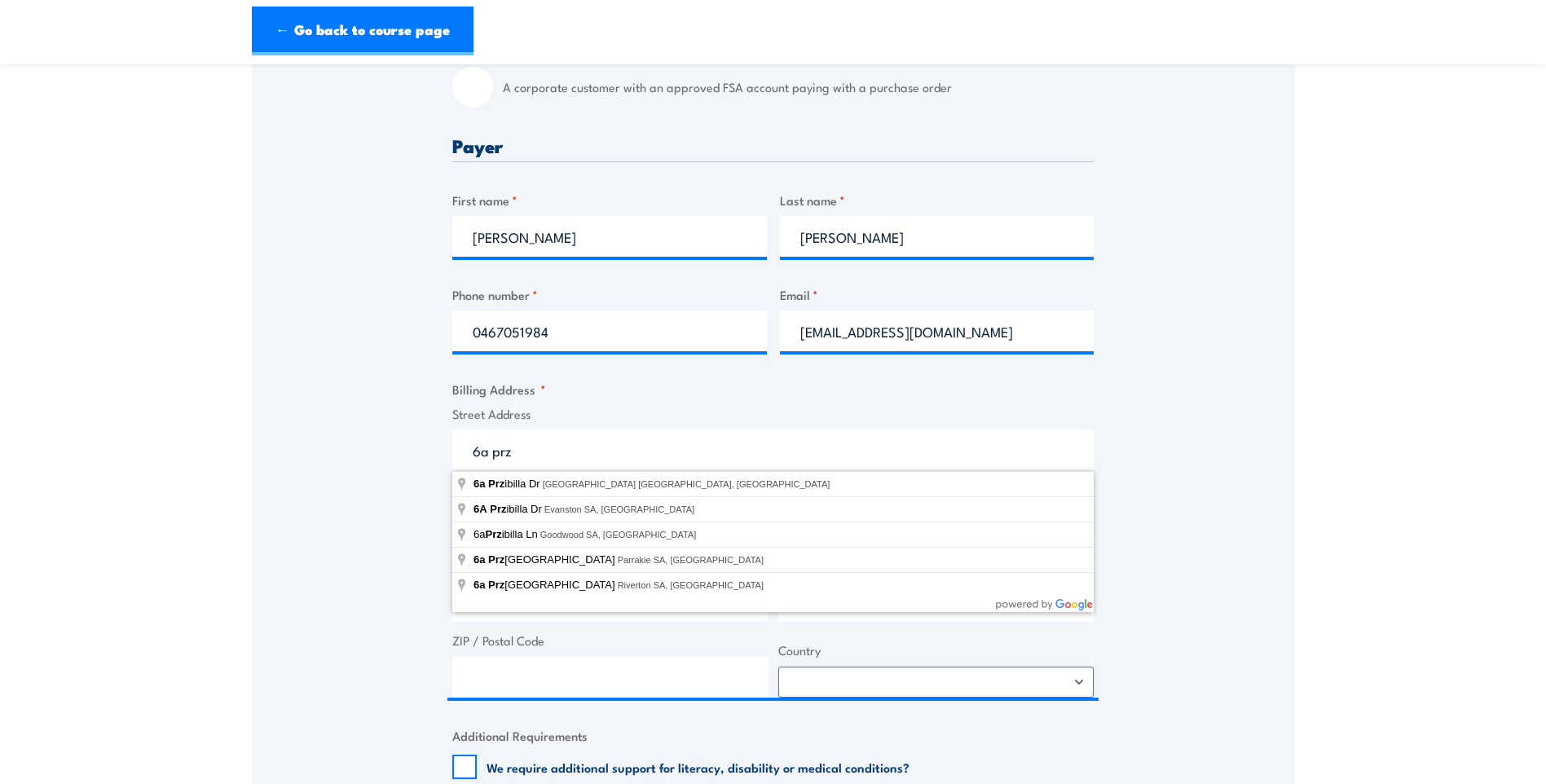
type input "6a Przibilla Dr, Evanston Gardens SA, Australia"
type input "6 Przibilla Dr"
type input "Evanston Gardens"
type input "South Australia"
type input "5116"
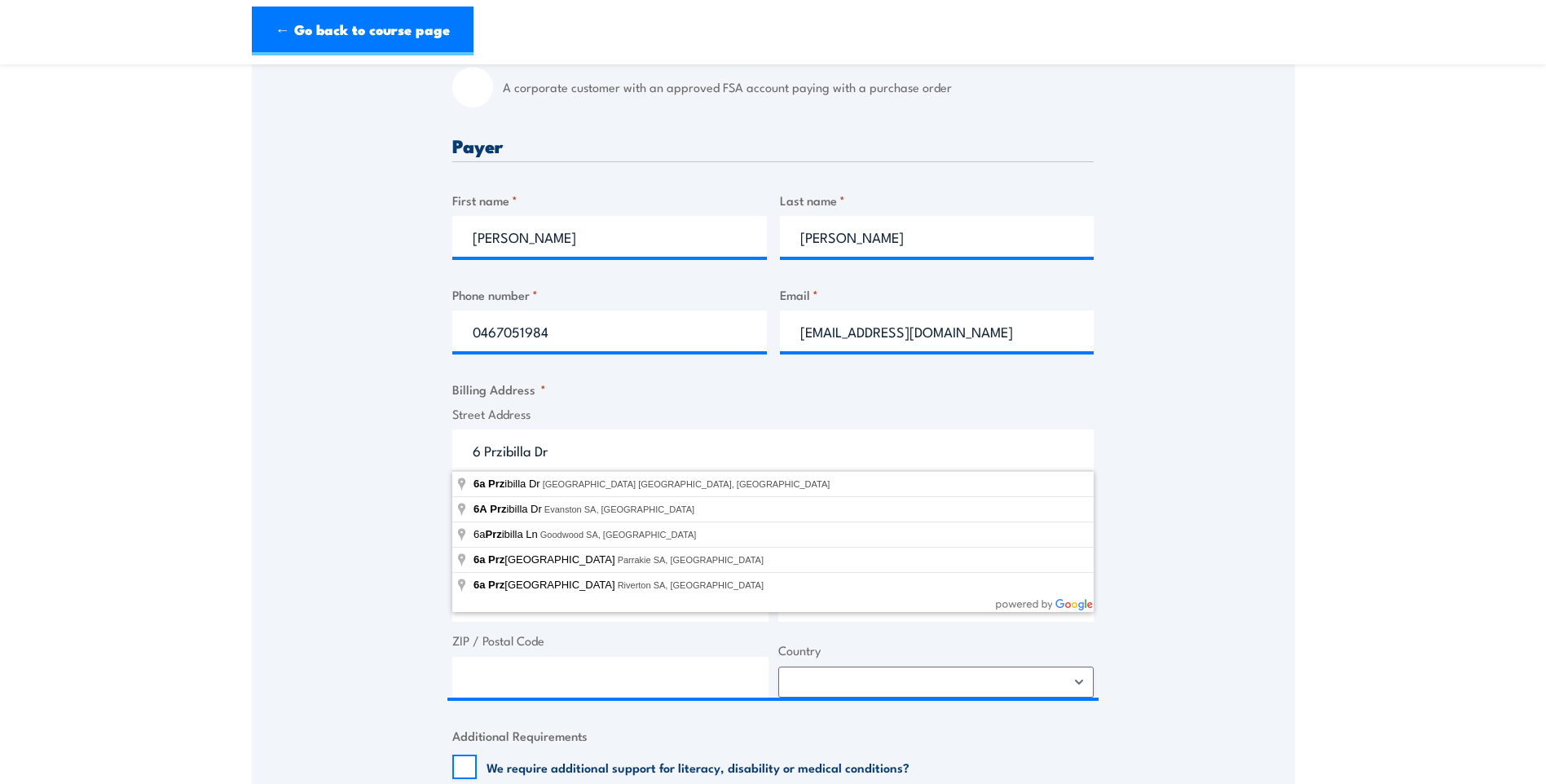
select select "Australia"
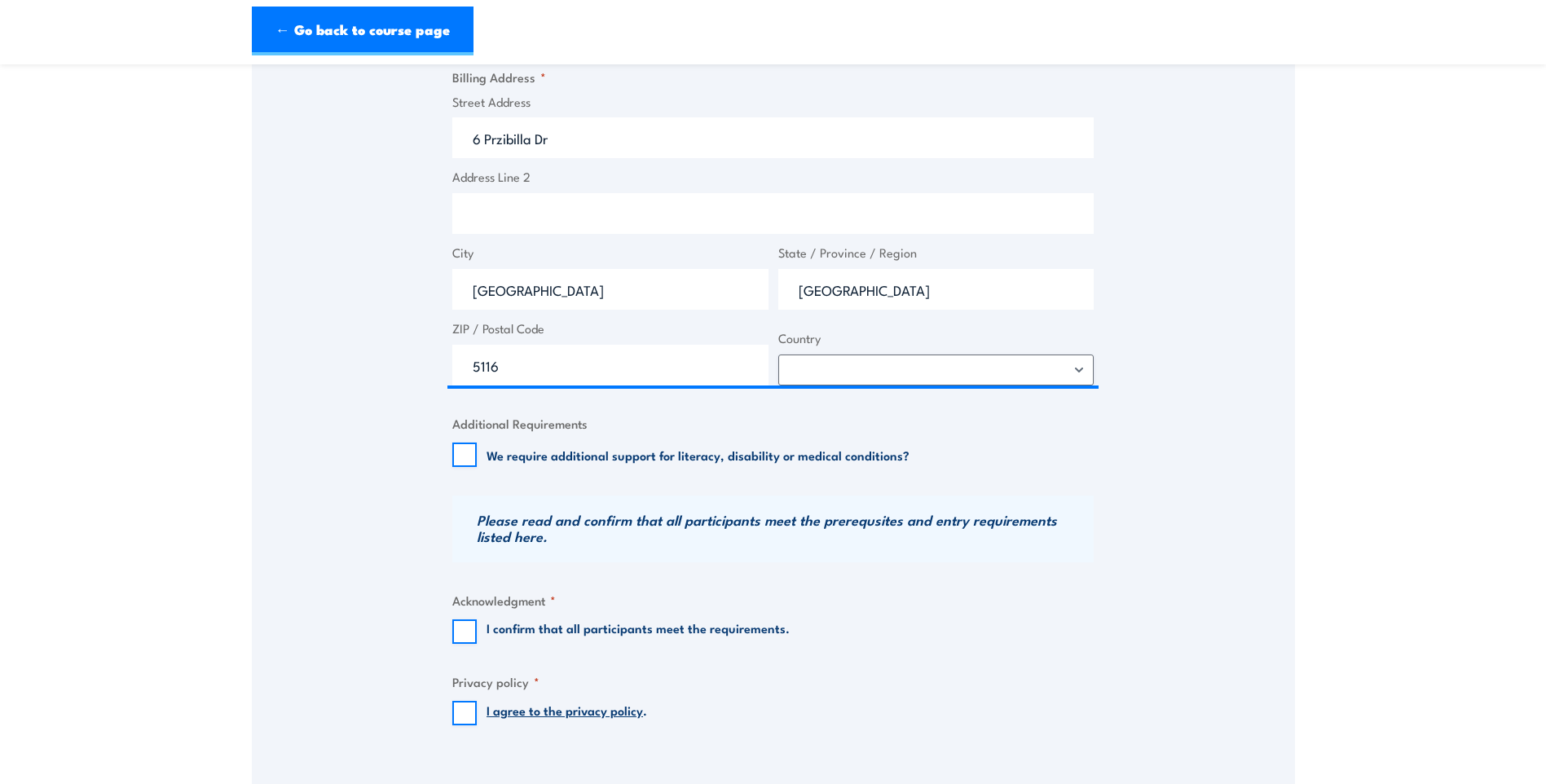
scroll to position [896, 0]
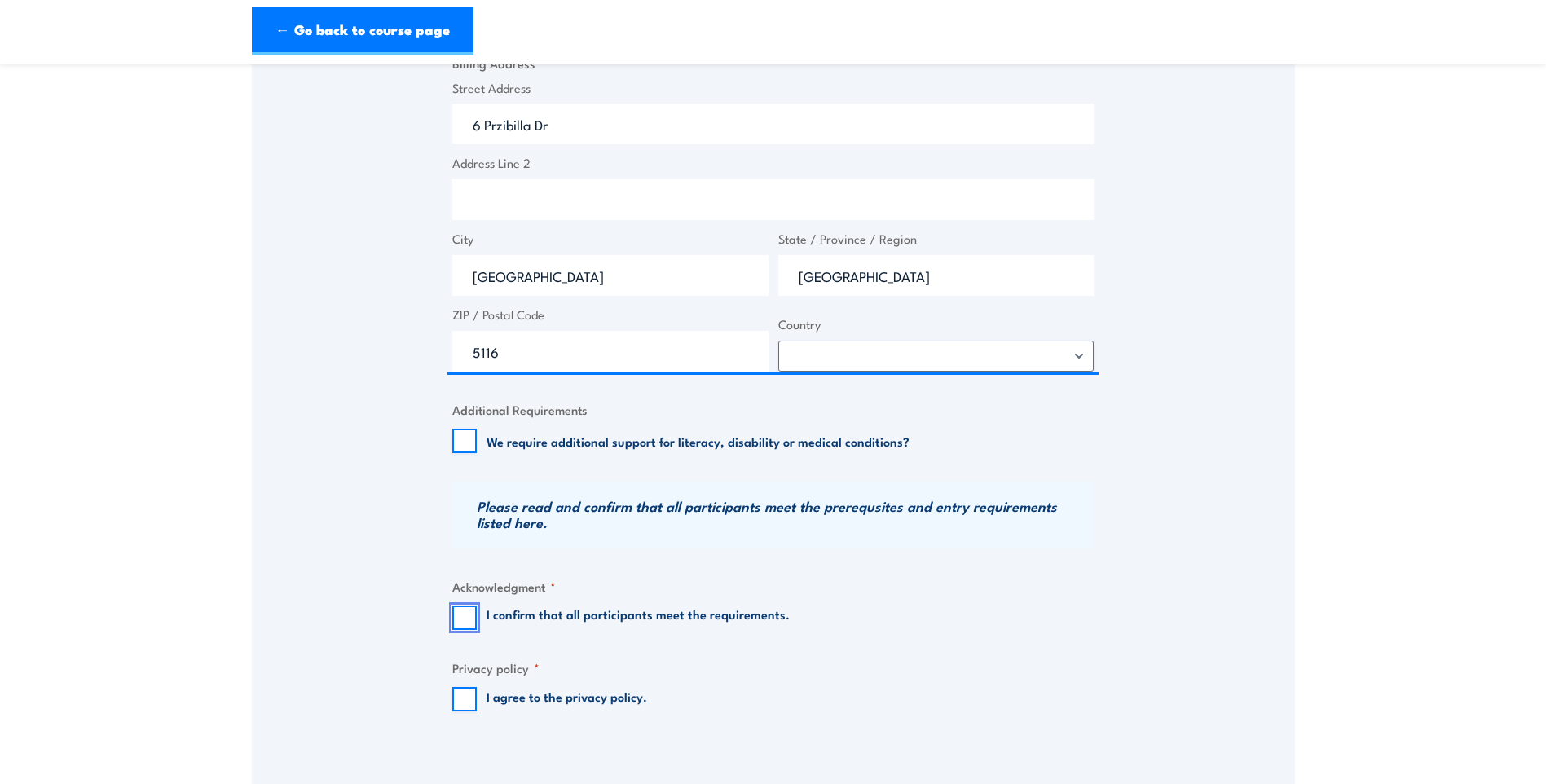
click at [463, 616] on input "I confirm that all participants meet the requirements." at bounding box center [465, 617] width 24 height 24
checkbox input "true"
click at [463, 692] on input "I agree to the privacy policy ." at bounding box center [465, 699] width 24 height 24
checkbox input "true"
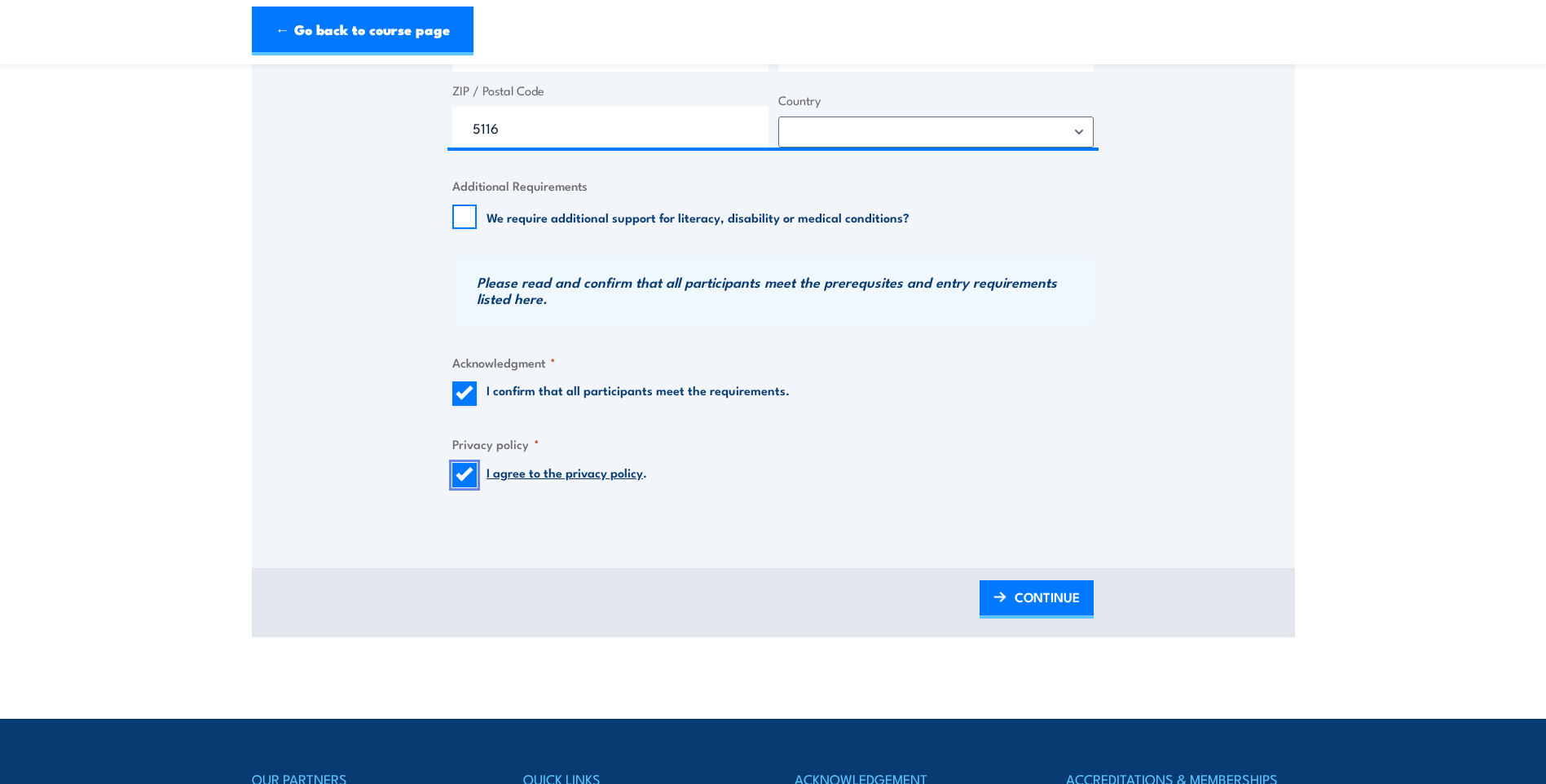
scroll to position [1141, 0]
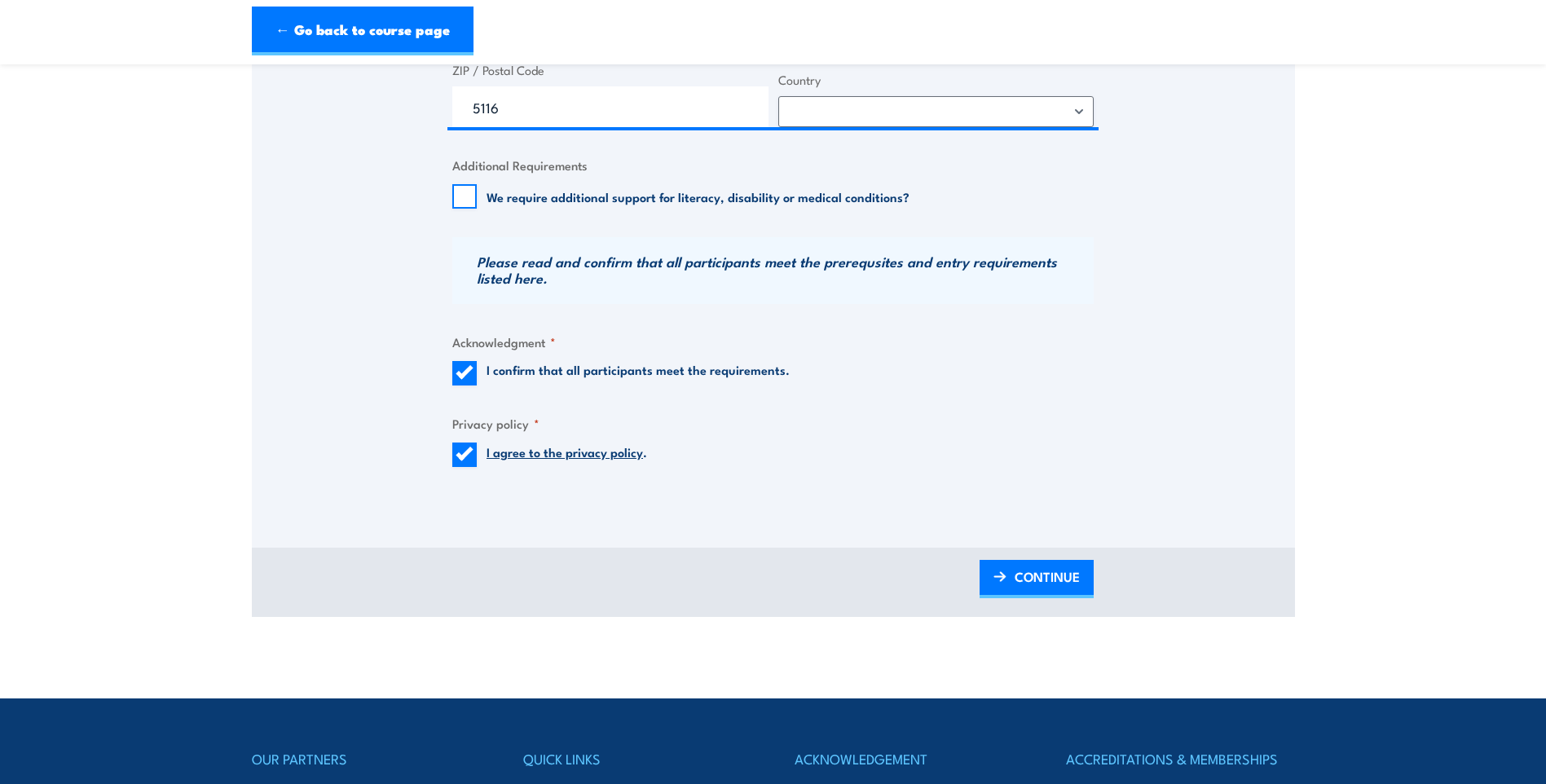
click at [1034, 576] on span "CONTINUE" at bounding box center [1047, 576] width 65 height 43
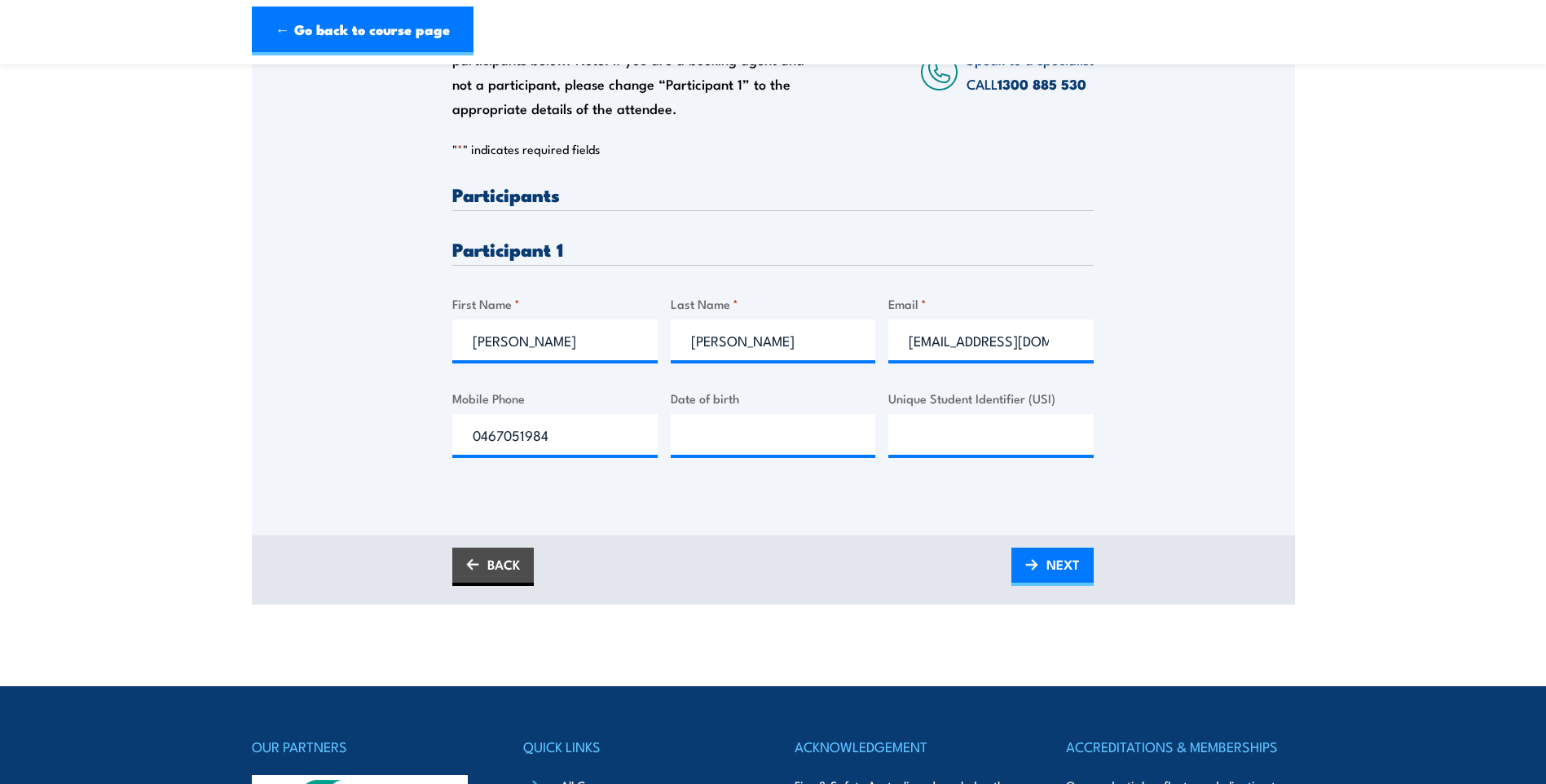
scroll to position [326, 0]
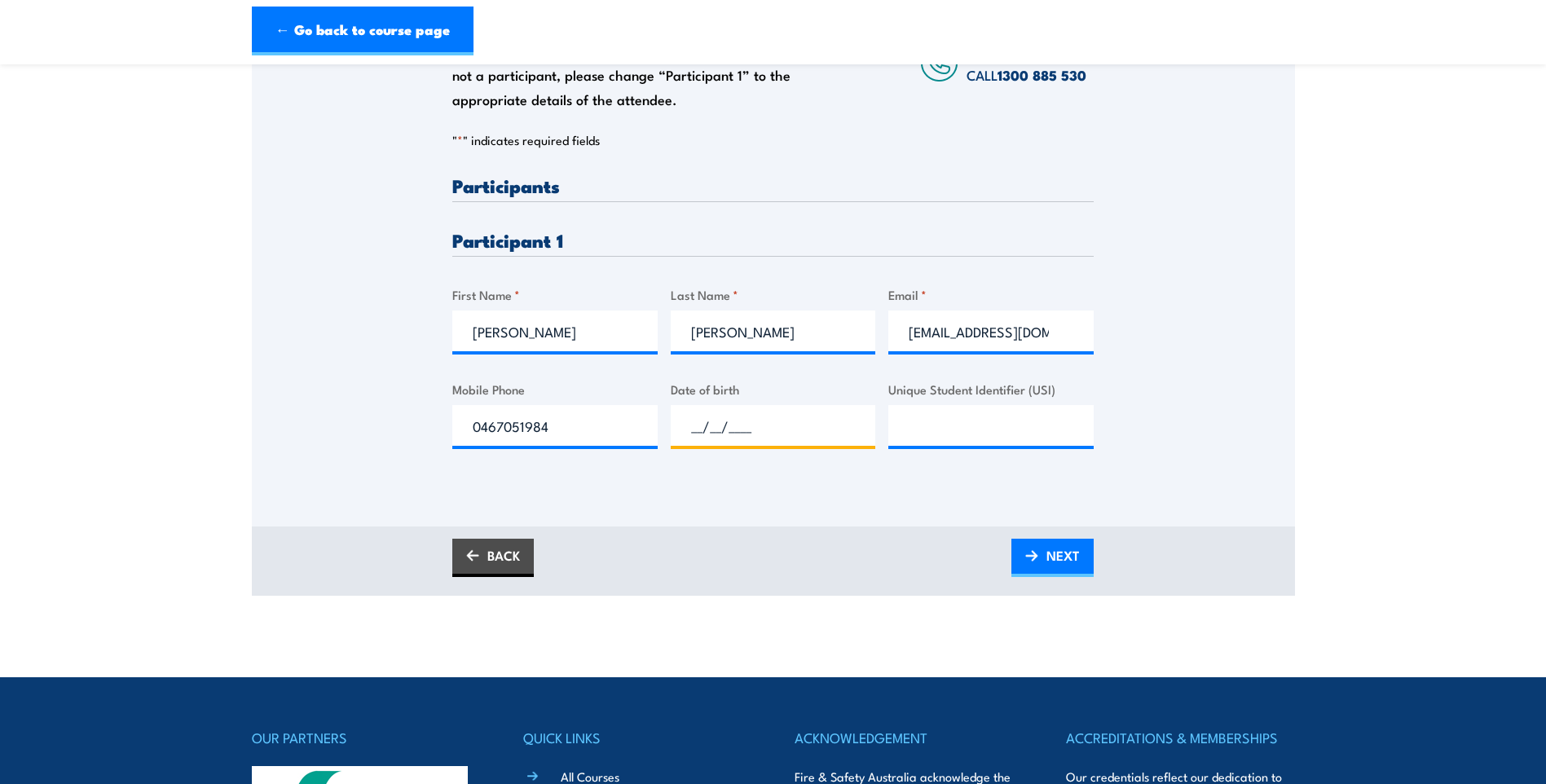
click at [750, 421] on input "__/__/____" at bounding box center [773, 425] width 205 height 41
type input "[DATE]"
click at [928, 430] on input "Unique Student Identifier (USI)" at bounding box center [991, 425] width 205 height 41
type input "957PCGEHM2"
click at [1054, 556] on span "NEXT" at bounding box center [1063, 556] width 33 height 43
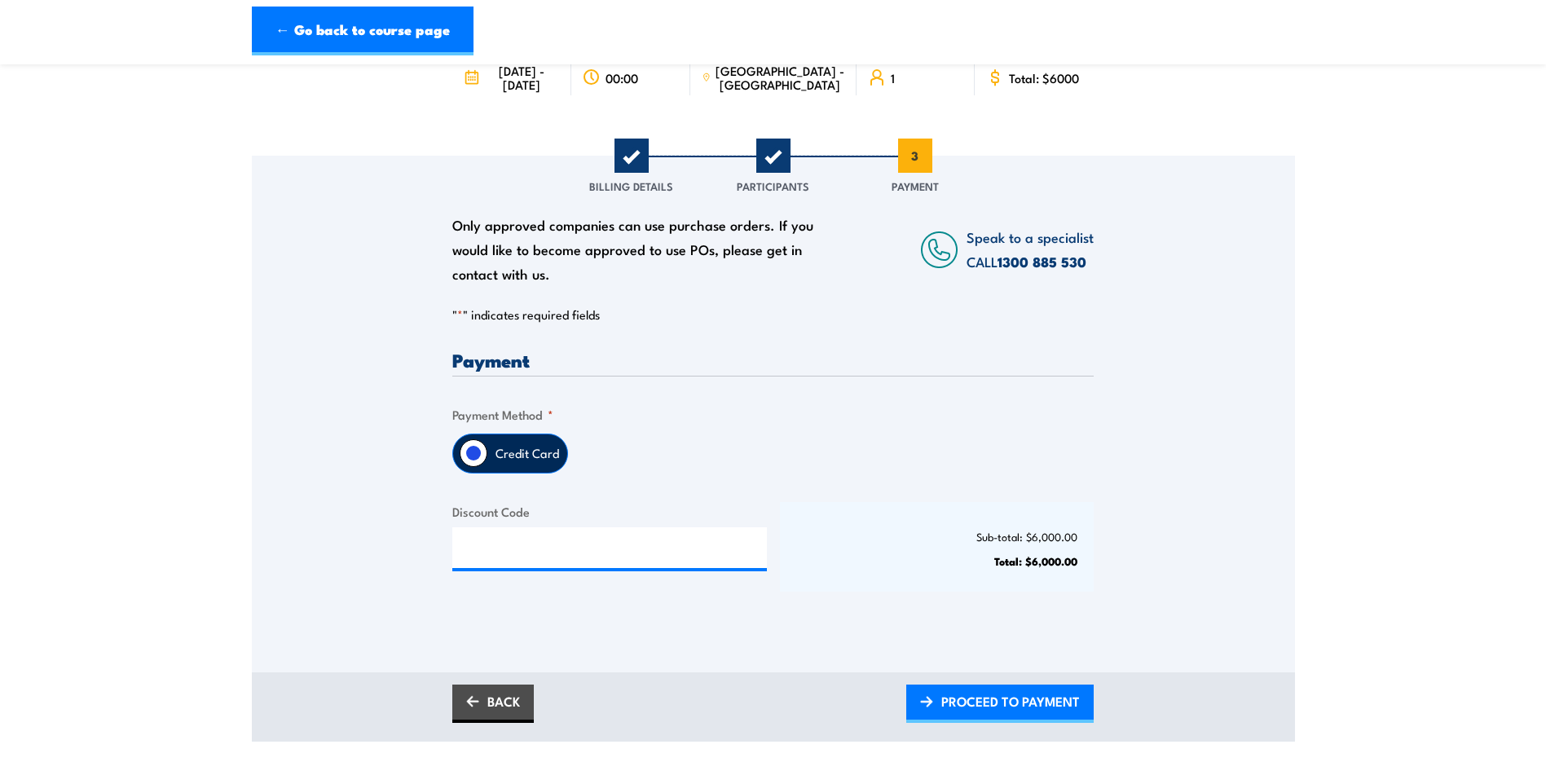
scroll to position [163, 0]
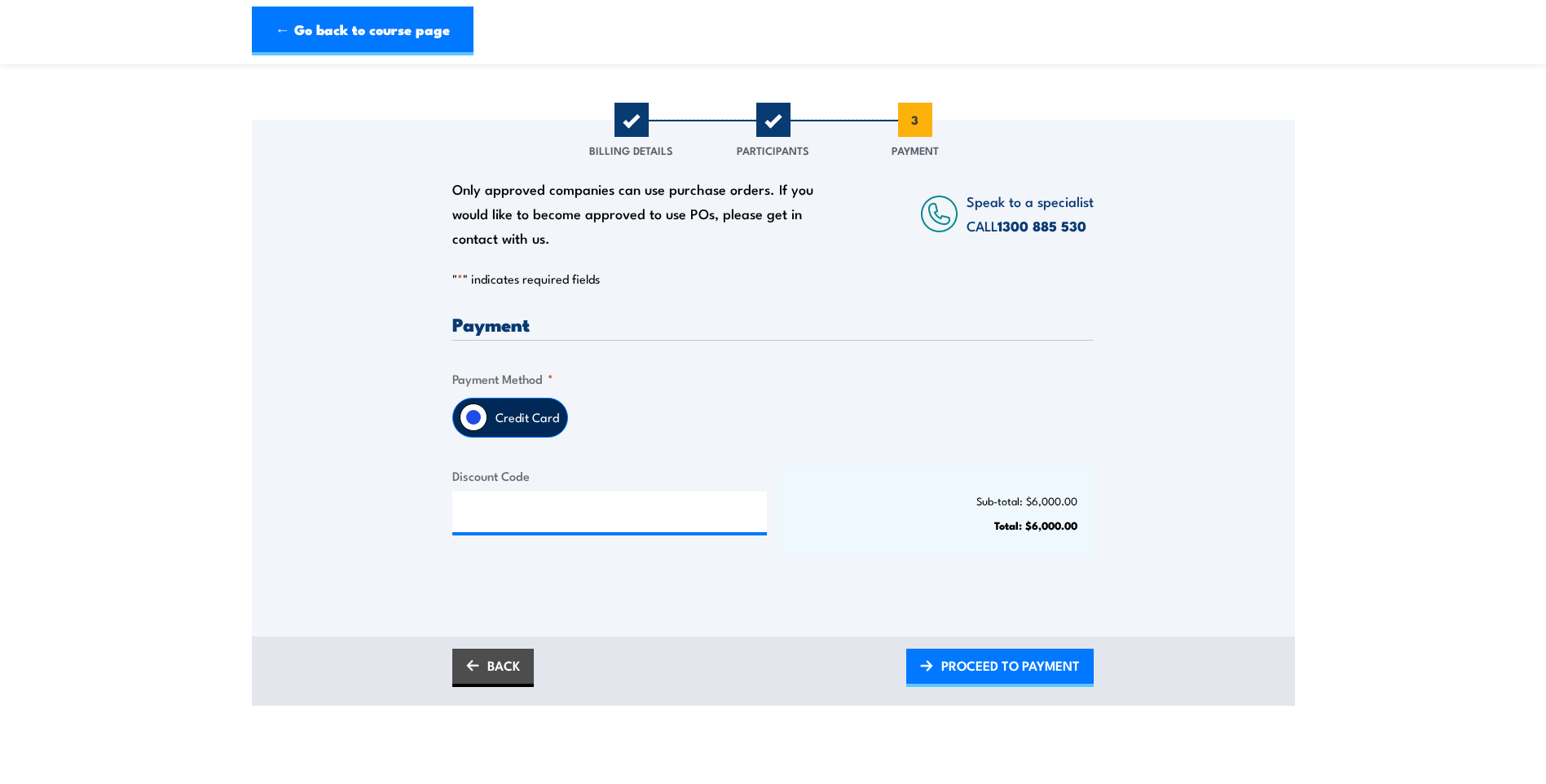
click at [512, 422] on label "Credit Card" at bounding box center [527, 418] width 80 height 38
click at [487, 422] on input "Credit Card" at bounding box center [473, 417] width 28 height 28
click at [977, 663] on span "PROCEED TO PAYMENT" at bounding box center [1011, 665] width 139 height 43
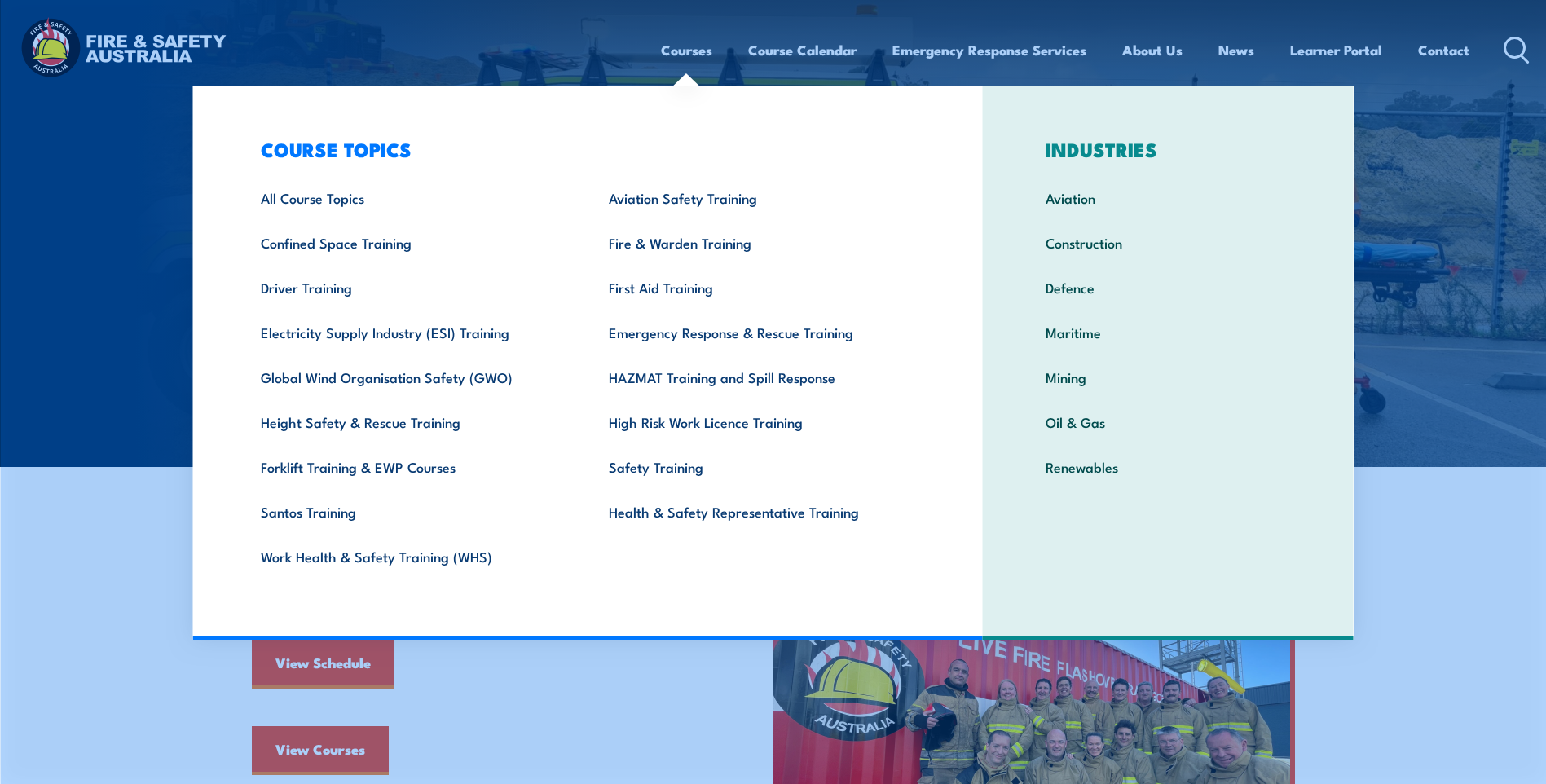
click at [671, 56] on link "Courses" at bounding box center [686, 50] width 51 height 43
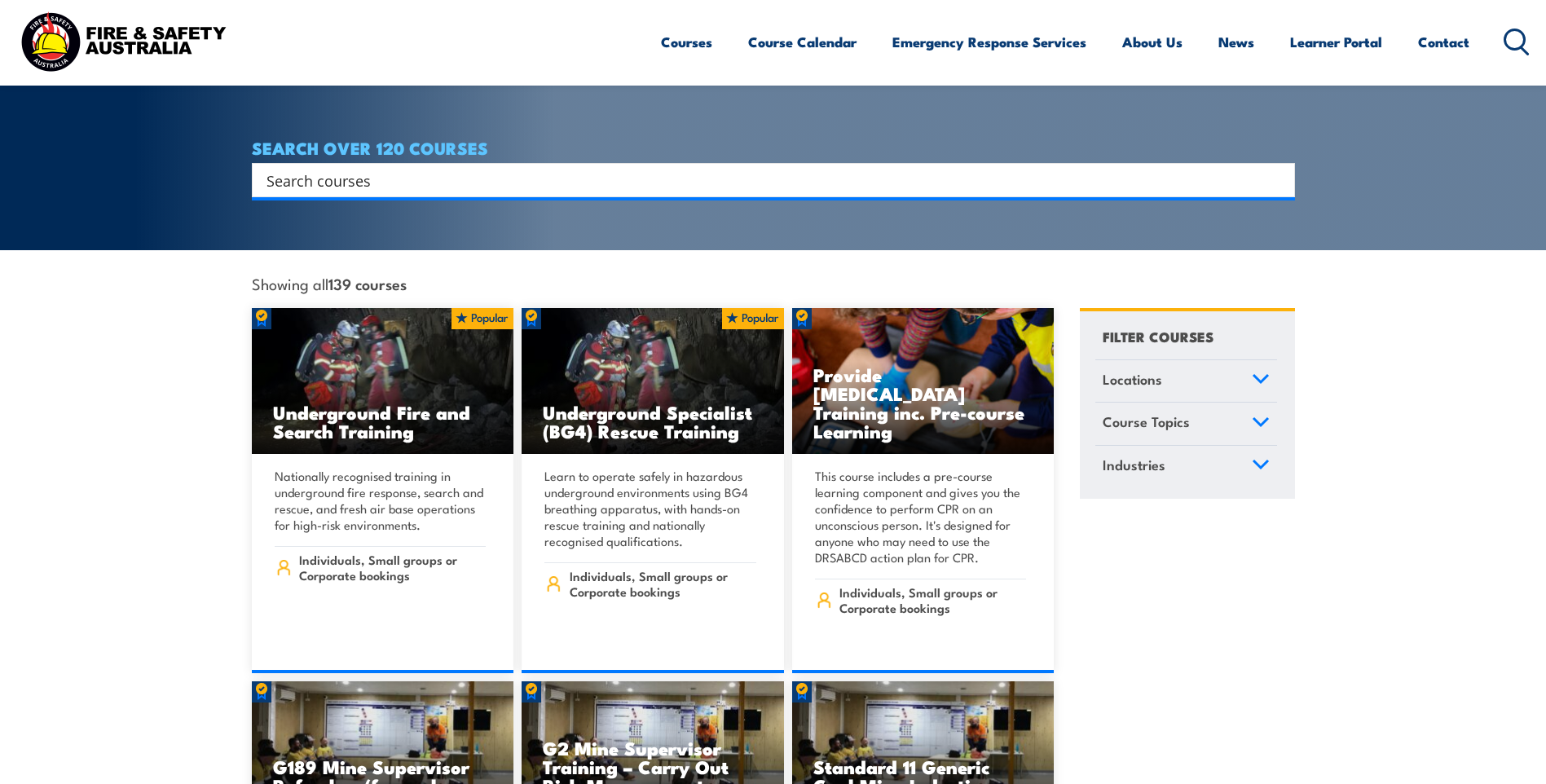
scroll to position [163, 0]
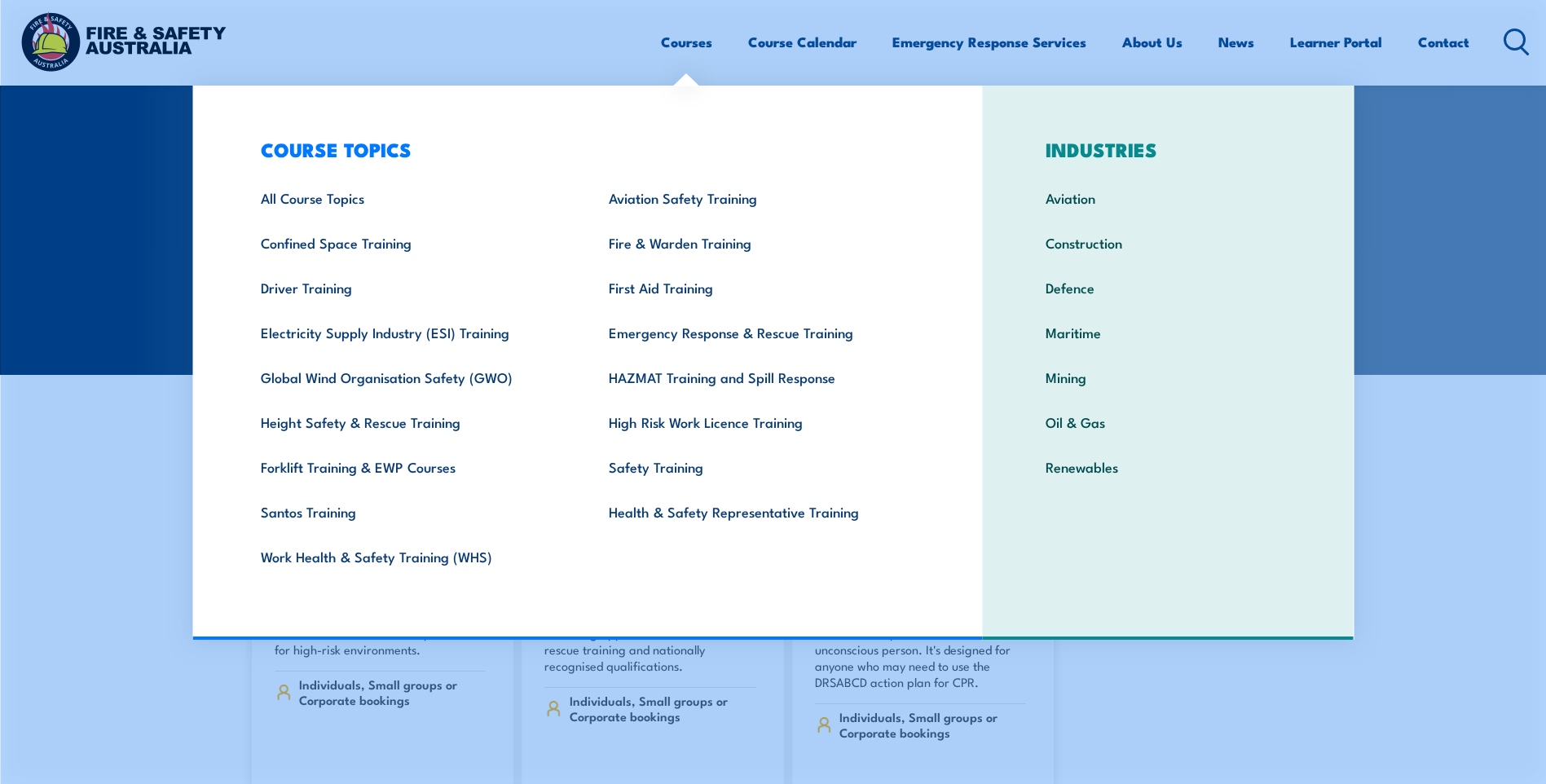
click at [1063, 374] on link "Mining" at bounding box center [1168, 377] width 296 height 45
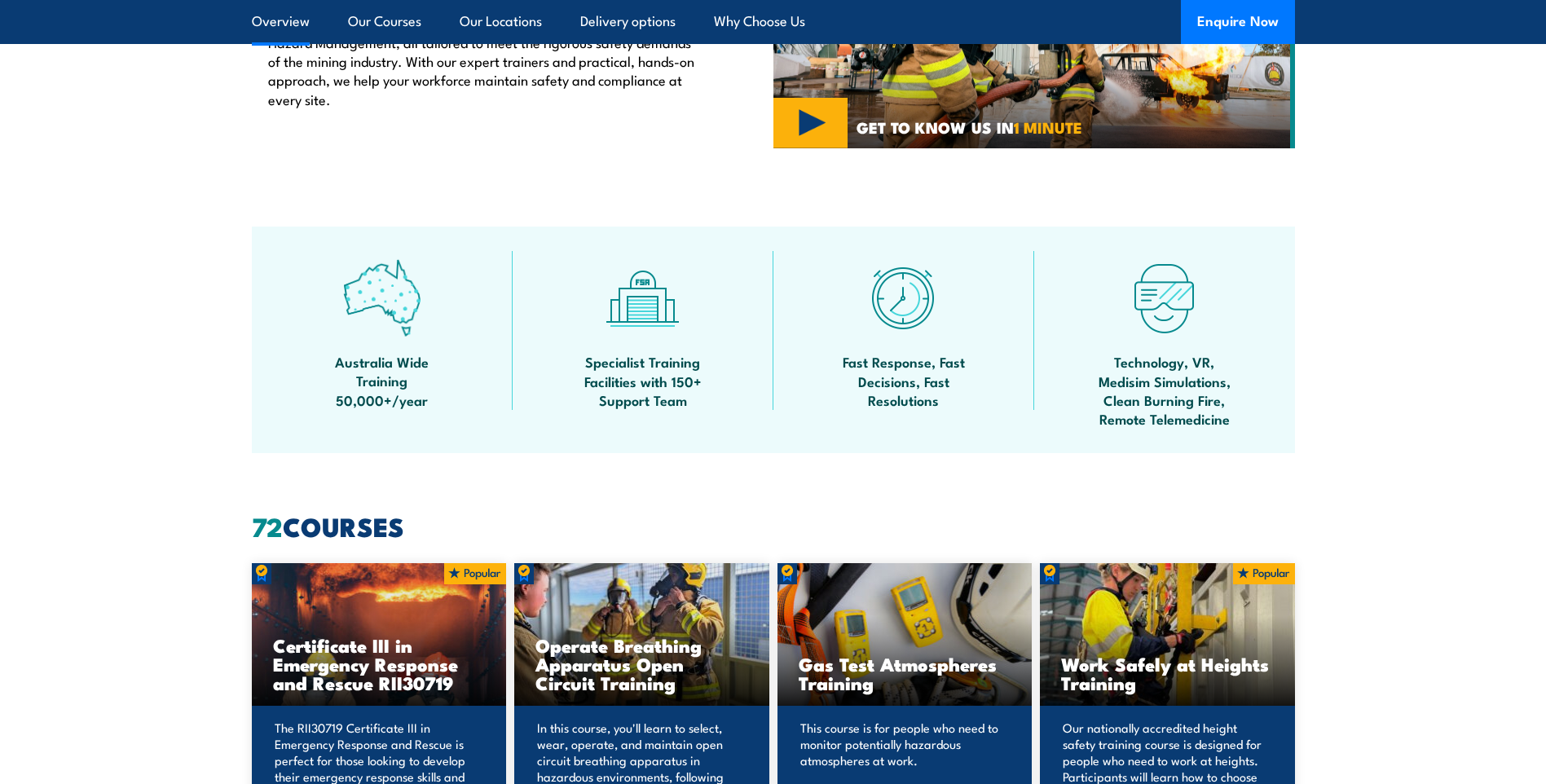
scroll to position [1059, 0]
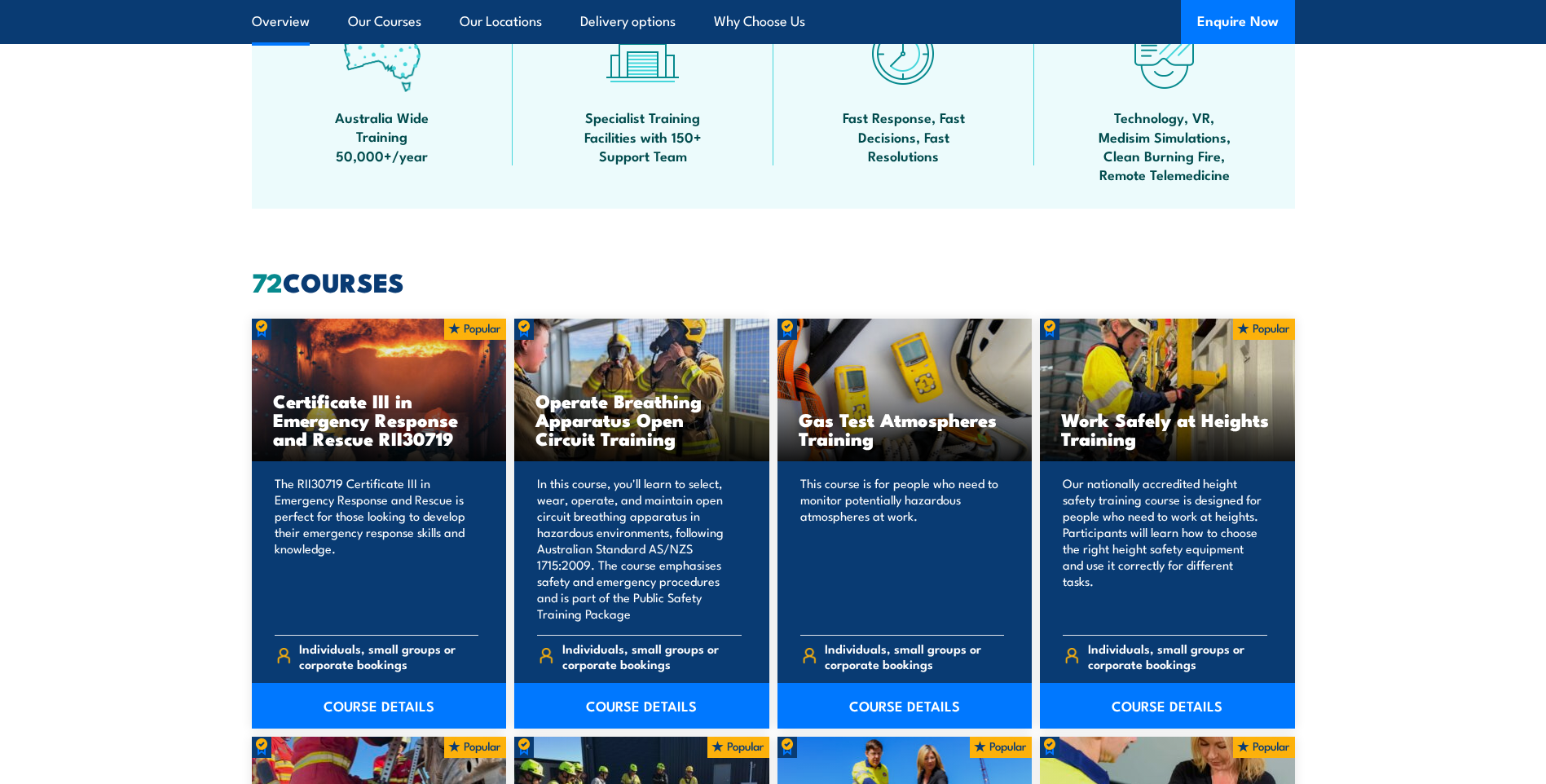
click at [369, 706] on link "COURSE DETAILS" at bounding box center [380, 705] width 255 height 46
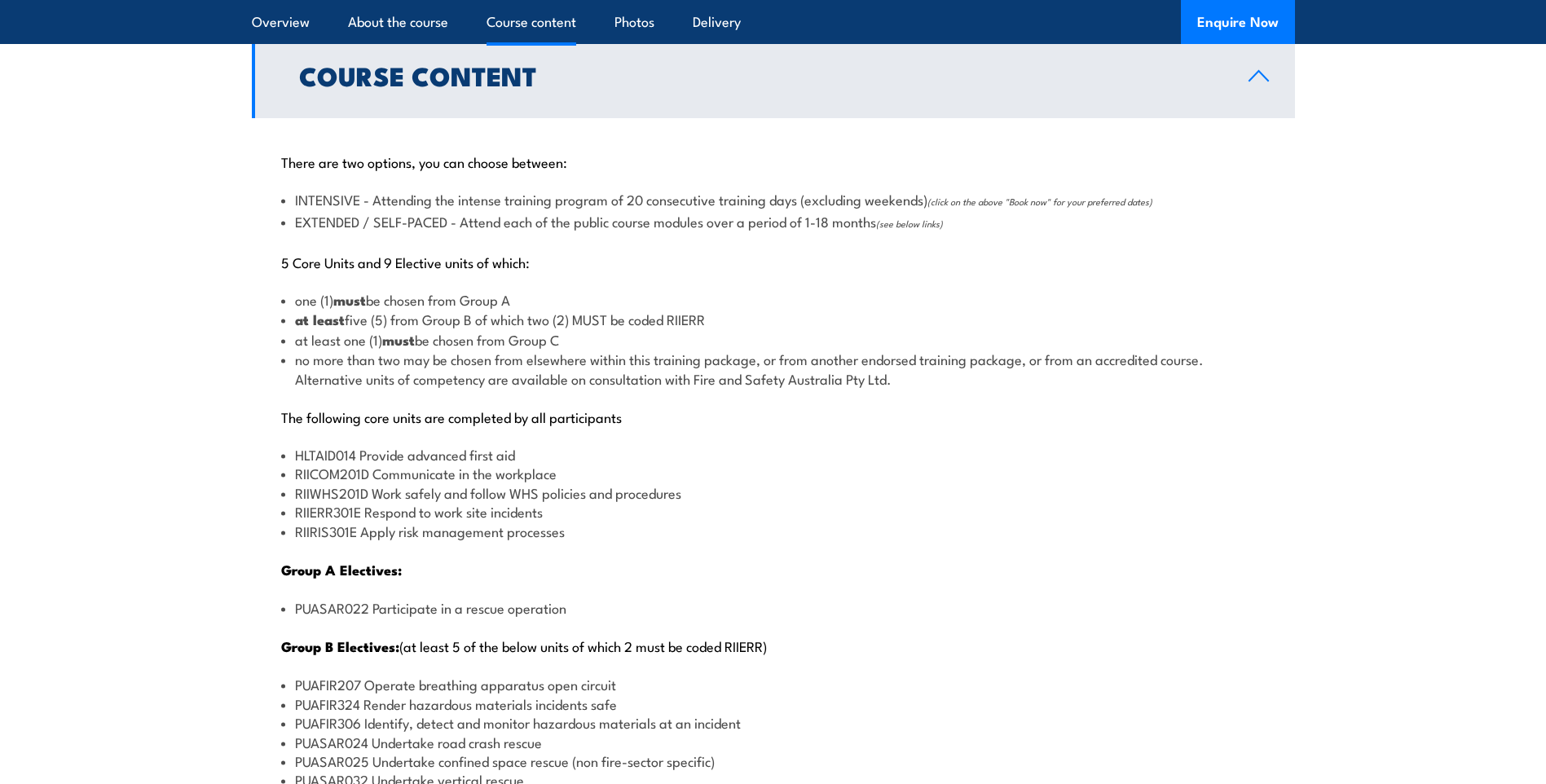
scroll to position [1630, 0]
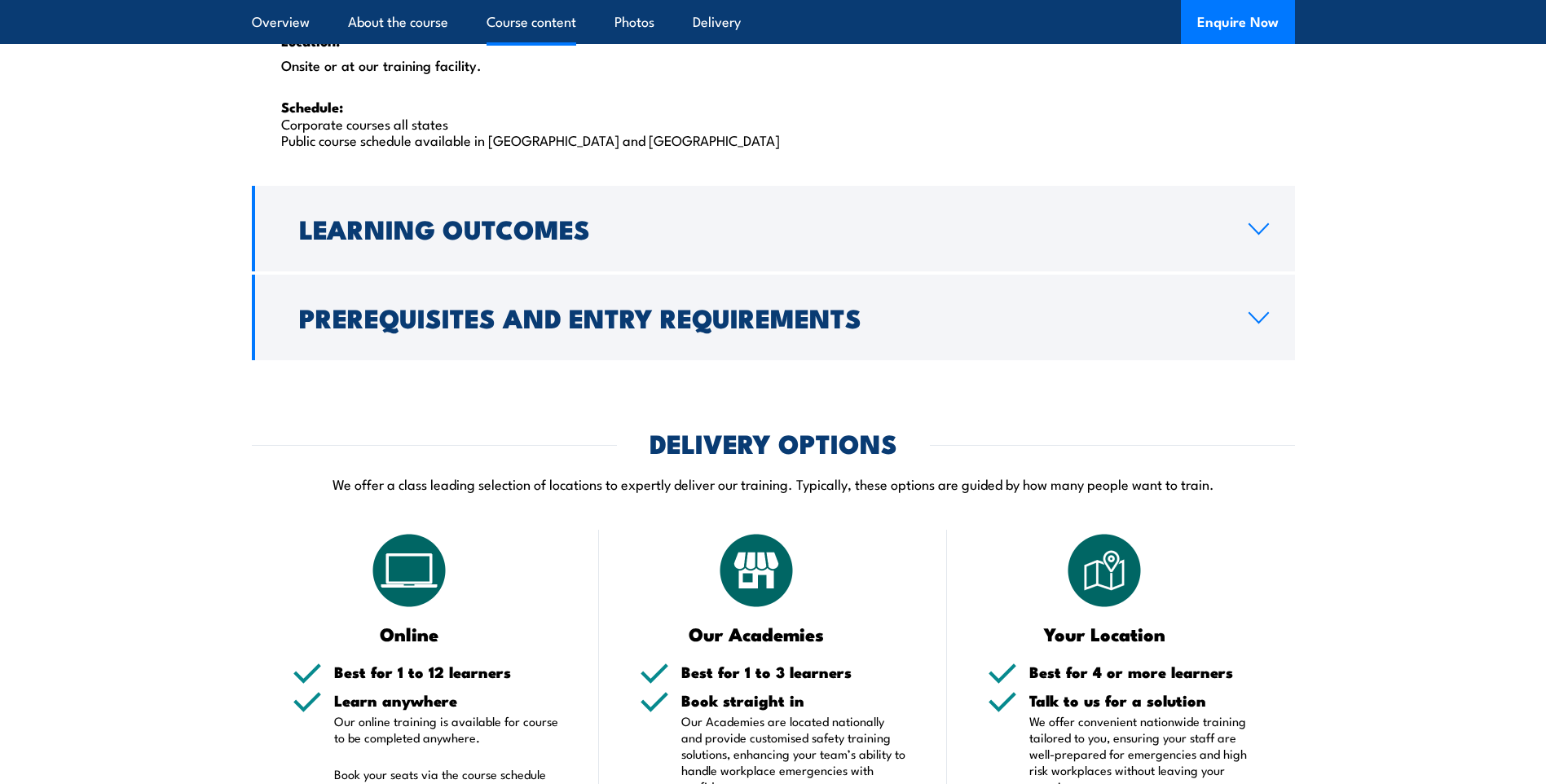
click at [634, 328] on h2 "Prerequisites and Entry Requirements" at bounding box center [760, 317] width 923 height 23
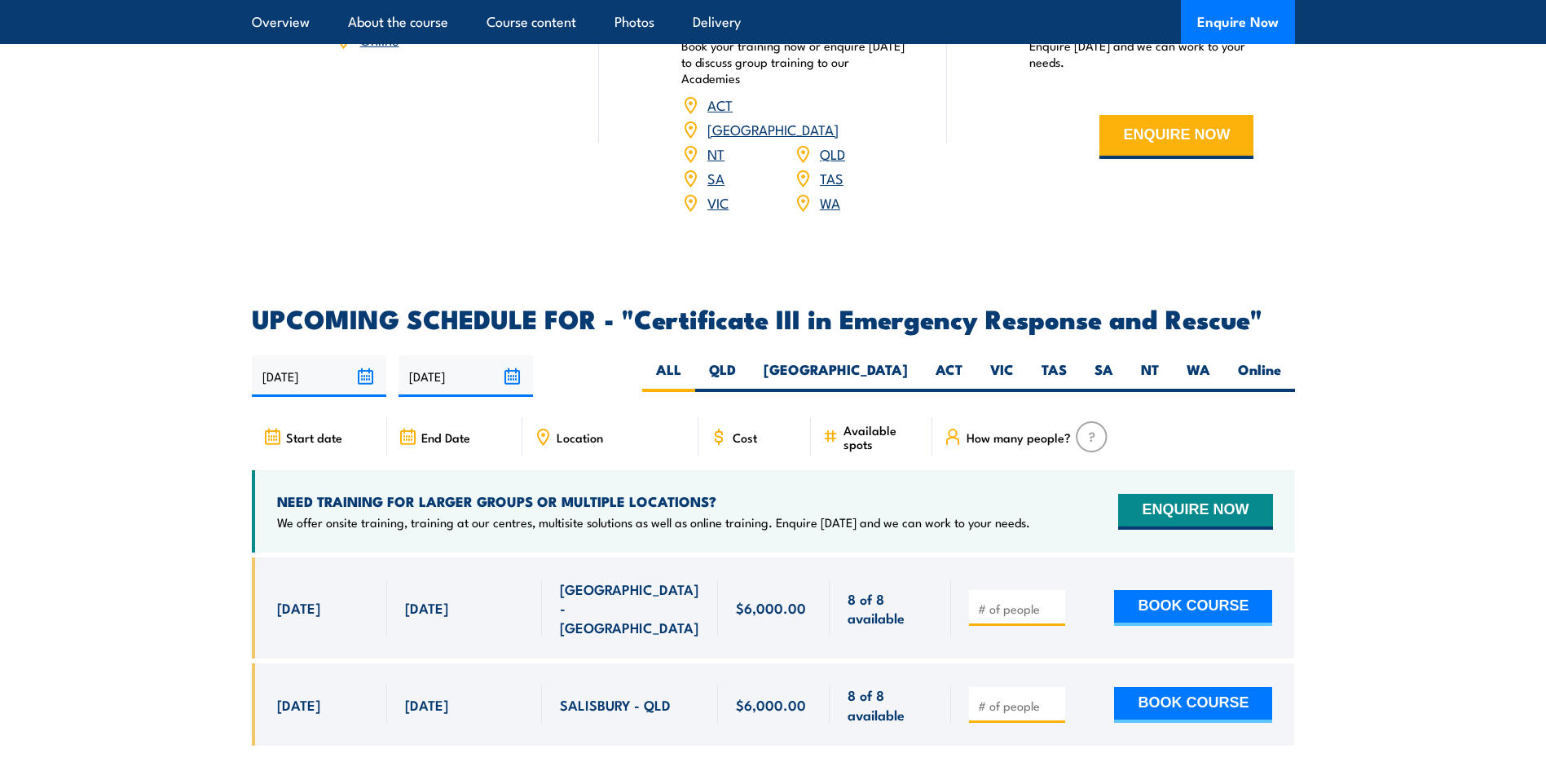
scroll to position [2904, 0]
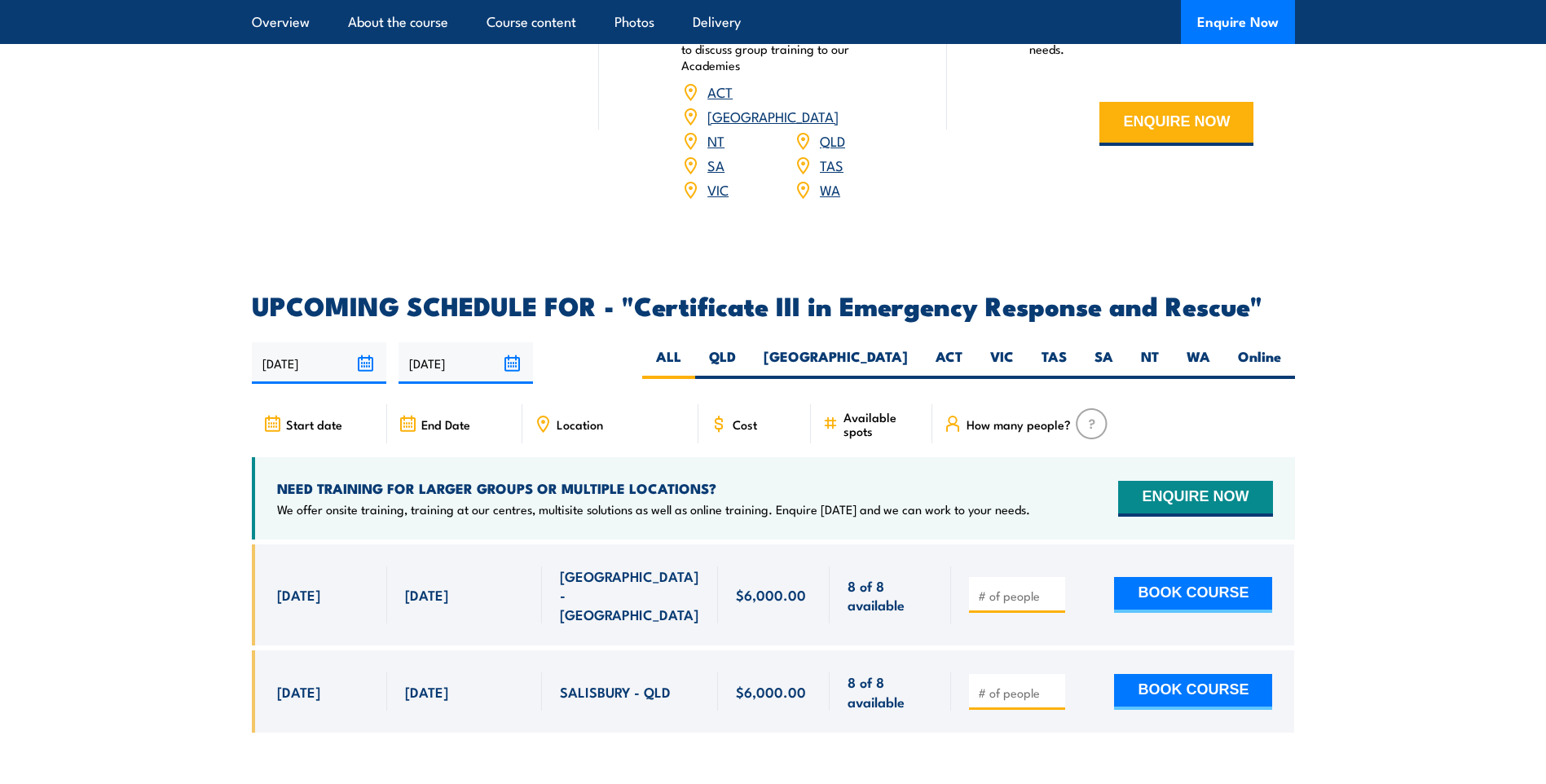
click at [1198, 347] on label "WA" at bounding box center [1198, 363] width 51 height 32
click at [1210, 347] on input "WA" at bounding box center [1215, 352] width 10 height 10
radio input "true"
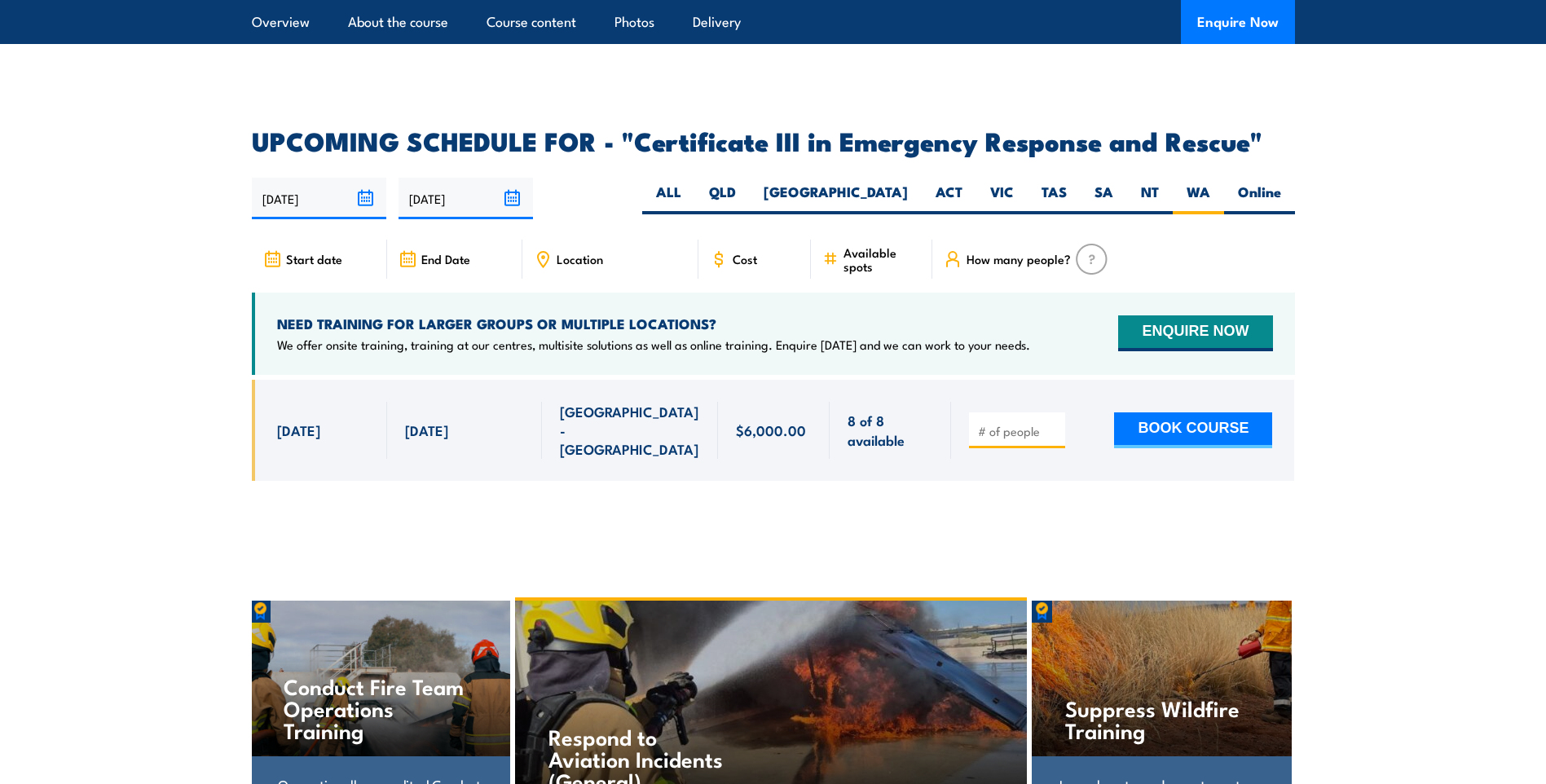
scroll to position [3829, 0]
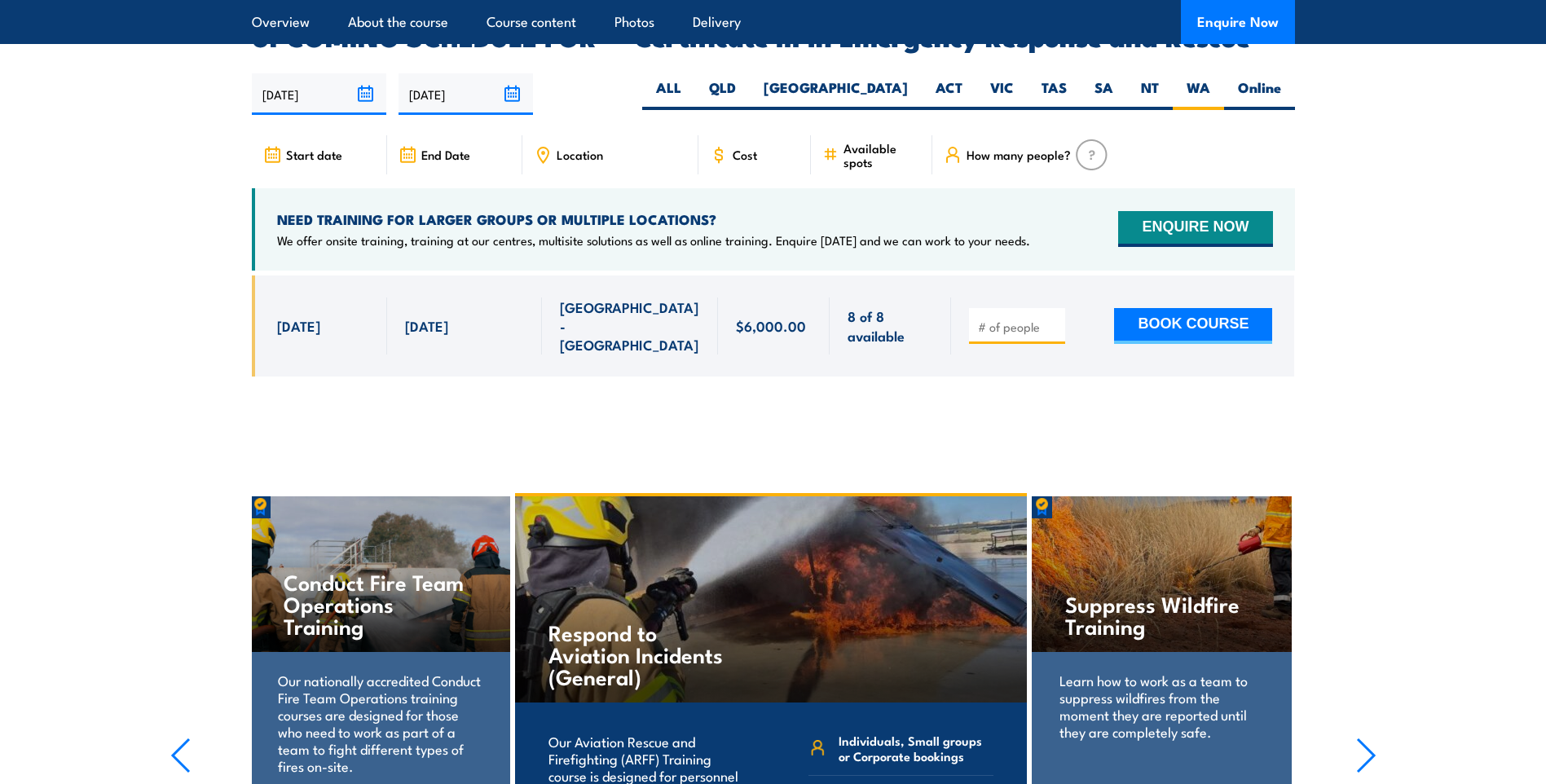
click at [1006, 319] on input "number" at bounding box center [1019, 326] width 82 height 16
type input "1"
click at [1055, 319] on input "1" at bounding box center [1019, 326] width 82 height 16
click at [1184, 308] on button "BOOK COURSE" at bounding box center [1193, 326] width 158 height 36
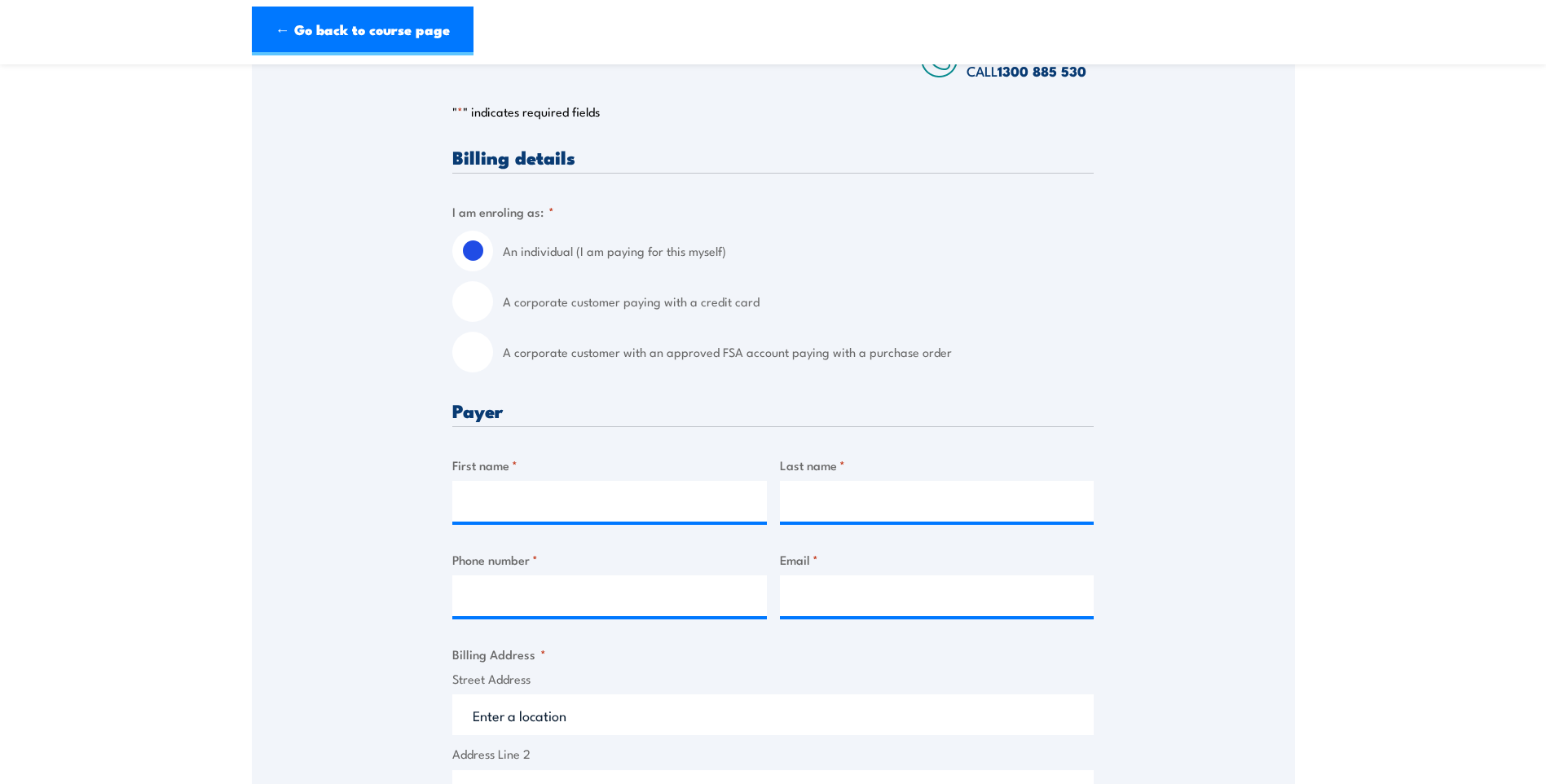
scroll to position [326, 0]
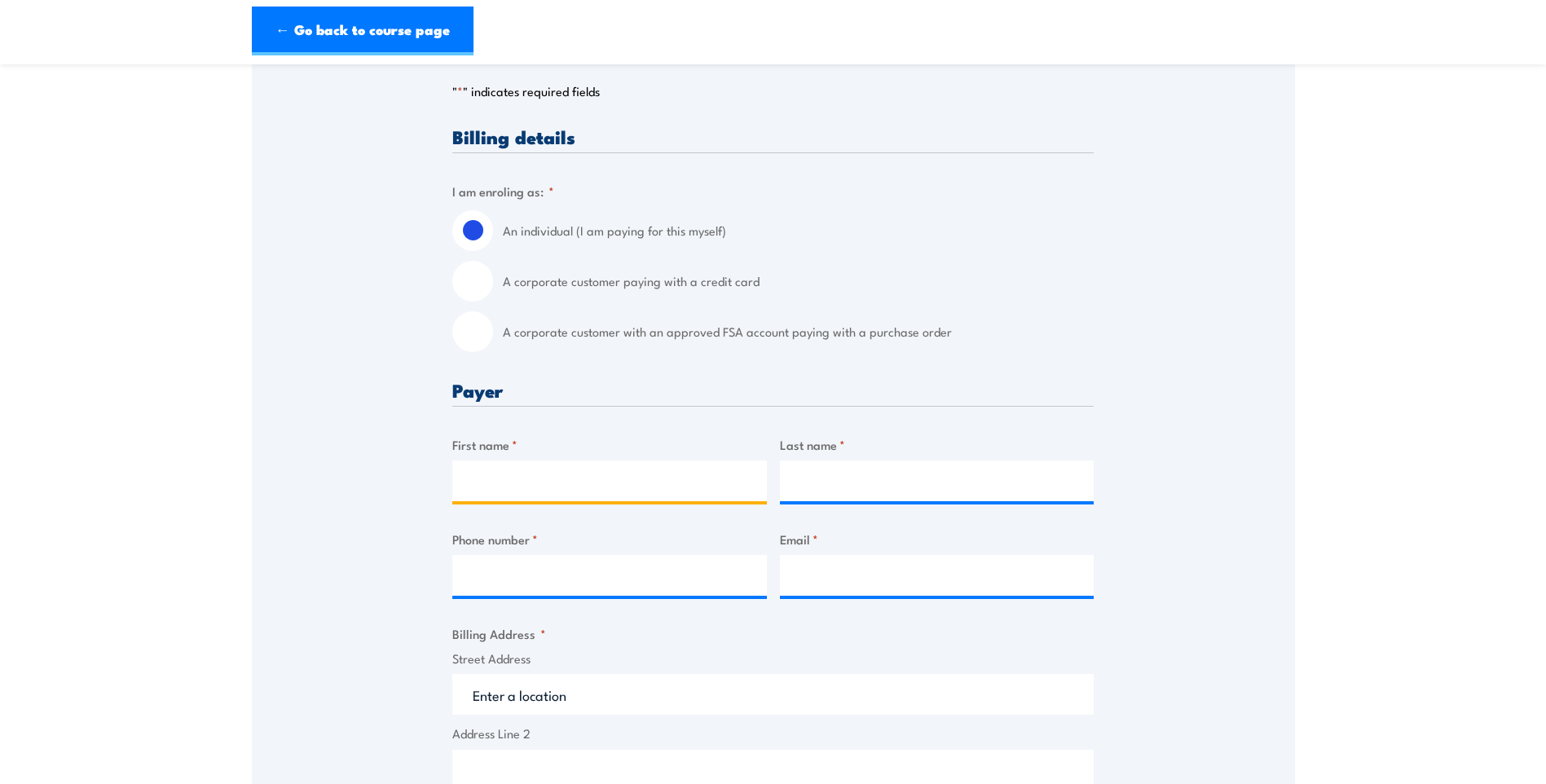
click at [511, 462] on input "First name *" at bounding box center [610, 480] width 314 height 41
type input "[PERSON_NAME]"
type input "0467051984"
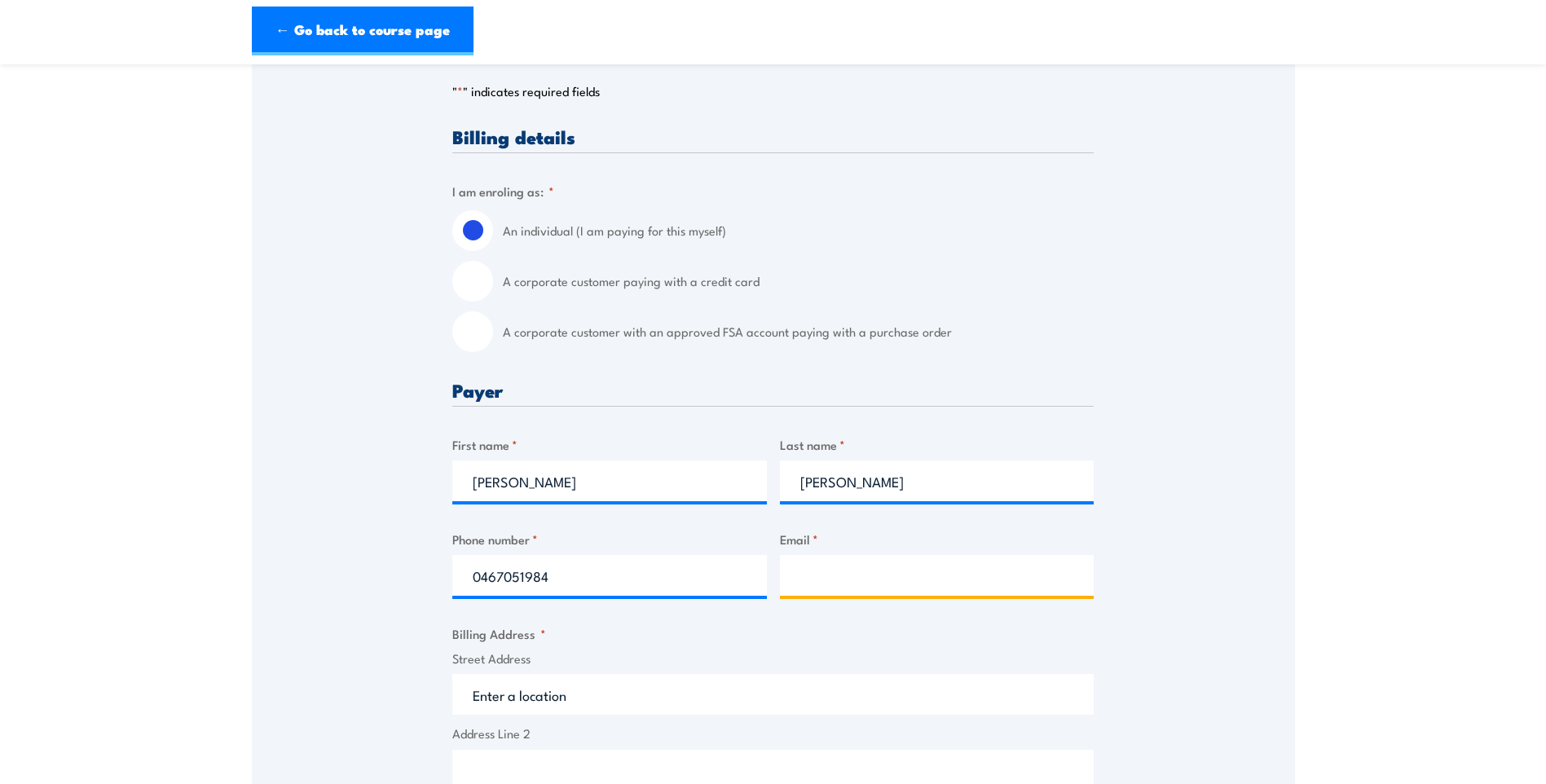
type input "[EMAIL_ADDRESS][DOMAIN_NAME]"
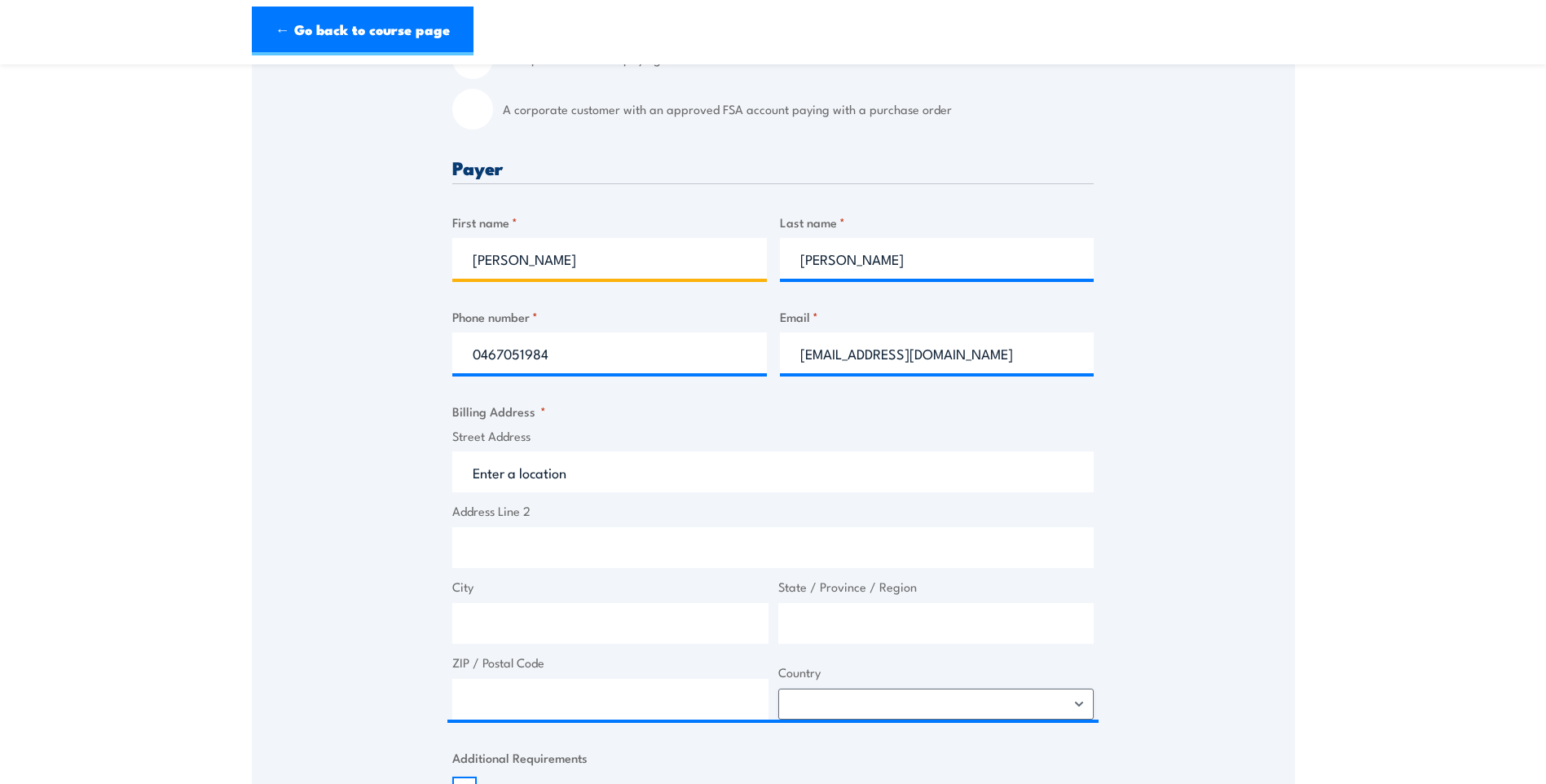
scroll to position [570, 0]
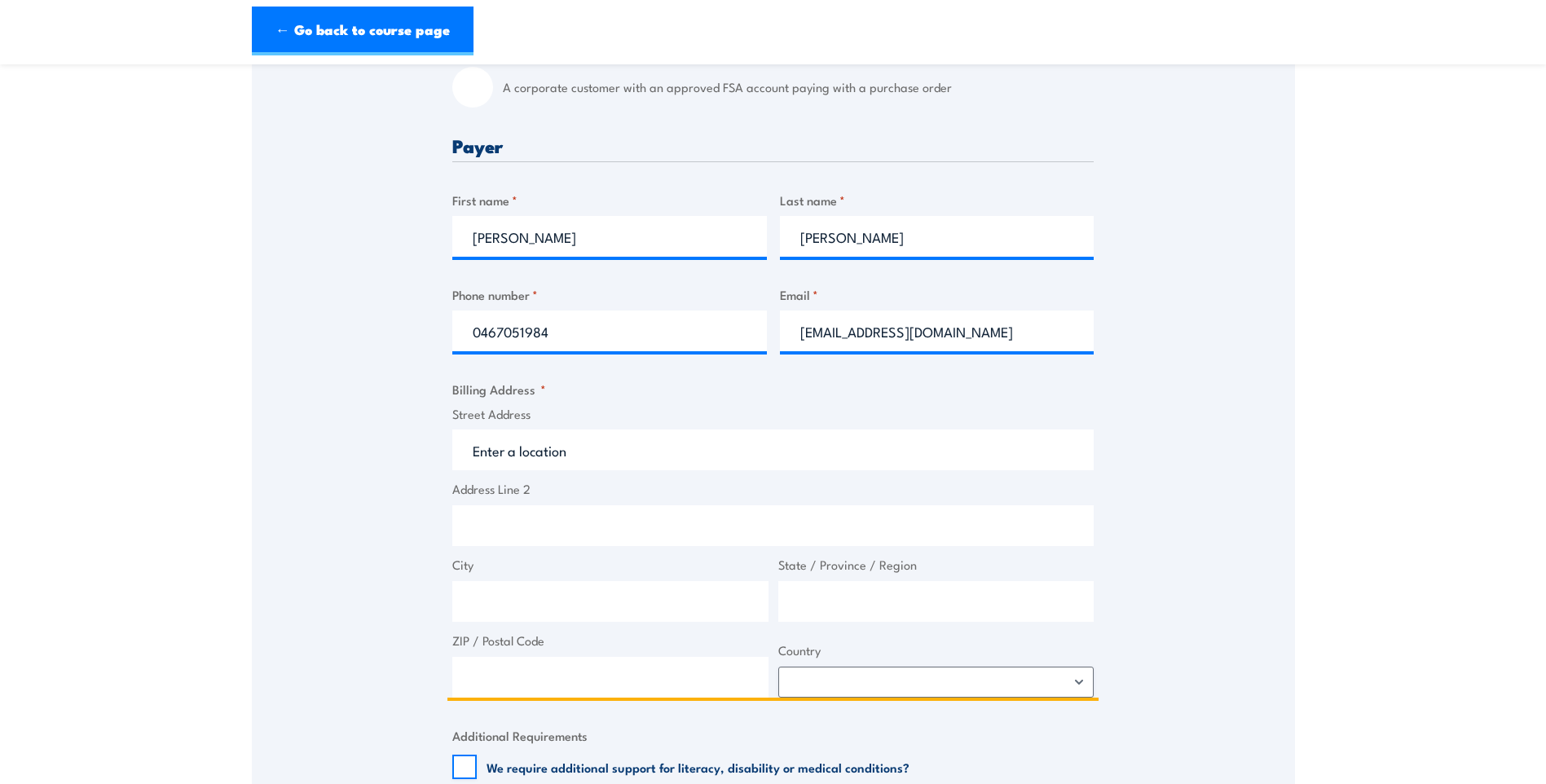
click at [519, 468] on input "Street Address" at bounding box center [773, 450] width 641 height 41
type input "6 Przibilla Dr"
type input "[GEOGRAPHIC_DATA]"
type input "5116"
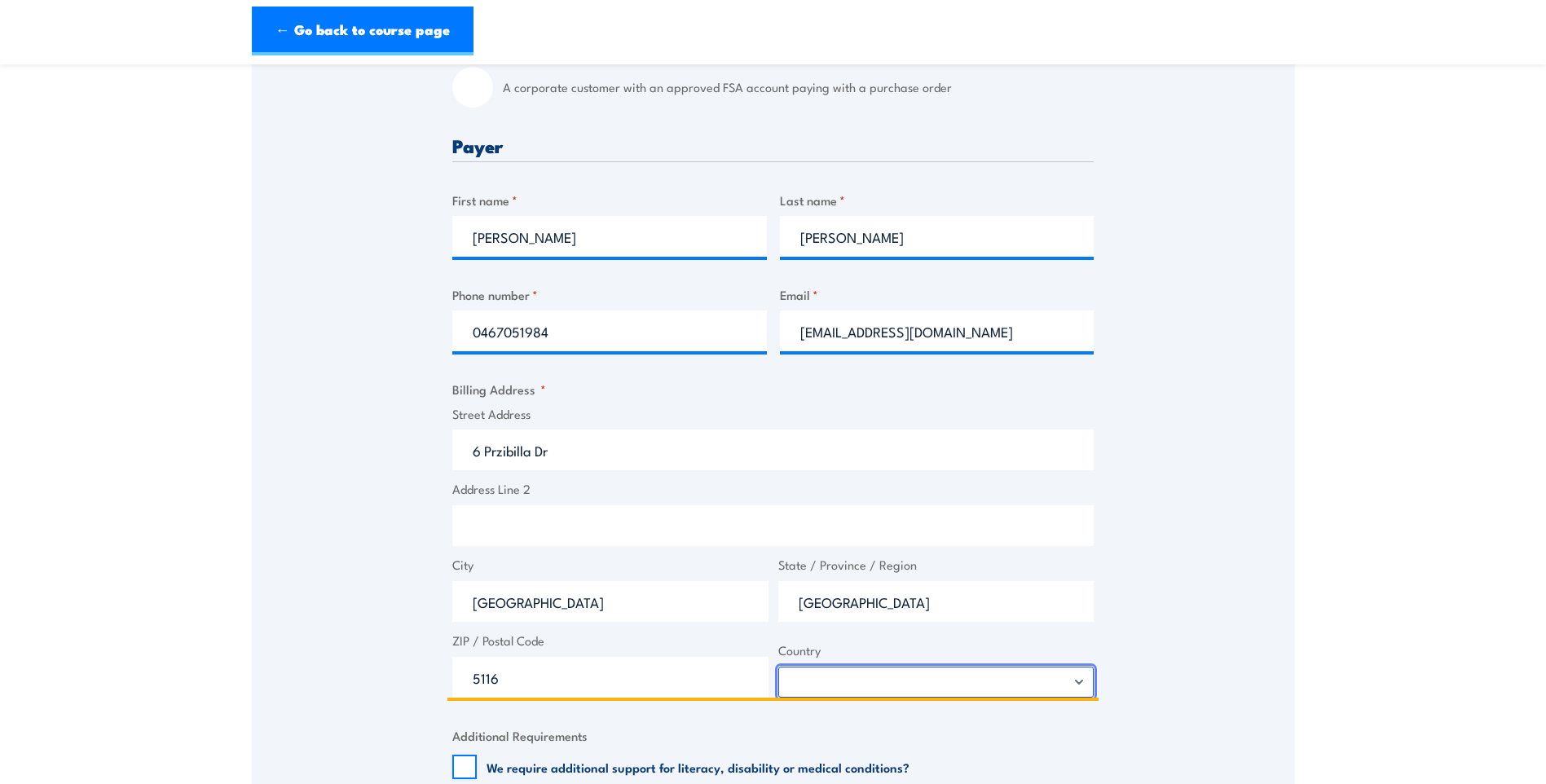
select select "[GEOGRAPHIC_DATA]"
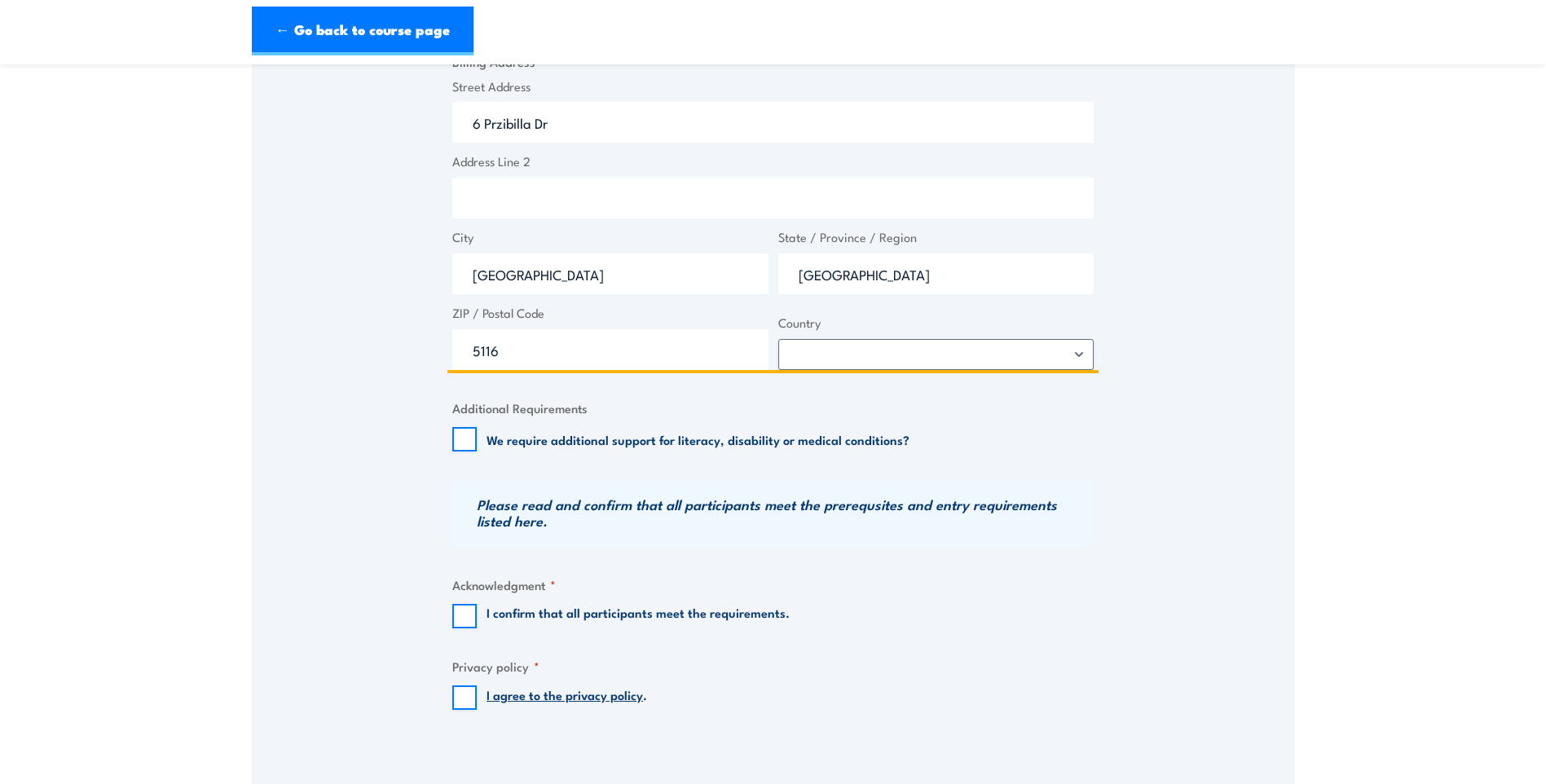
scroll to position [978, 0]
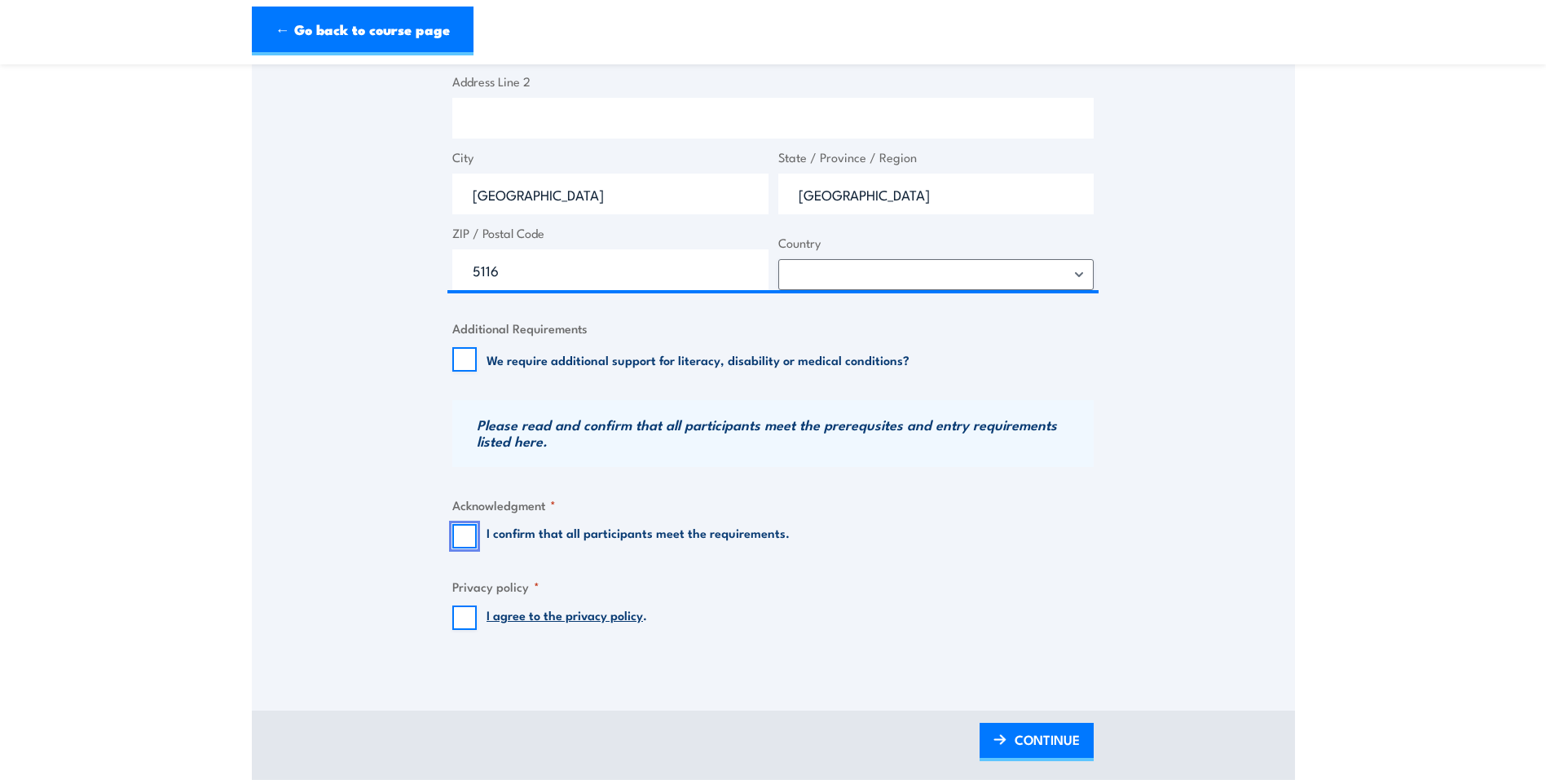
click at [466, 538] on input "I confirm that all participants meet the requirements." at bounding box center [465, 536] width 24 height 24
checkbox input "true"
click at [459, 614] on input "I agree to the privacy policy ." at bounding box center [465, 617] width 24 height 24
checkbox input "true"
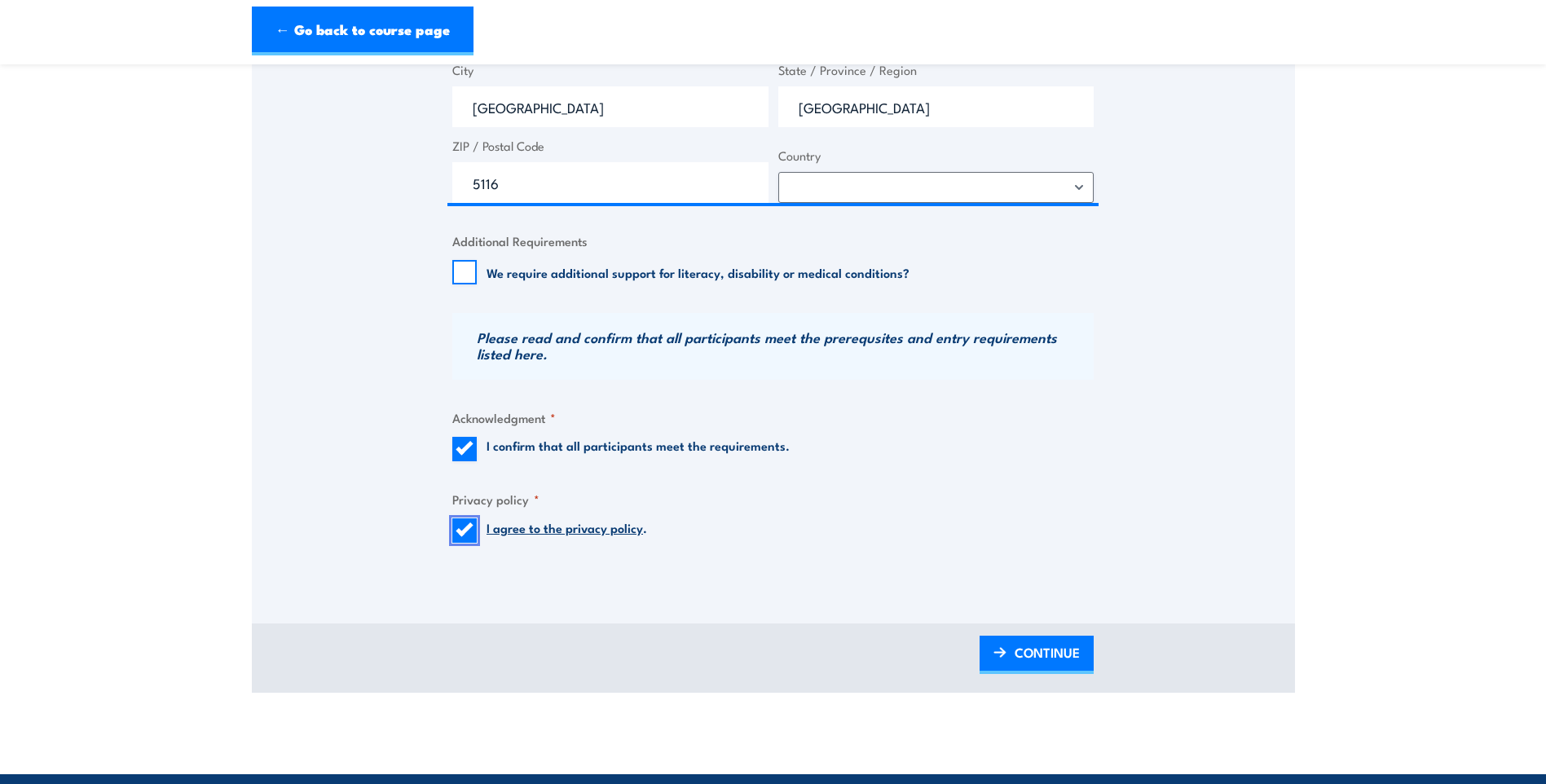
scroll to position [1141, 0]
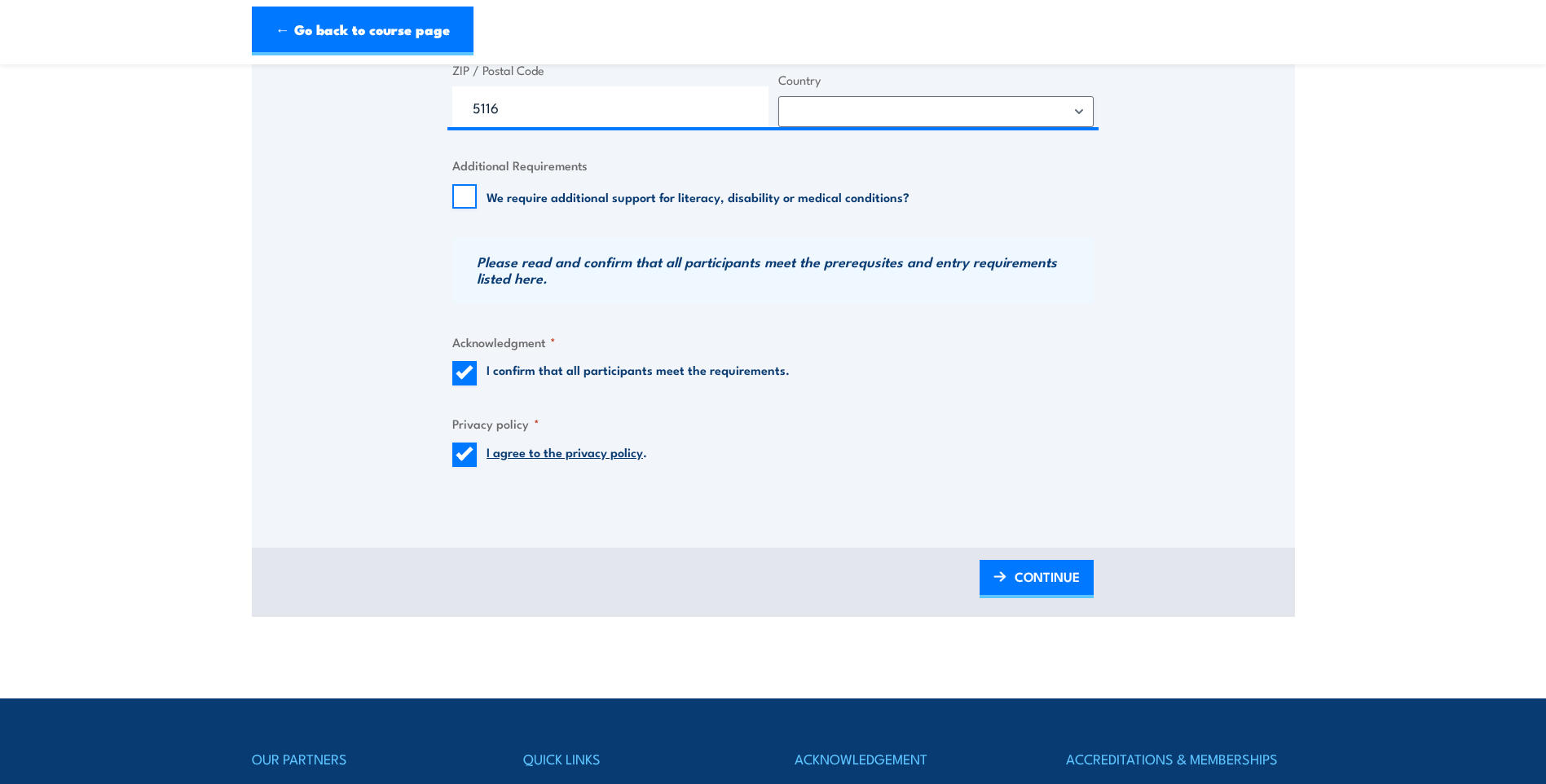
click at [1026, 576] on span "CONTINUE" at bounding box center [1047, 576] width 65 height 43
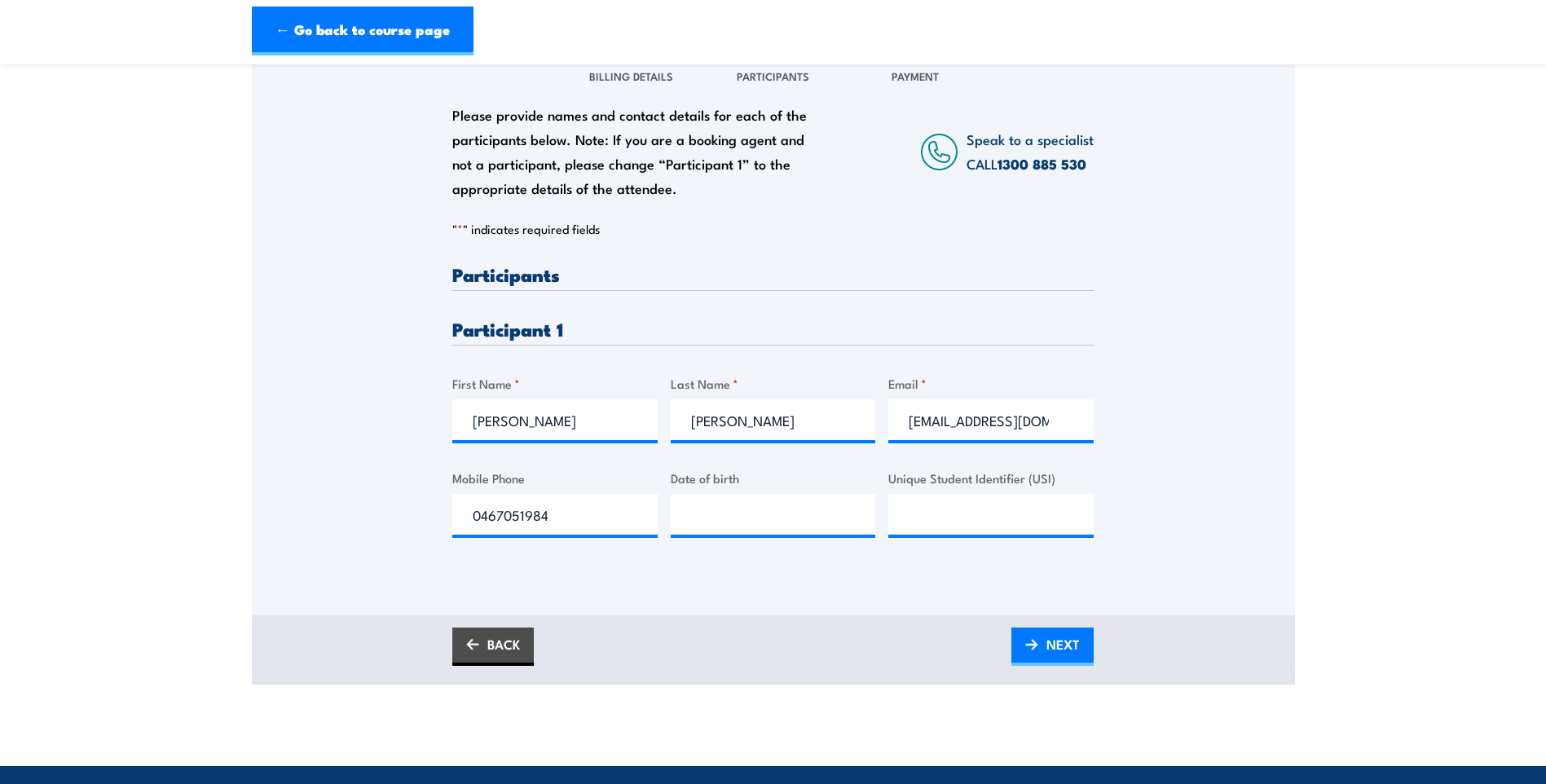
scroll to position [326, 0]
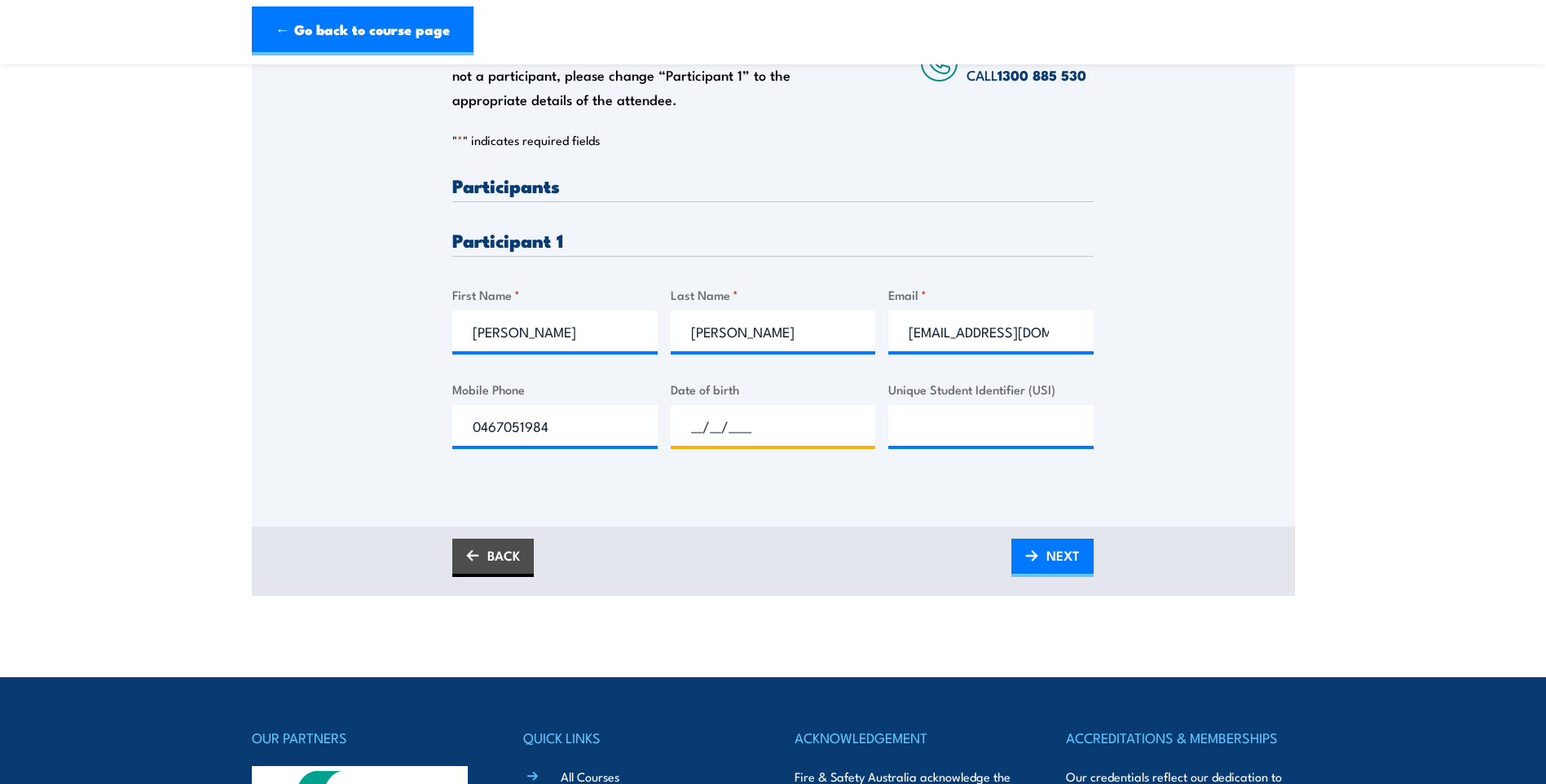
click at [716, 425] on input "__/__/____" at bounding box center [773, 425] width 205 height 41
type input "[DATE]"
click at [993, 418] on input "Unique Student Identifier (USI)" at bounding box center [991, 425] width 205 height 41
type input "957PCGEHM2"
click at [1057, 554] on span "NEXT" at bounding box center [1063, 556] width 33 height 43
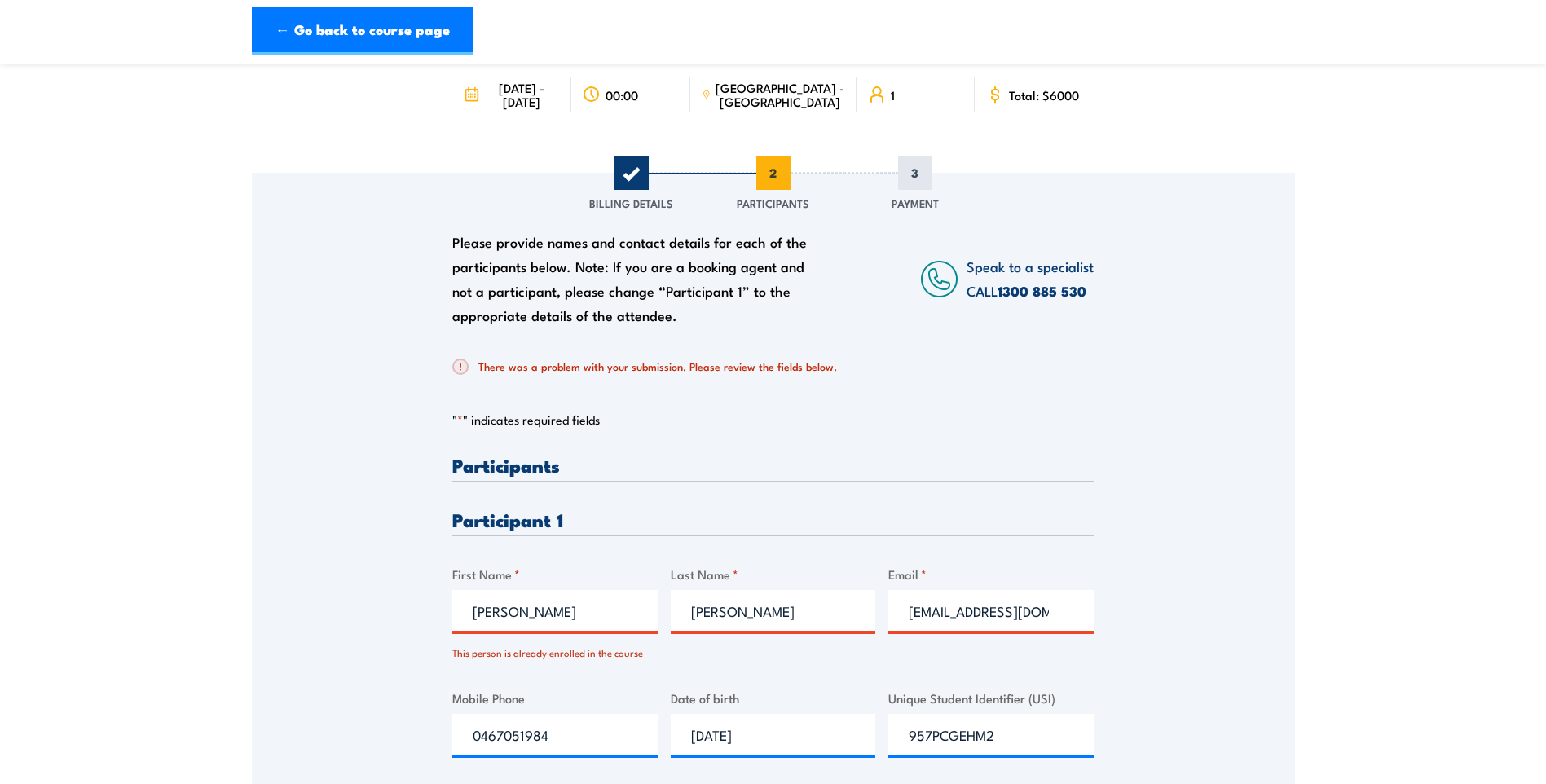
scroll to position [163, 0]
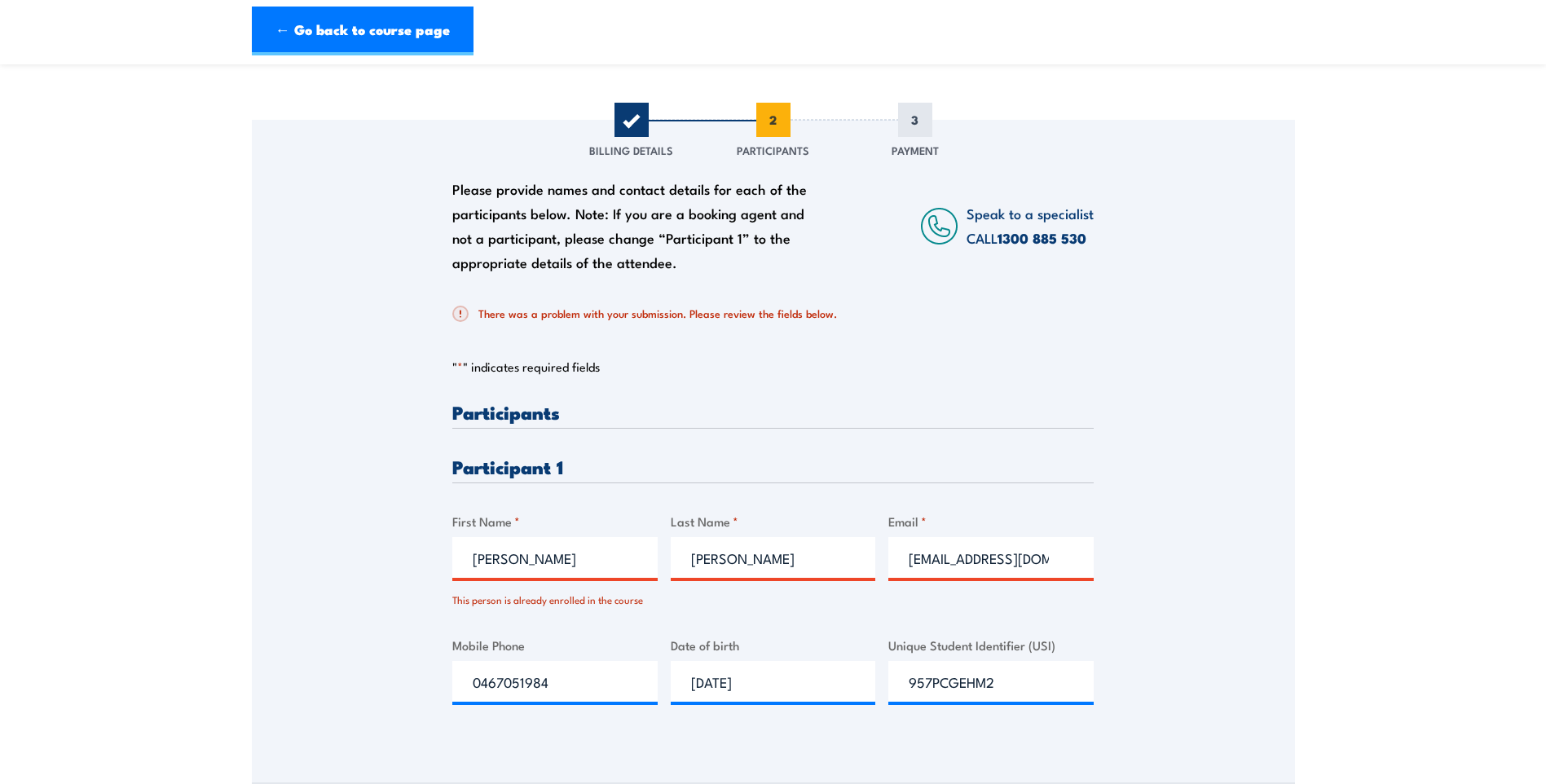
click at [556, 560] on input "[PERSON_NAME]" at bounding box center [555, 557] width 205 height 41
type input "[PERSON_NAME]"
click at [1182, 515] on div "Please provide names and contact details for each of the participants below. No…" at bounding box center [773, 428] width 1043 height 616
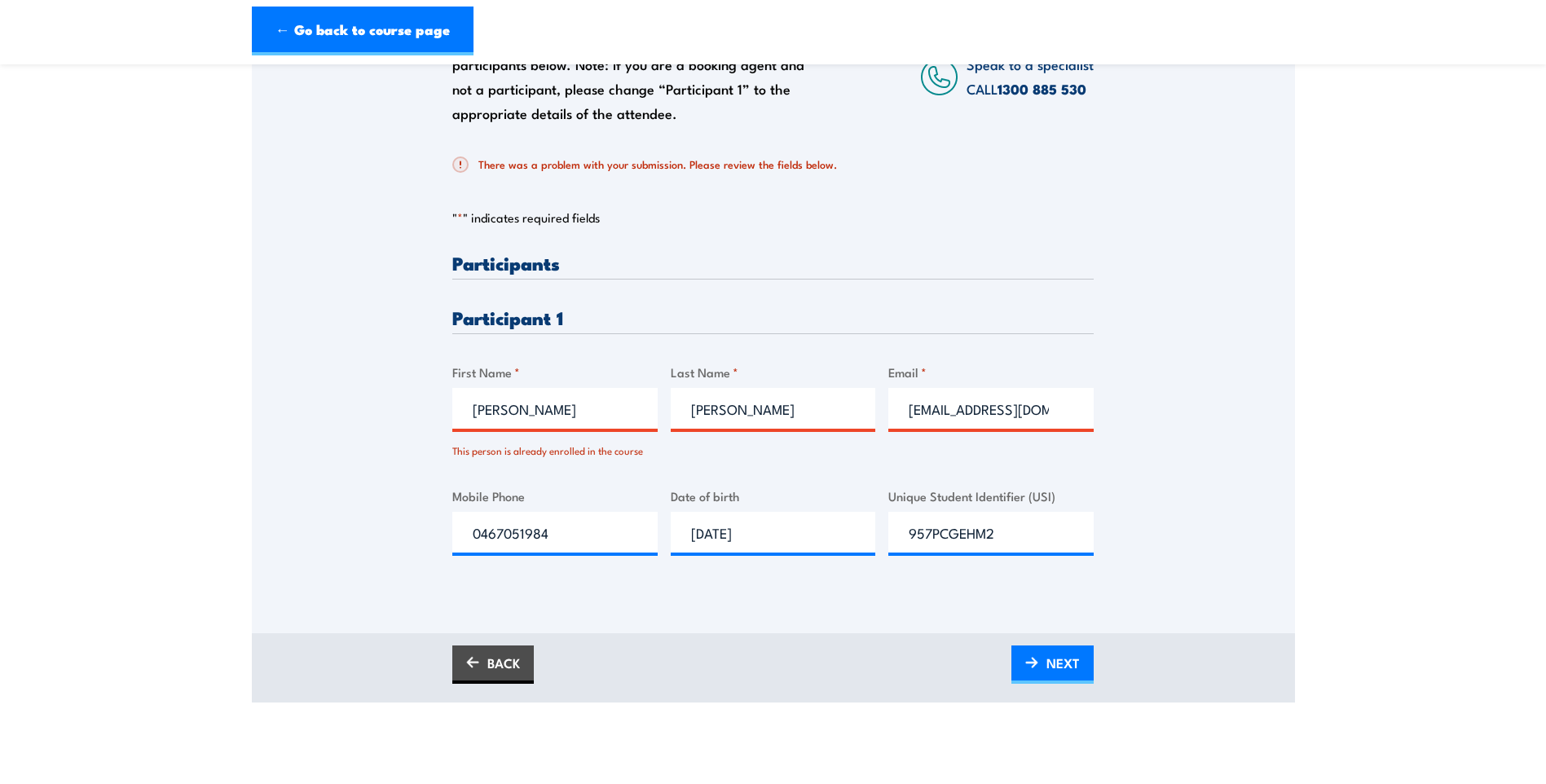
scroll to position [326, 0]
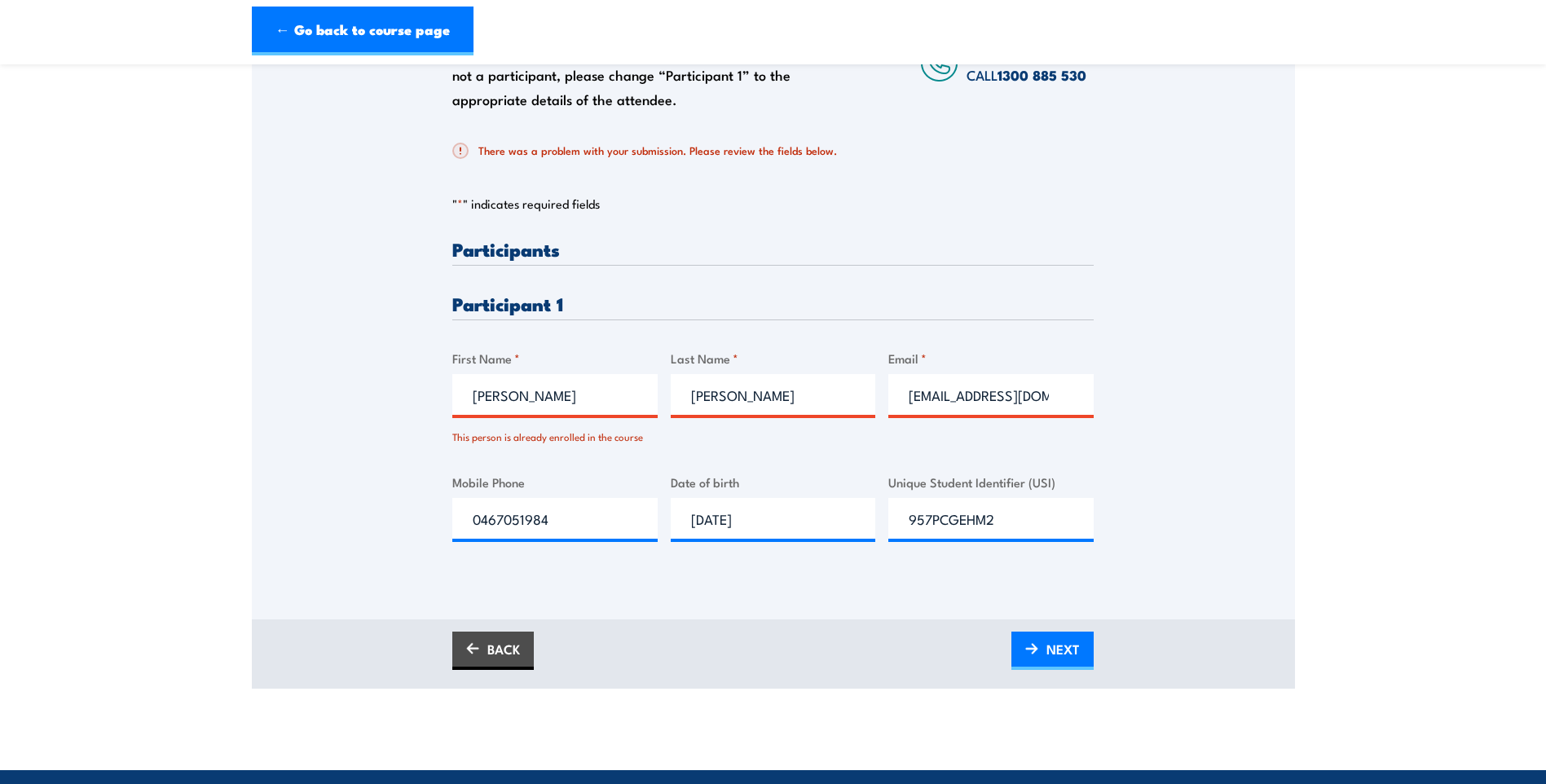
click at [1058, 651] on span "NEXT" at bounding box center [1063, 649] width 33 height 43
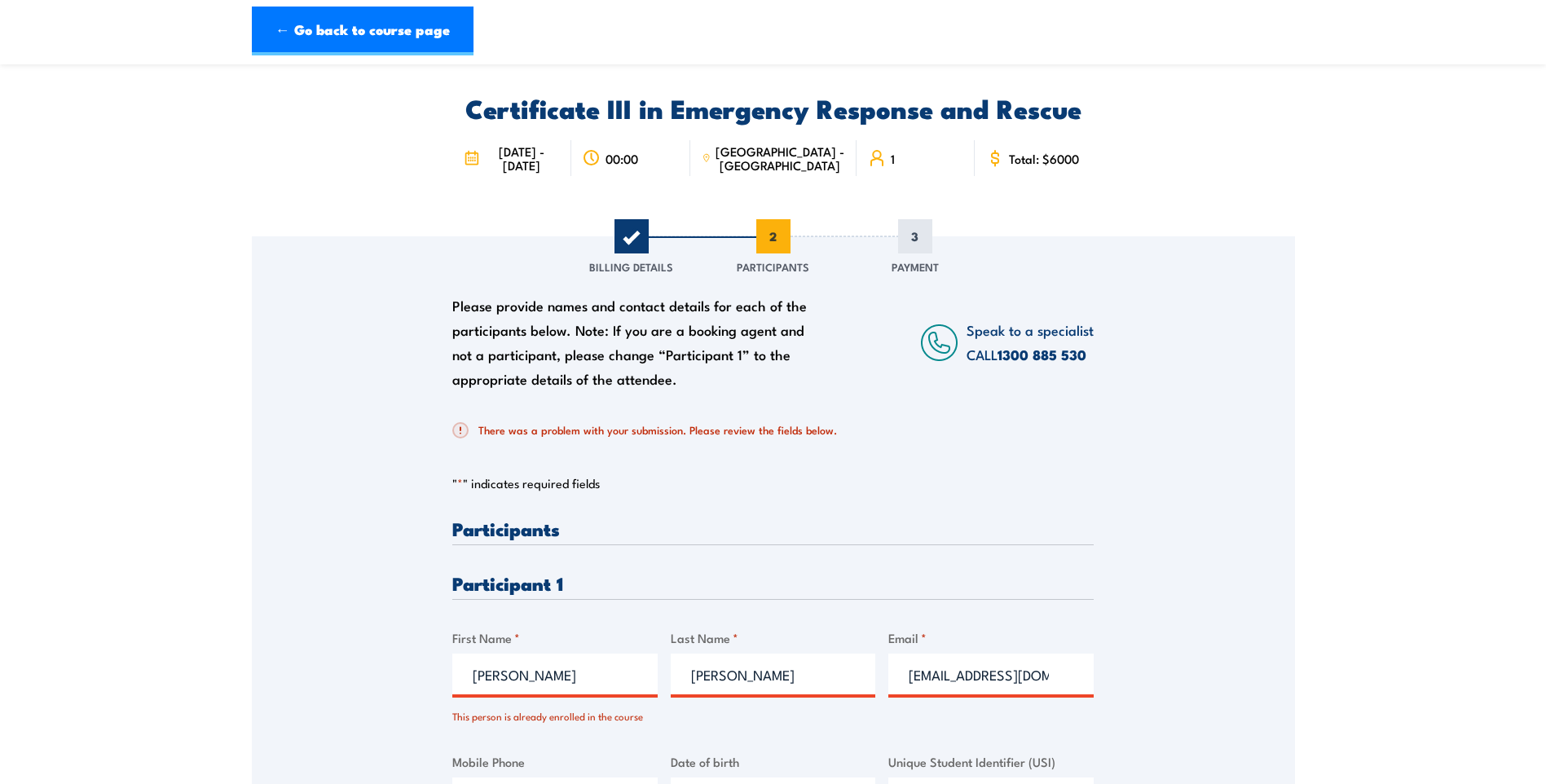
scroll to position [0, 0]
